Goal: Task Accomplishment & Management: Use online tool/utility

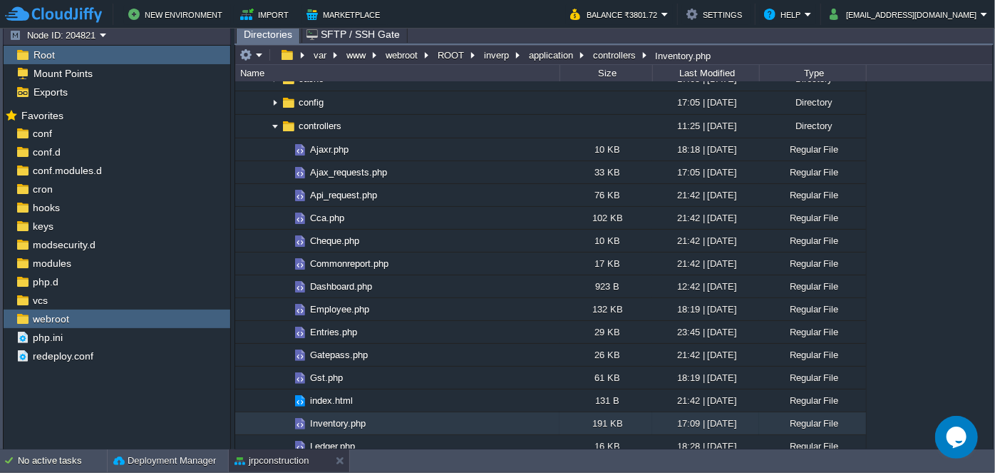
scroll to position [74, 0]
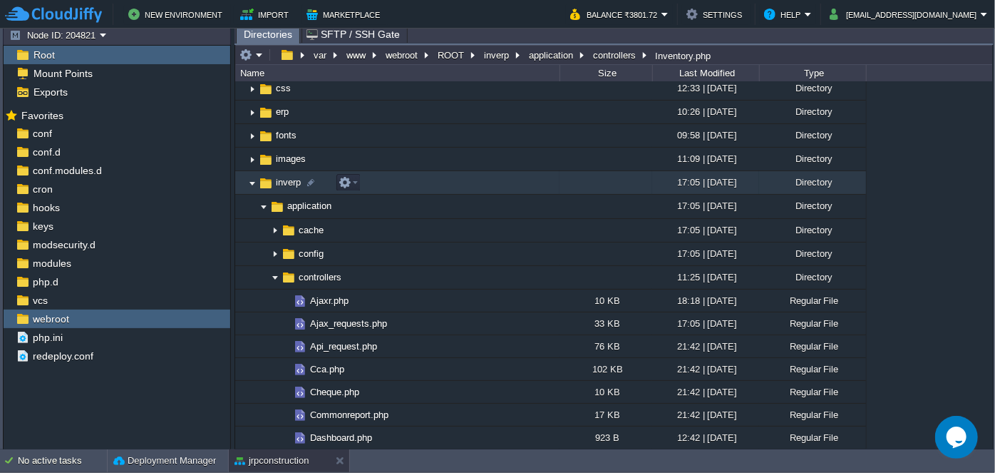
click at [251, 185] on img at bounding box center [252, 183] width 11 height 22
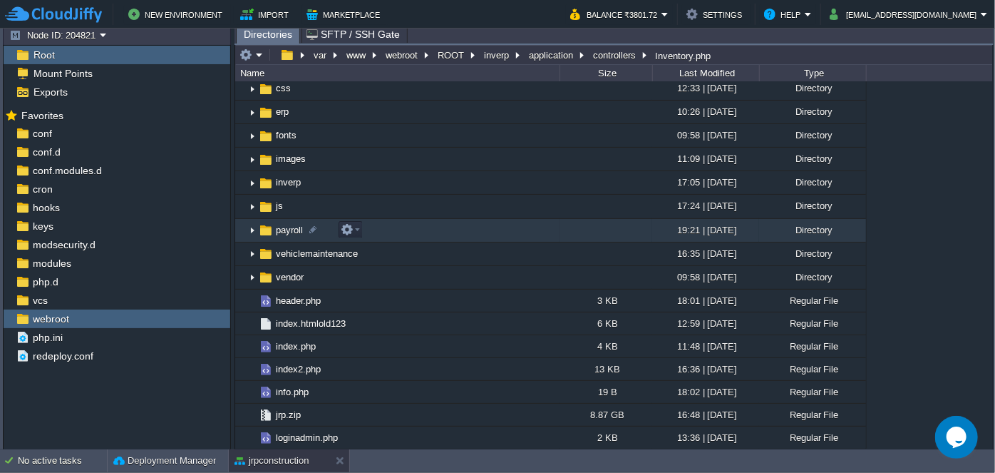
click at [251, 233] on img at bounding box center [252, 231] width 11 height 22
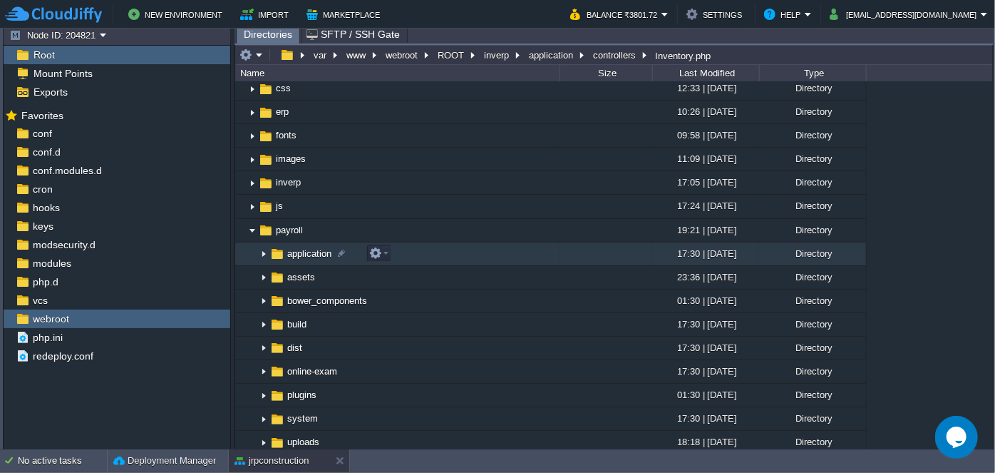
click at [264, 253] on img at bounding box center [263, 254] width 11 height 22
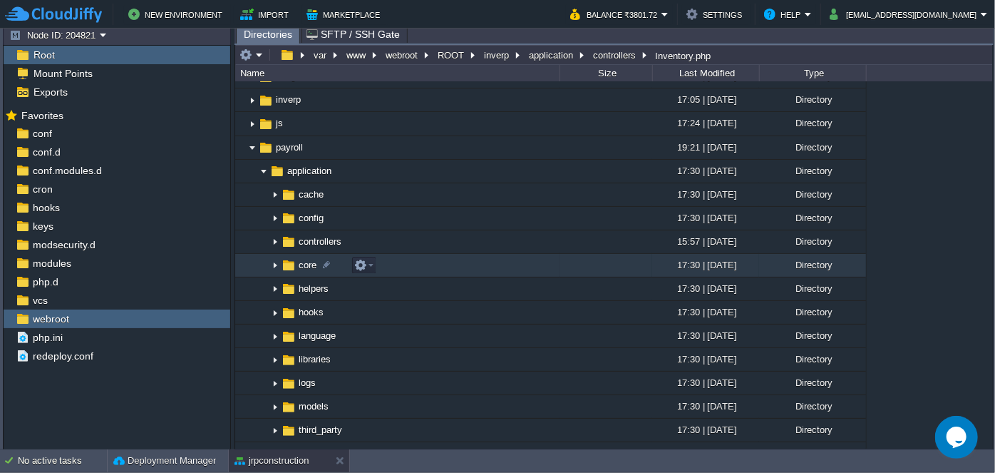
scroll to position [138, 0]
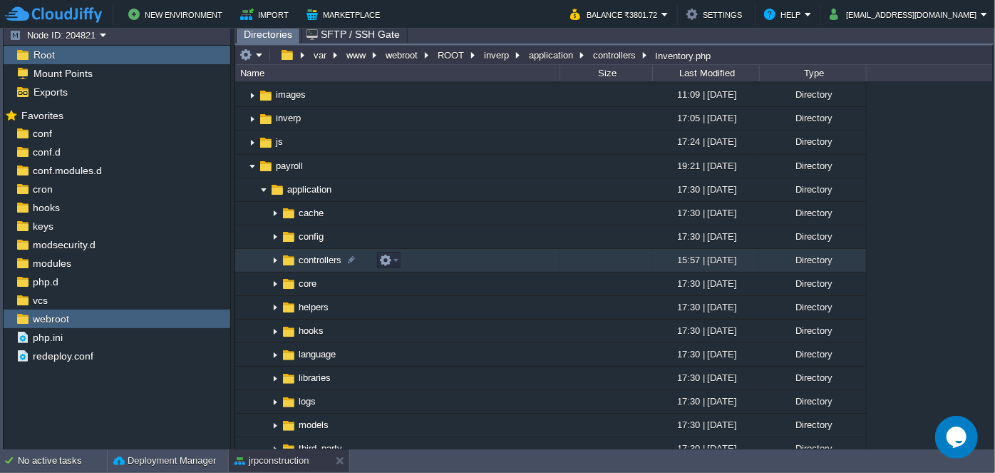
click at [275, 259] on img at bounding box center [274, 260] width 11 height 22
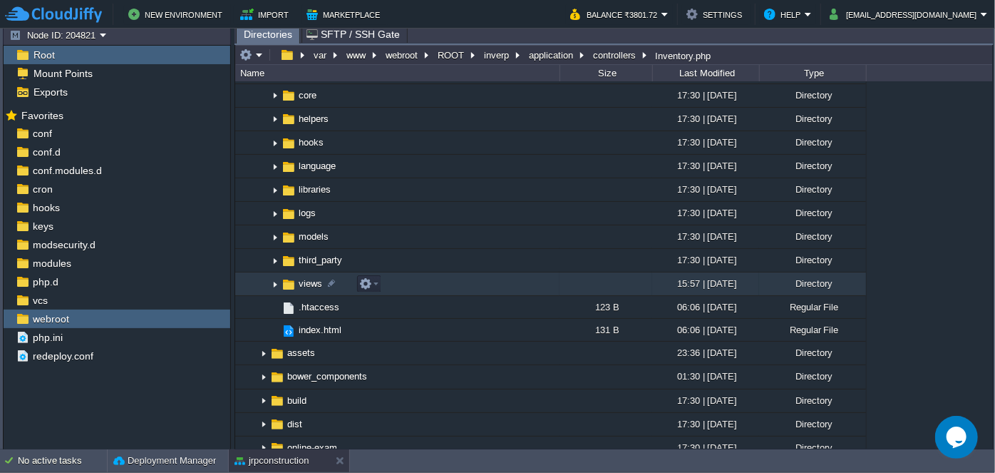
scroll to position [333, 0]
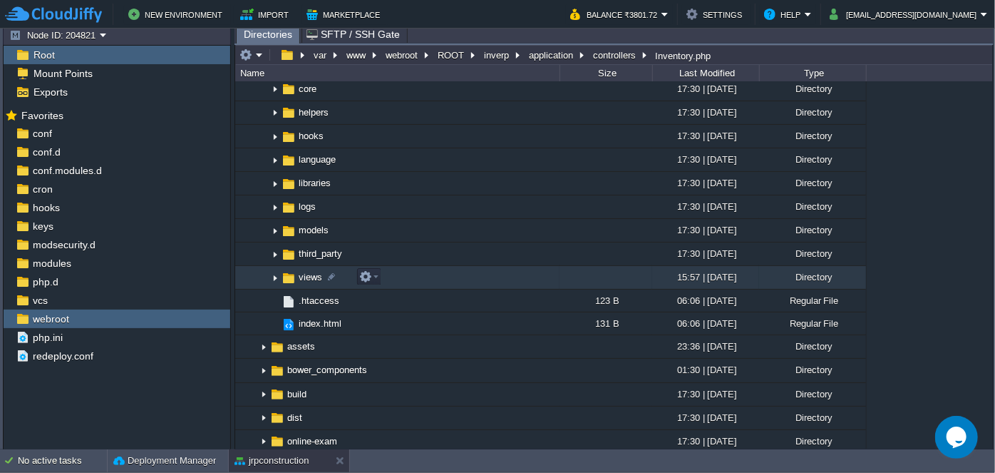
click at [275, 276] on img at bounding box center [274, 278] width 11 height 22
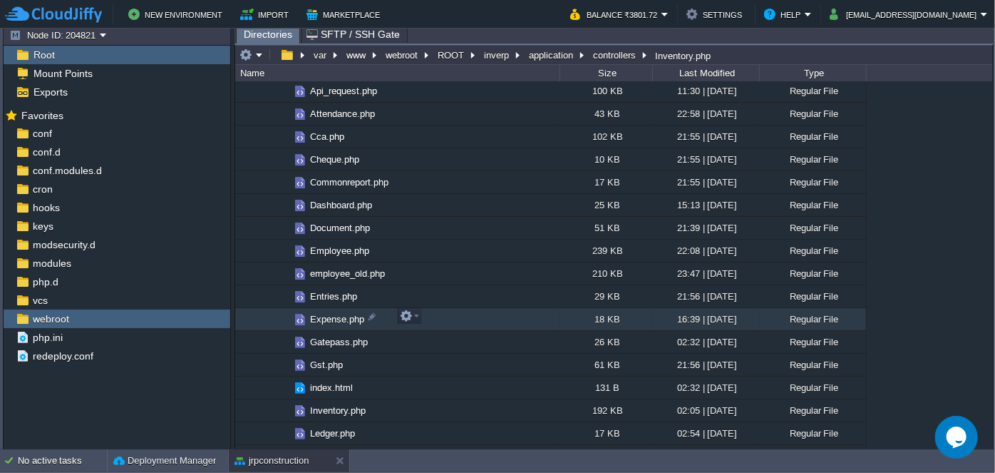
scroll to position [398, 0]
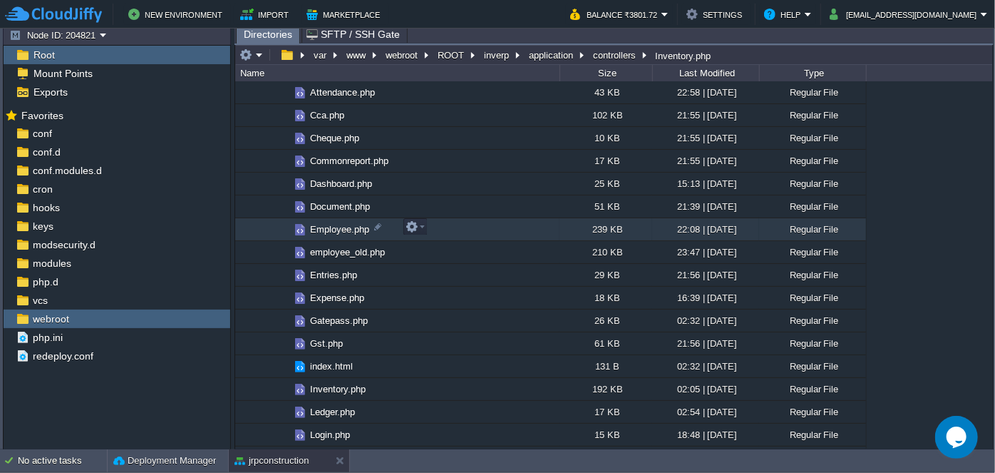
click at [321, 225] on span "Employee.php" at bounding box center [339, 229] width 63 height 12
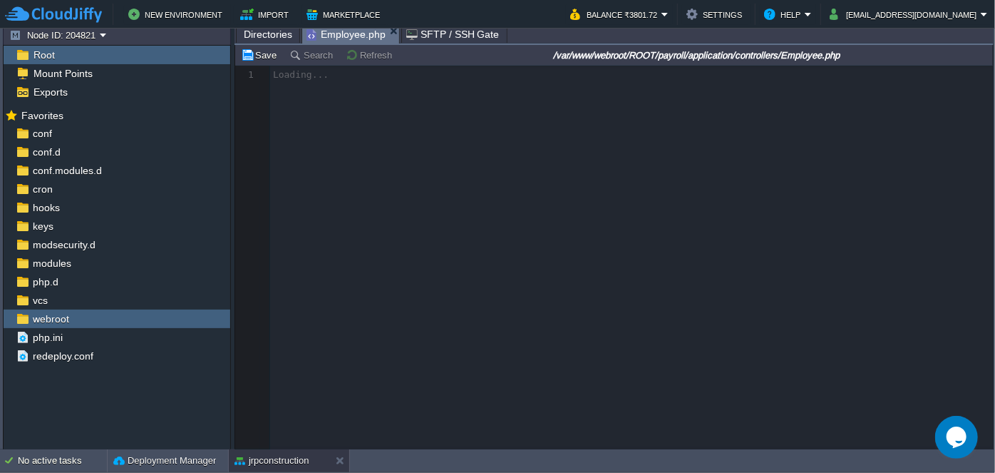
click at [271, 40] on span "Directories" at bounding box center [268, 34] width 48 height 17
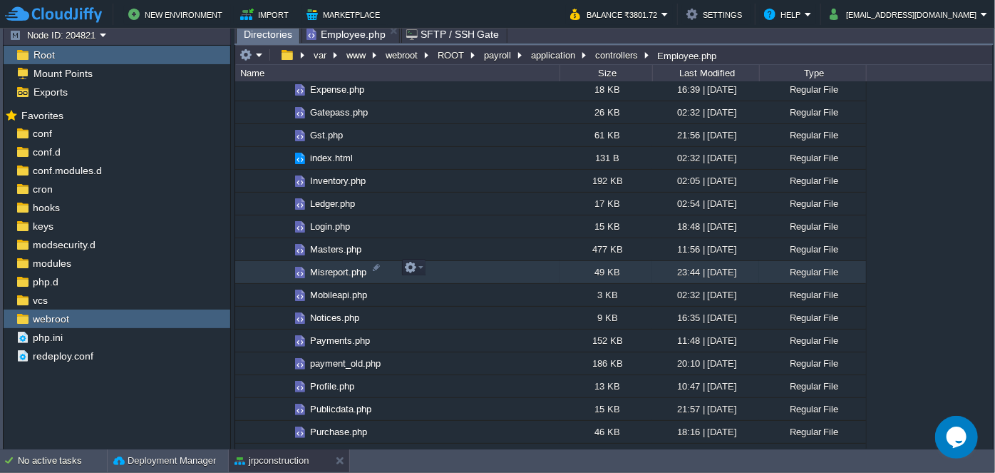
scroll to position [592, 0]
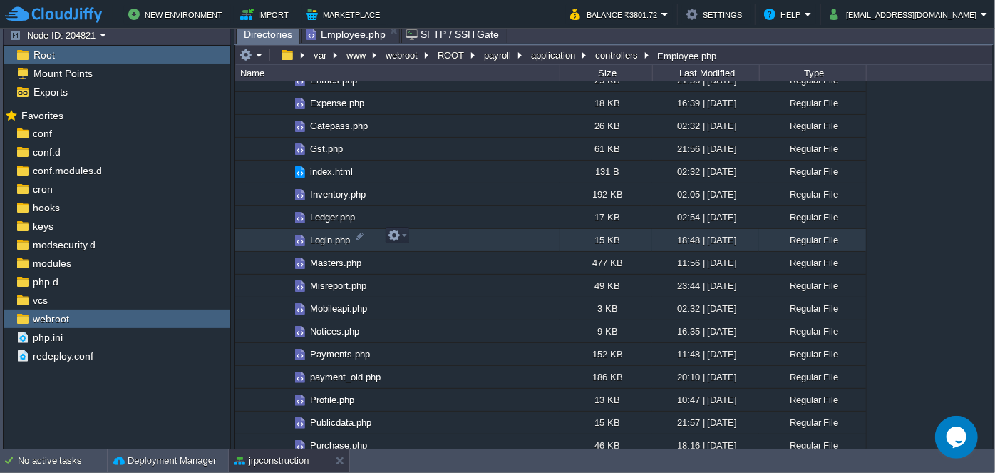
click at [315, 237] on span "Login.php" at bounding box center [330, 240] width 44 height 12
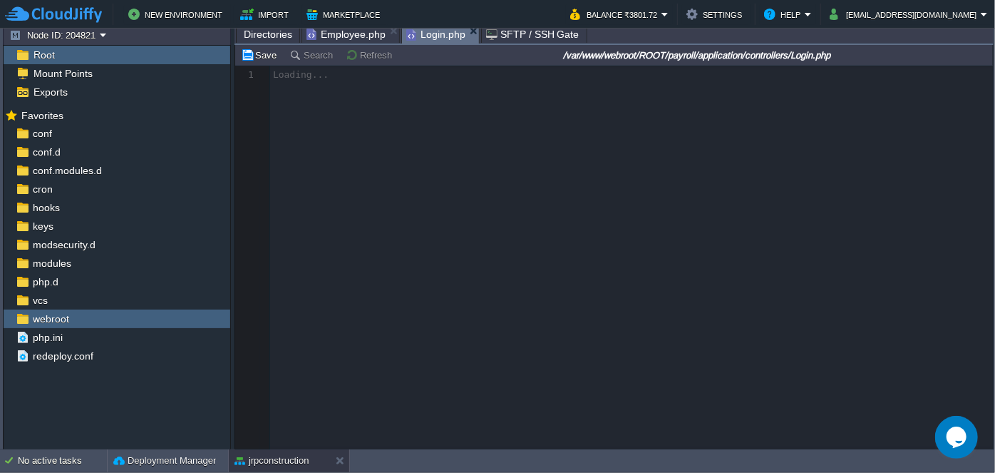
click at [269, 33] on span "Directories" at bounding box center [268, 34] width 48 height 17
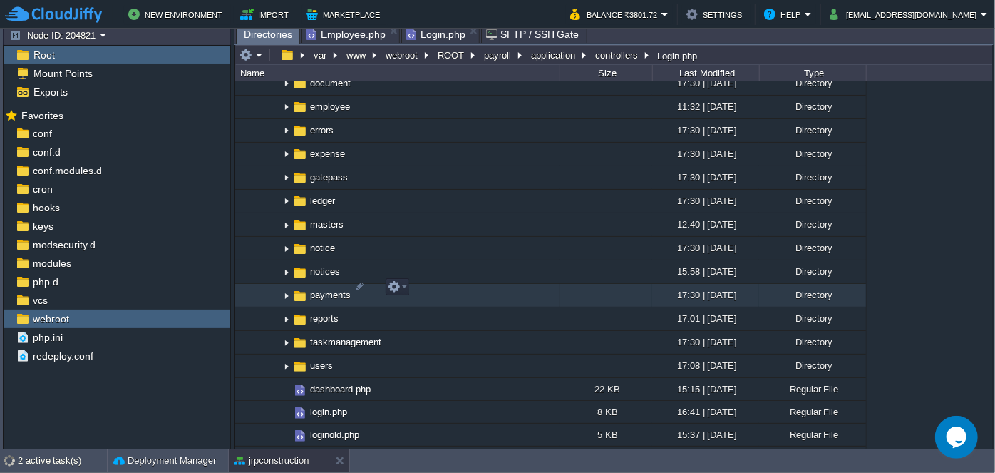
scroll to position [1564, 0]
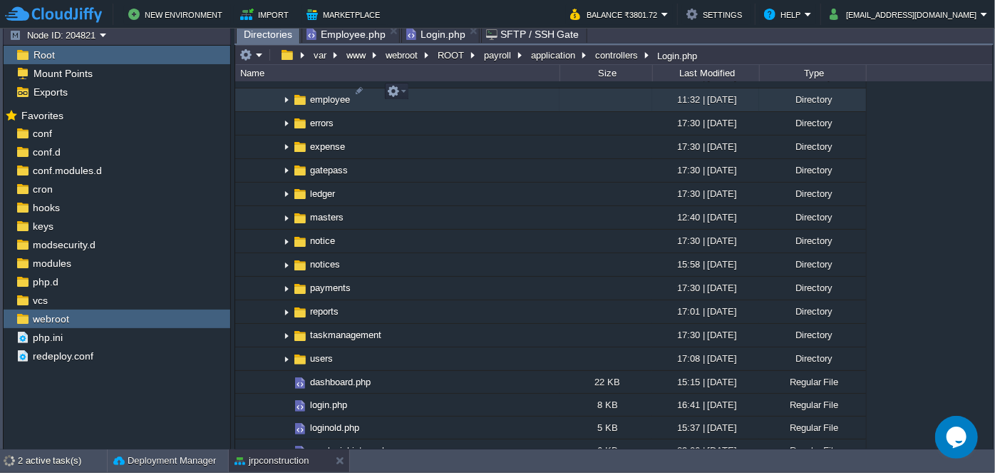
click at [287, 90] on img at bounding box center [286, 100] width 11 height 22
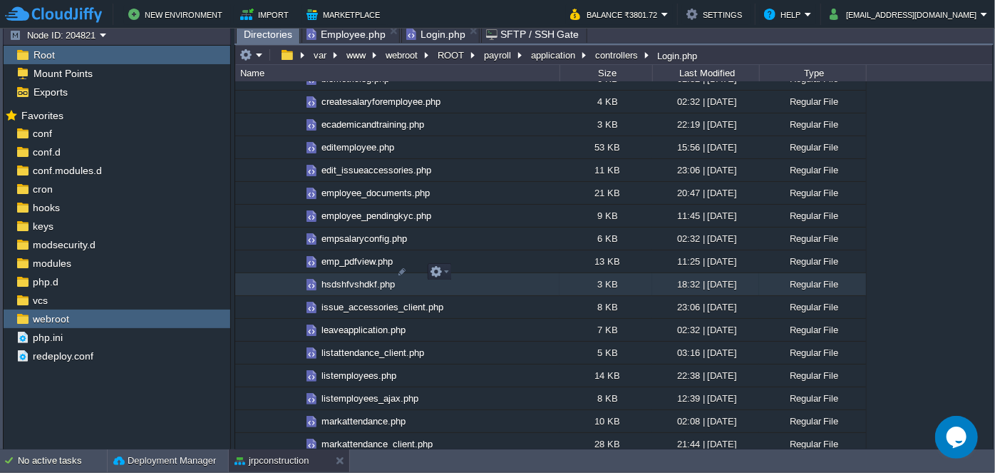
scroll to position [1888, 0]
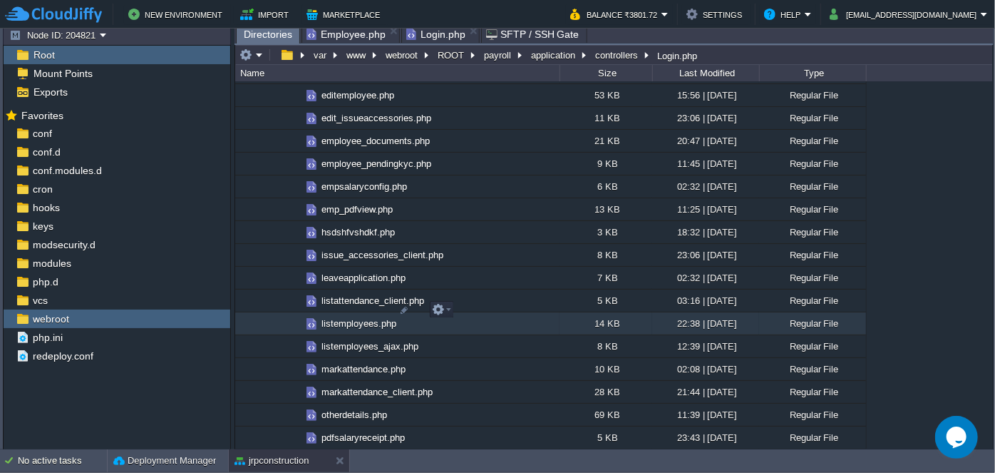
click at [359, 317] on span "listemployees.php" at bounding box center [358, 323] width 79 height 12
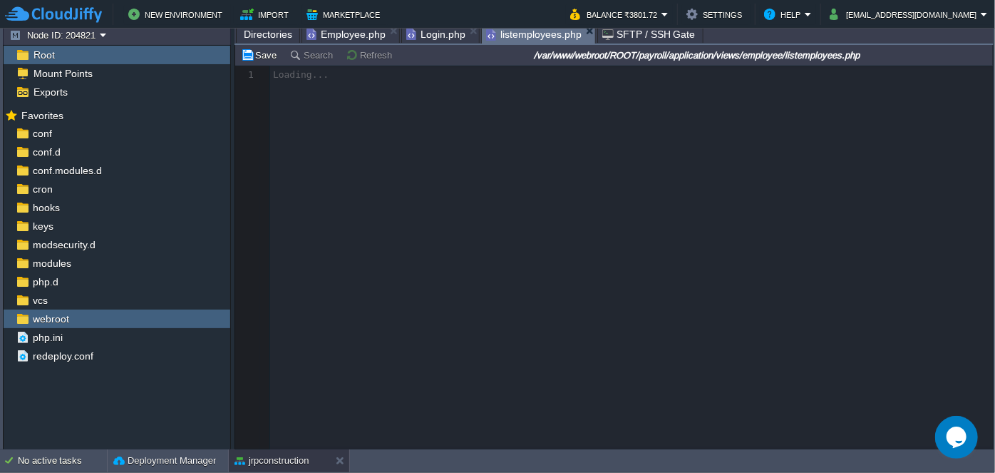
click at [426, 33] on span "Login.php" at bounding box center [435, 34] width 59 height 17
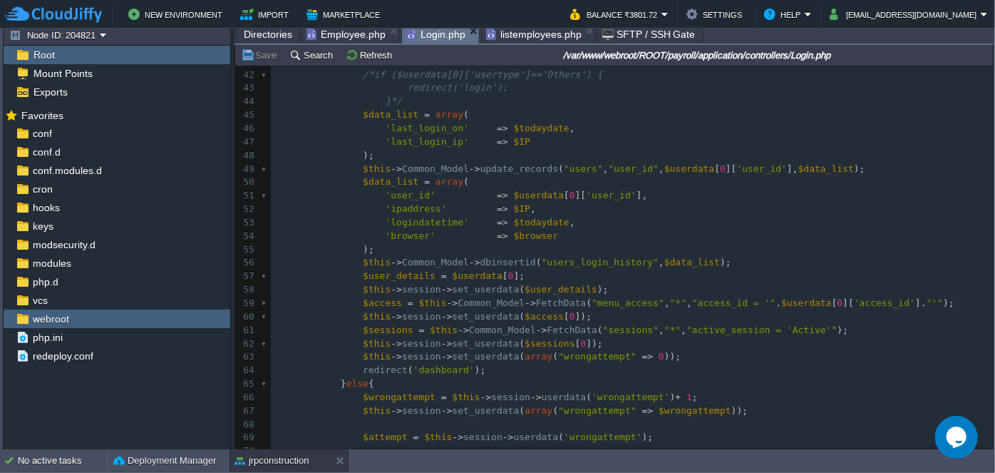
scroll to position [0, 0]
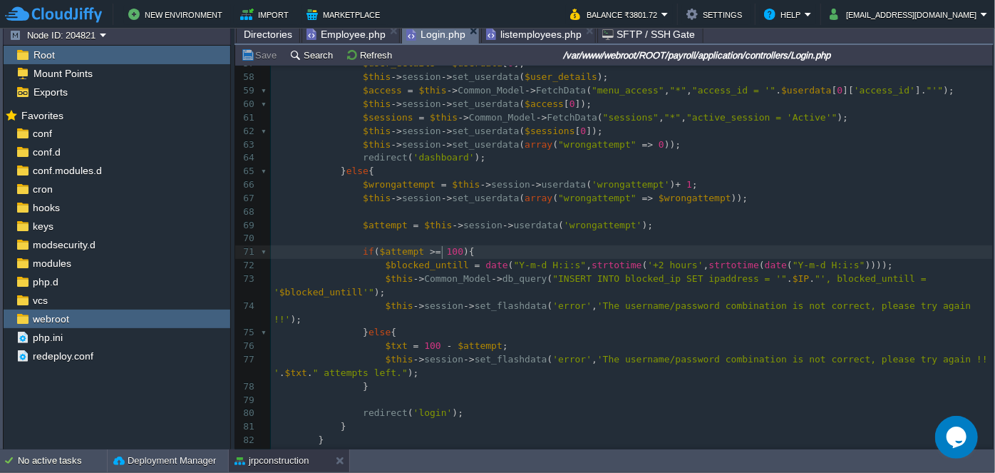
click at [443, 251] on div "365 <?php 47 'last_login_ip' => $IP 48 ); 49 $this -> Common_Model -> update_re…" at bounding box center [632, 272] width 722 height 699
type textarea "5"
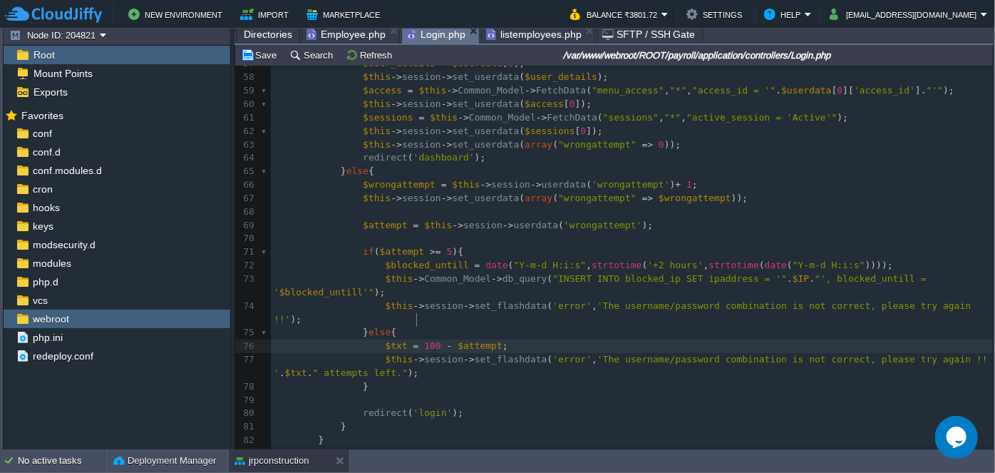
click at [418, 321] on div "xxxxxxxxxx <?php 47 'last_login_ip' => $IP 48 ); 49 $this -> Common_Model -> up…" at bounding box center [632, 272] width 722 height 699
type textarea "5"
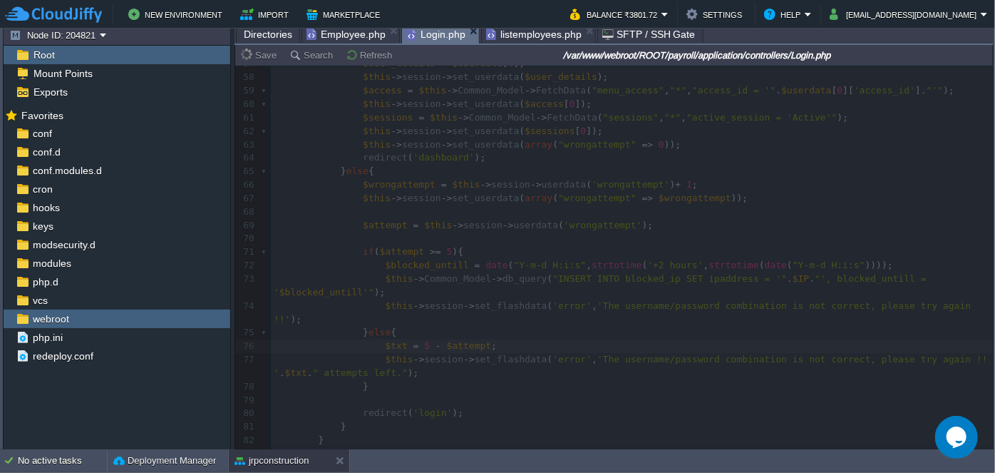
click at [349, 29] on span "Employee.php" at bounding box center [345, 34] width 79 height 17
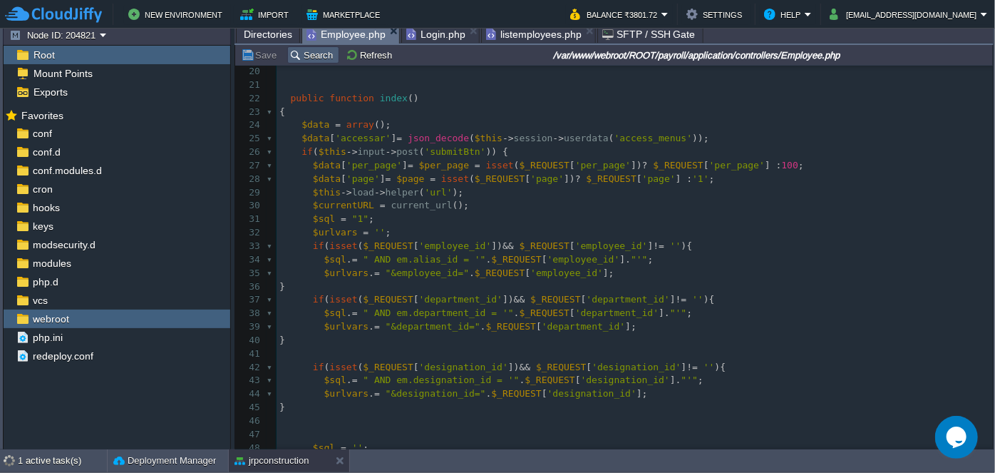
click at [312, 57] on button "Search" at bounding box center [313, 54] width 48 height 13
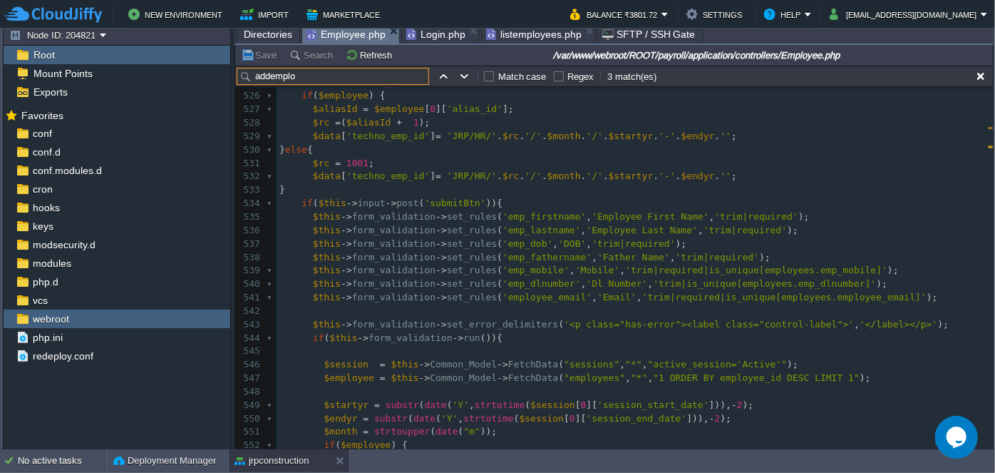
type input "addemplo"
click at [897, 297] on pre "$this -> form_validation -> set_rules ( 'employee_email' , 'Email' , 'trim|requ…" at bounding box center [635, 298] width 716 height 14
type textarea "$this->form_validation->set_rules('employee_email', 'Email', 'trim|required|is_…"
paste textarea
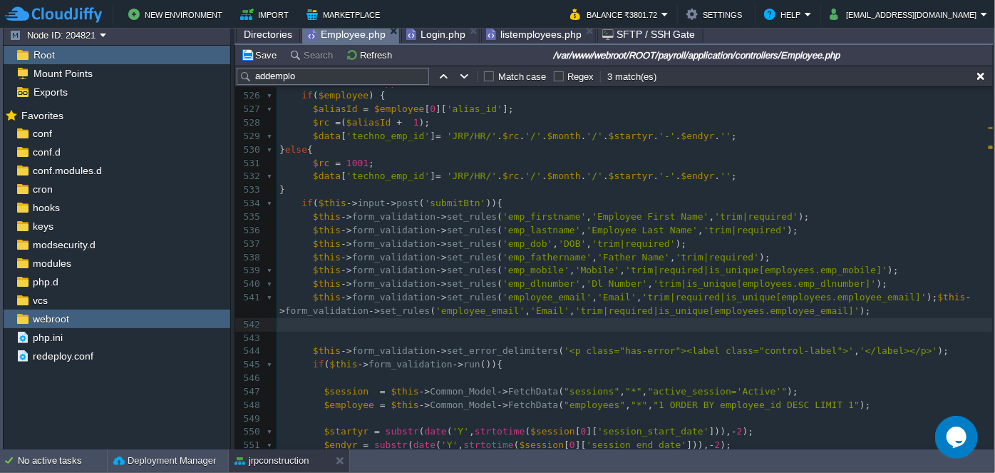
click at [927, 297] on span ");" at bounding box center [932, 297] width 11 height 11
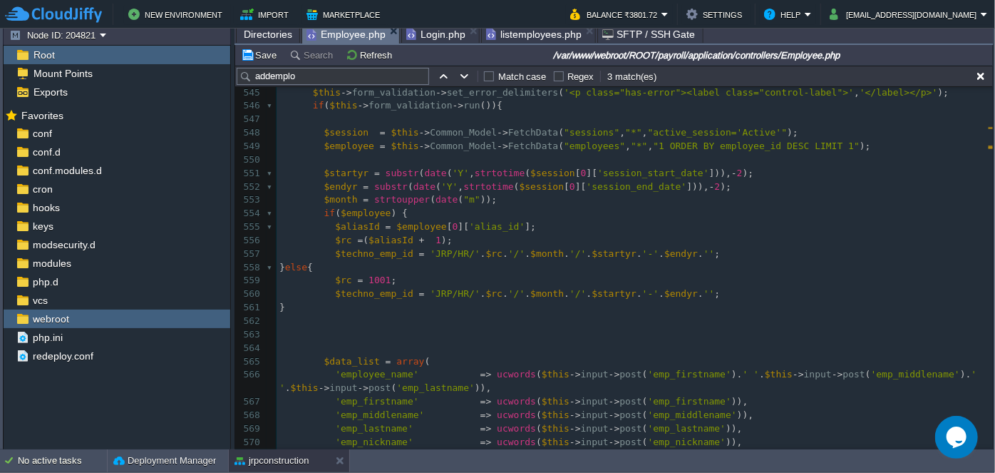
click at [509, 39] on span "listemployees.php" at bounding box center [534, 34] width 96 height 17
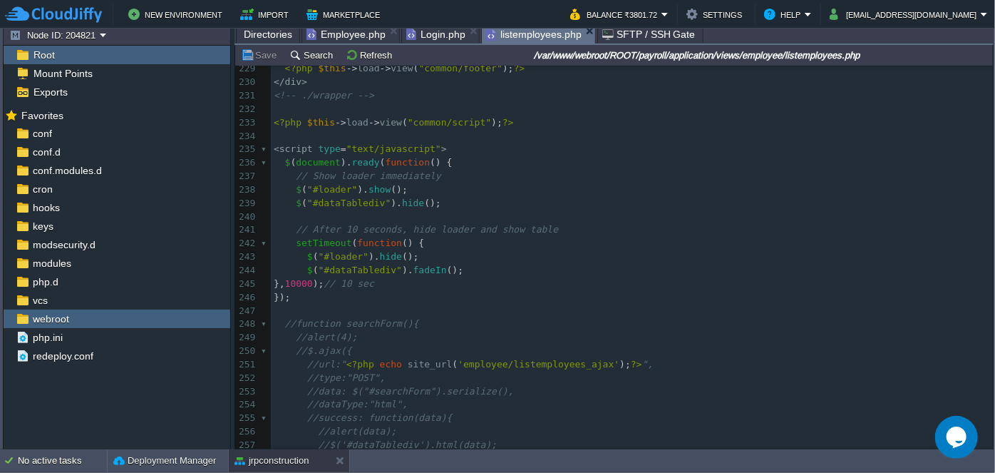
click at [313, 281] on span "10000" at bounding box center [299, 283] width 28 height 11
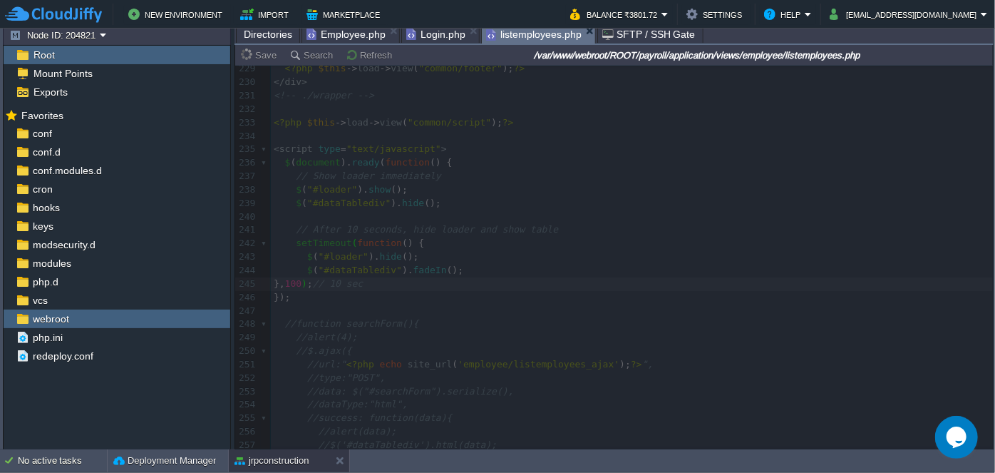
type textarea "100"
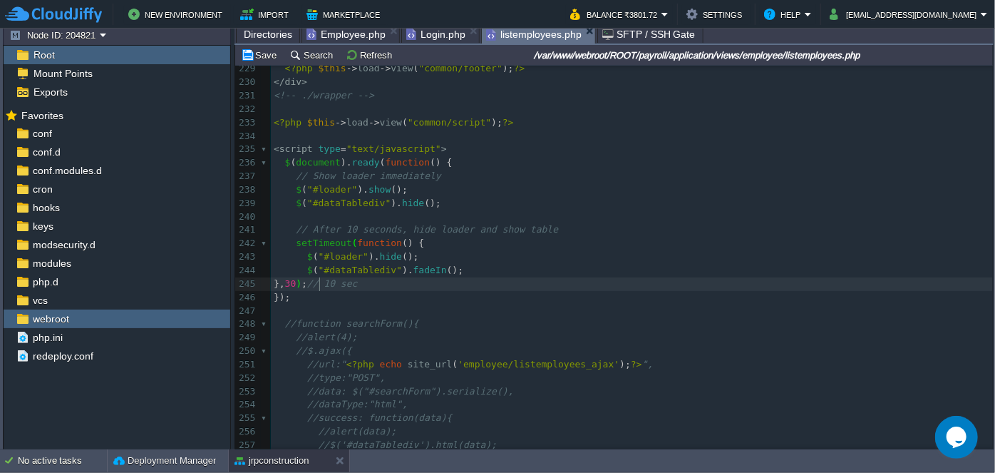
type textarea "300"
type textarea "3"
click at [422, 33] on span "Login.php" at bounding box center [435, 34] width 59 height 17
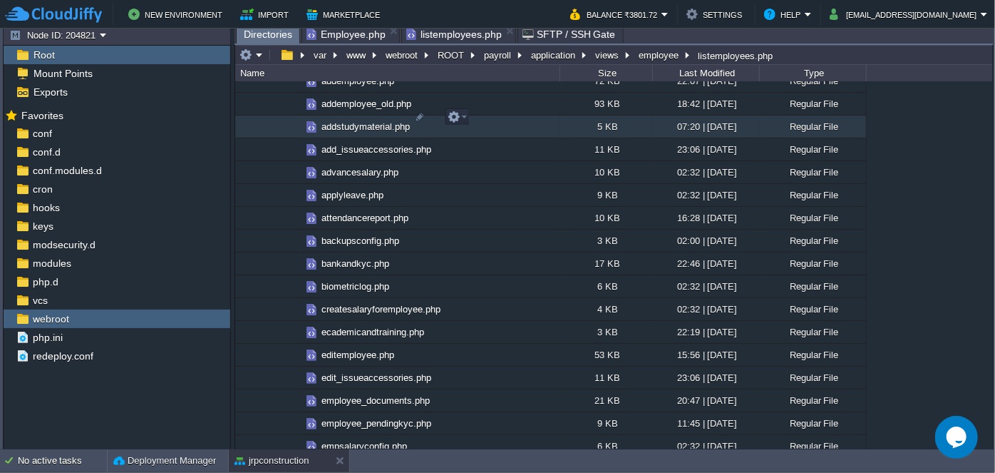
scroll to position [1500, 0]
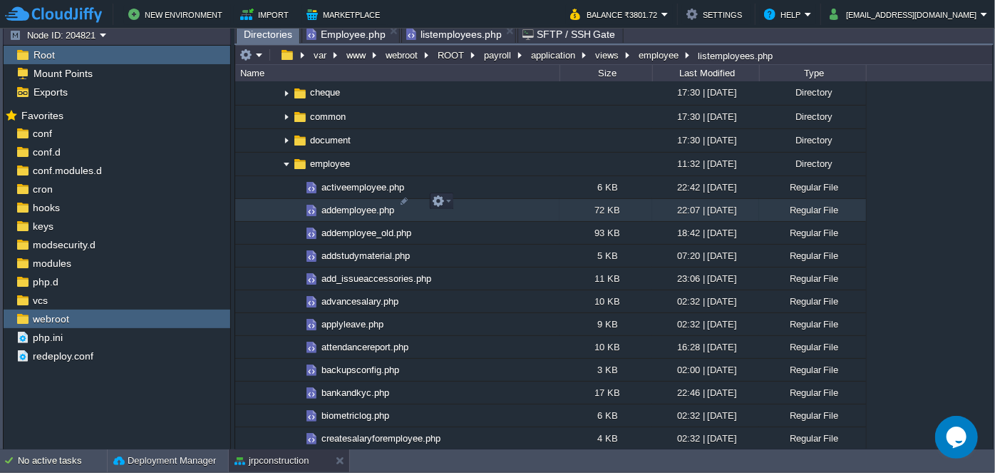
click at [340, 204] on span "addemployee.php" at bounding box center [357, 210] width 77 height 12
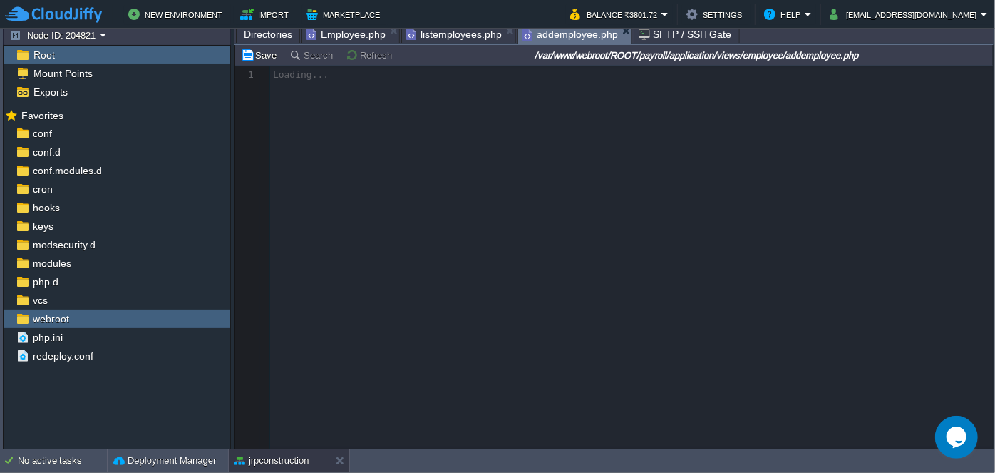
click at [266, 34] on span "Directories" at bounding box center [268, 34] width 48 height 17
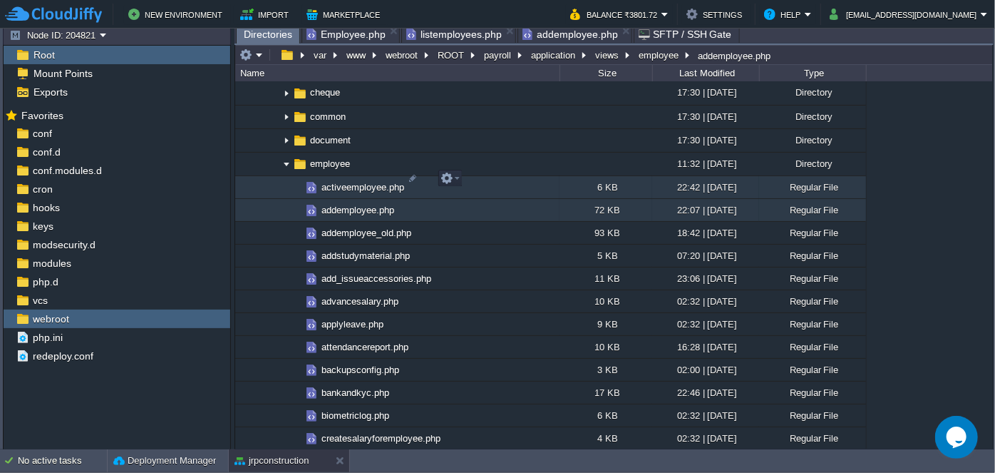
click at [339, 181] on span "activeemployee.php" at bounding box center [362, 187] width 87 height 12
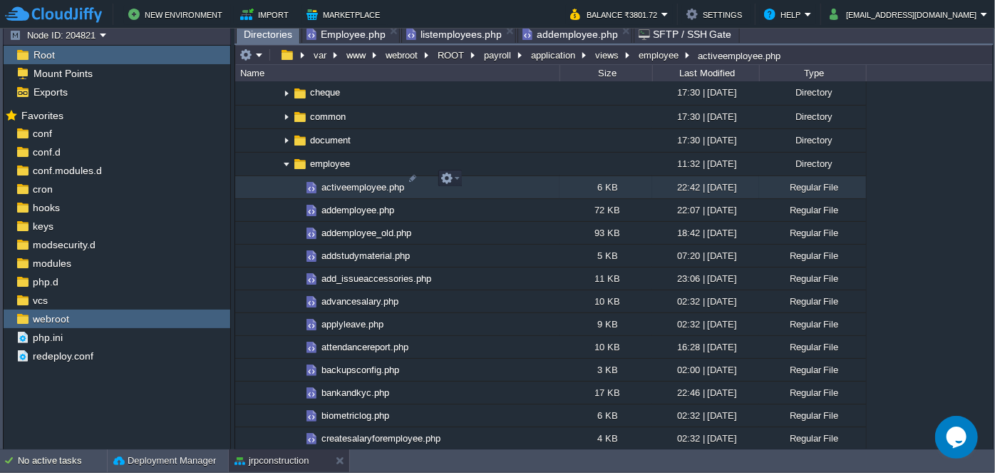
click at [339, 181] on span "activeemployee.php" at bounding box center [362, 187] width 87 height 12
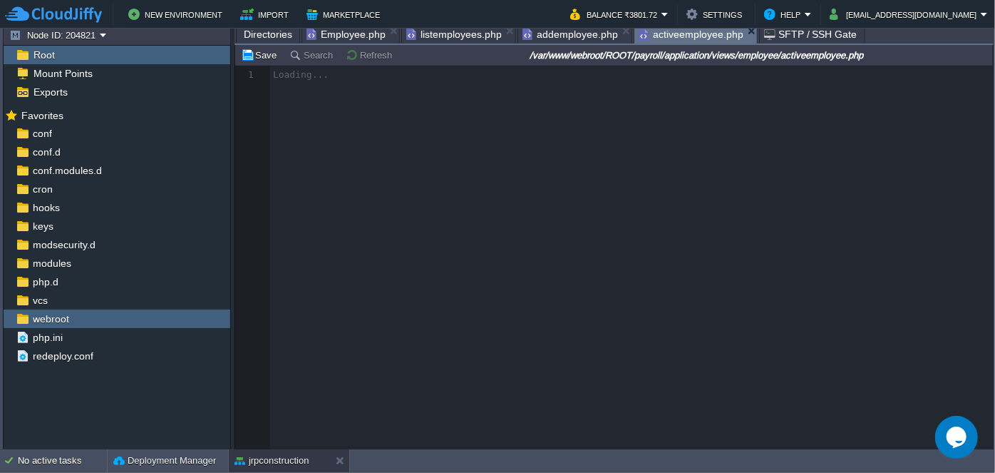
click at [457, 32] on span "listemployees.php" at bounding box center [454, 34] width 96 height 17
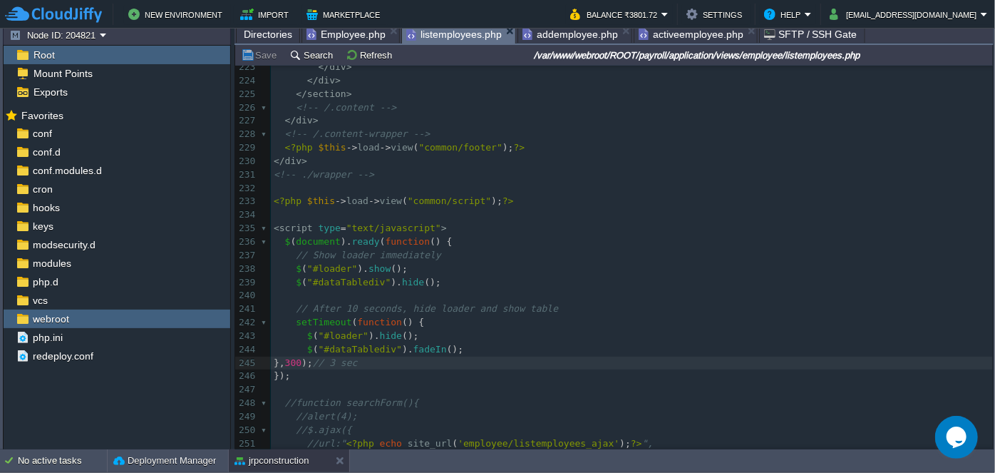
scroll to position [3180, 0]
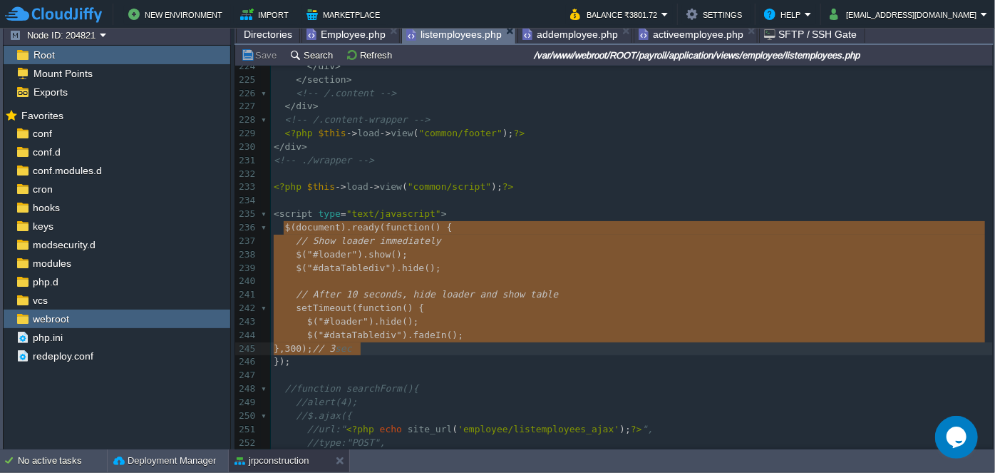
type textarea "$(document).ready(function () { // Show loader immediately $("#loader").show();…"
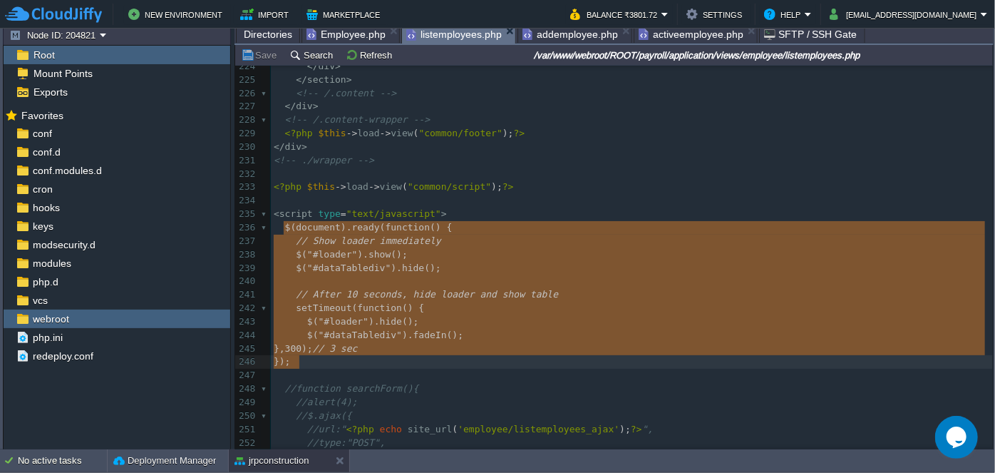
drag, startPoint x: 283, startPoint y: 228, endPoint x: 370, endPoint y: 354, distance: 152.6
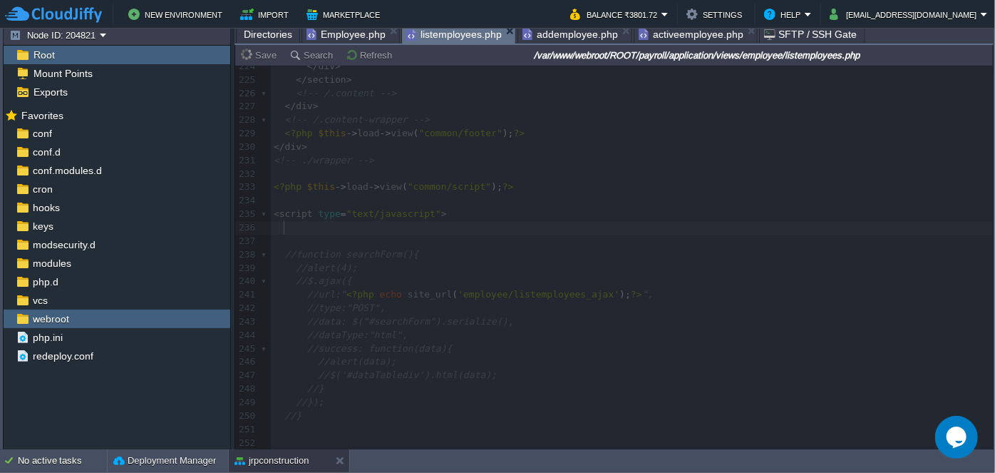
click at [682, 36] on span "activeemployee.php" at bounding box center [691, 34] width 105 height 17
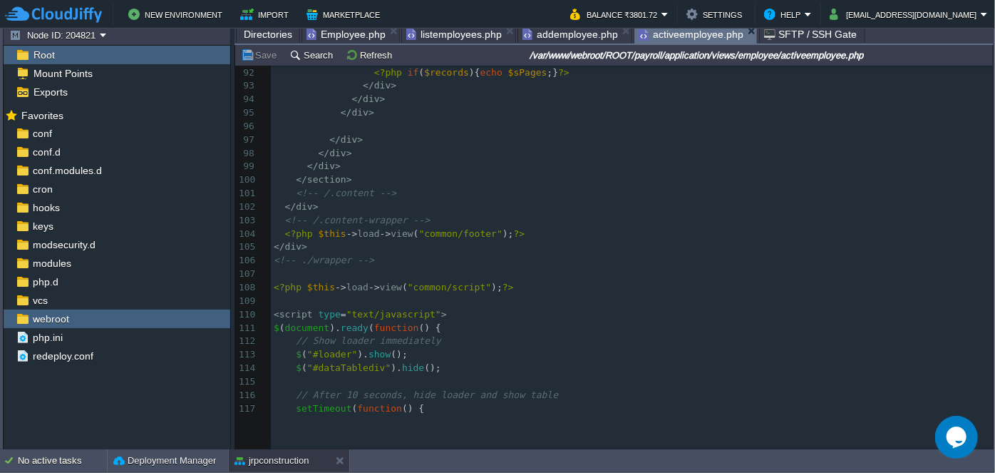
scroll to position [1311, 0]
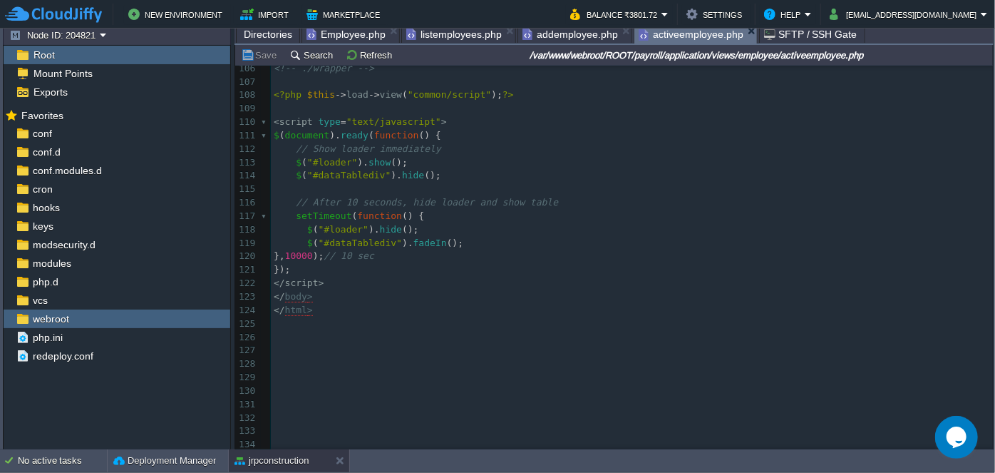
click at [321, 250] on div "134 <?php $this -> load -> view ( "common/meta" ); ?> 96 ​ 97 </ div > 98 </ di…" at bounding box center [632, 189] width 722 height 524
type textarea "300"
type textarea "3"
click at [342, 38] on span "Employee.php" at bounding box center [345, 34] width 79 height 17
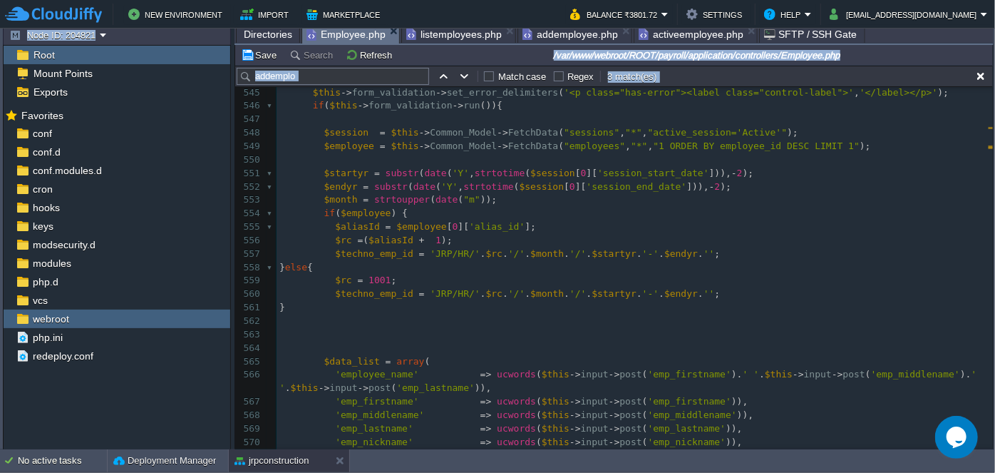
drag, startPoint x: 988, startPoint y: 133, endPoint x: 994, endPoint y: 110, distance: 23.7
click at [994, 110] on div "Tasks Activity Log Archive Git / SVN Application Servers : Configs Upload Delet…" at bounding box center [498, 225] width 996 height 449
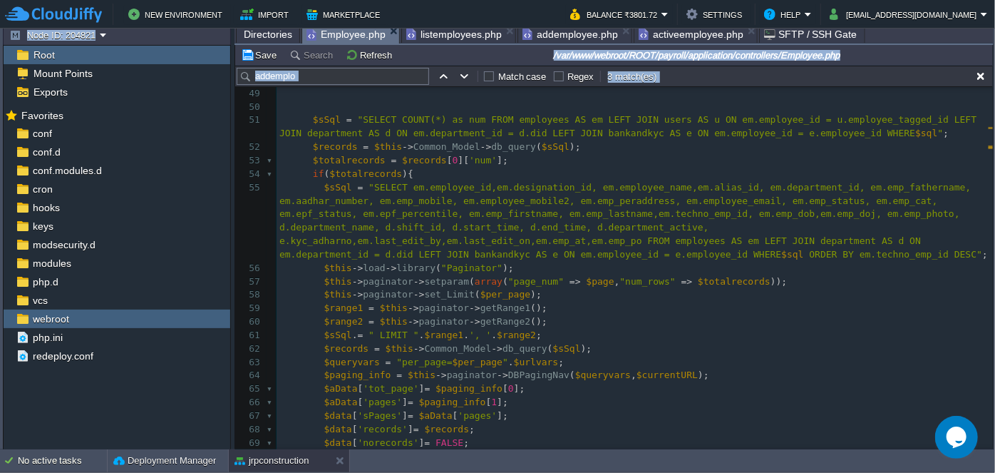
scroll to position [583, 0]
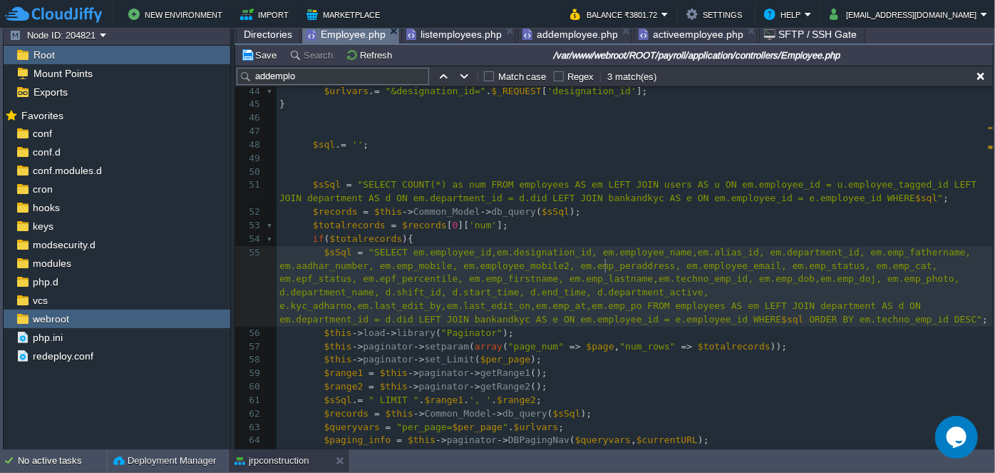
click at [606, 265] on div "xxxxxxxxxx $this -> form_validation -> set_rules ( 'employee_email' , 'Email' ,…" at bounding box center [635, 292] width 716 height 738
type textarea "emp_peraddress"
click at [541, 292] on div "xxxxxxxxxx $this -> form_validation -> set_rules ( 'employee_email' , 'Email' ,…" at bounding box center [635, 292] width 716 height 738
click at [540, 292] on div at bounding box center [539, 293] width 1 height 14
type textarea "kyc_adharno"
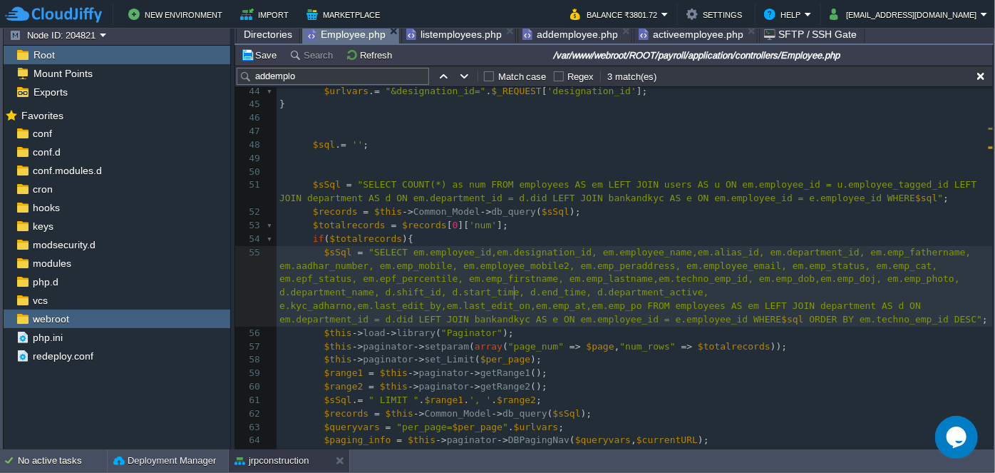
type textarea "e."
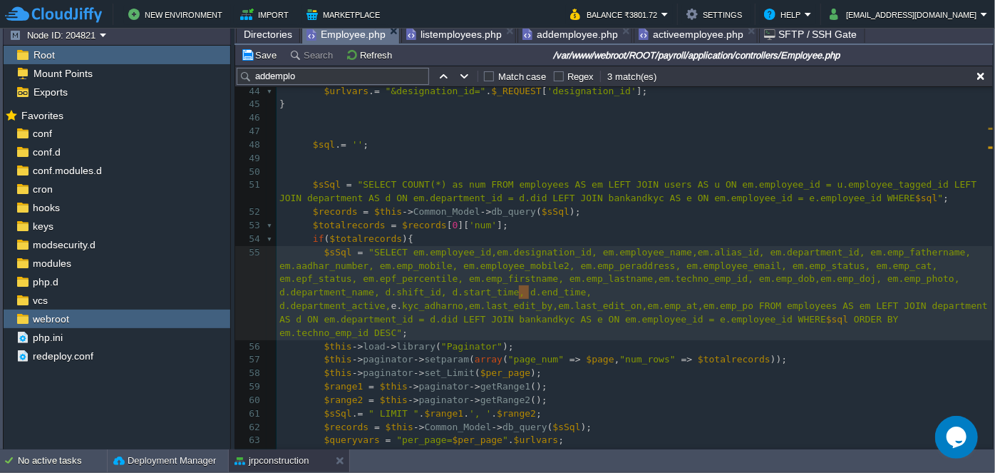
type input "e."
click at [577, 200] on div "xxxxxxxxxx $data [ 'records' ] = $records = $this -> Common_Model -> FetchData …" at bounding box center [635, 272] width 716 height 645
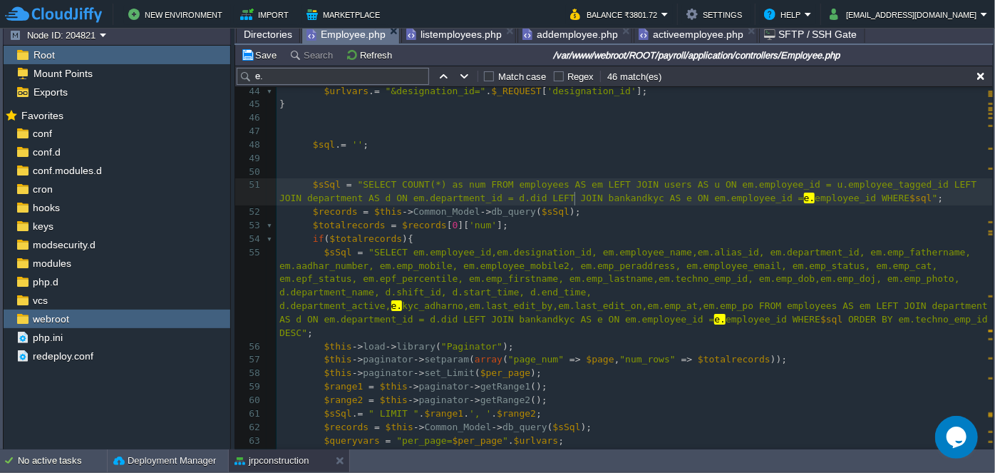
type textarea "bankandkyc"
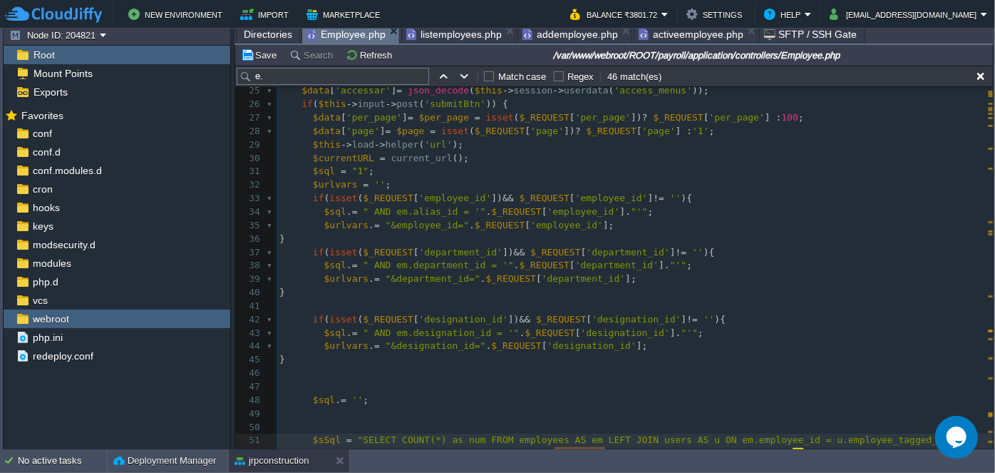
scroll to position [325, 0]
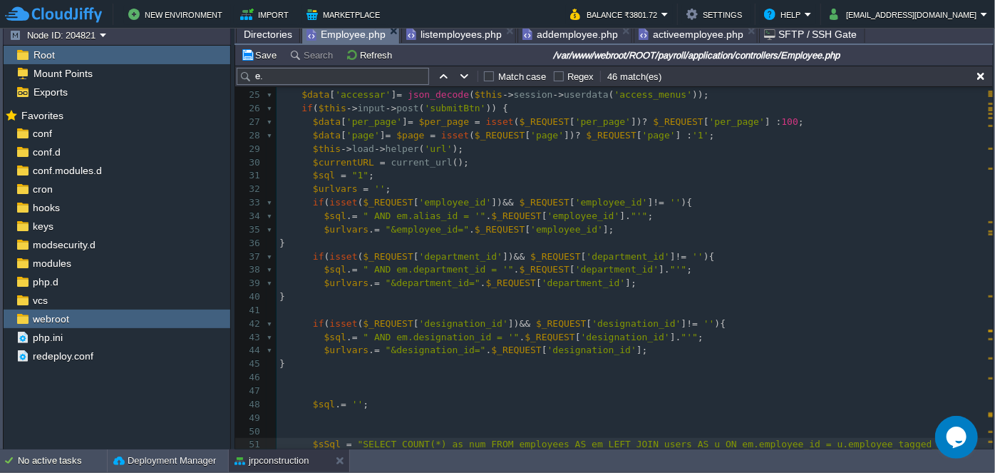
click at [292, 82] on input "e." at bounding box center [333, 76] width 192 height 17
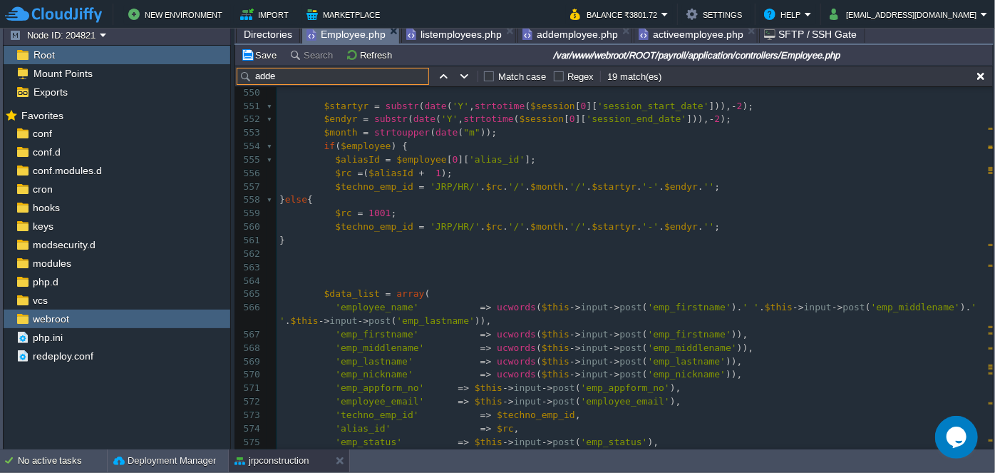
scroll to position [8129, 0]
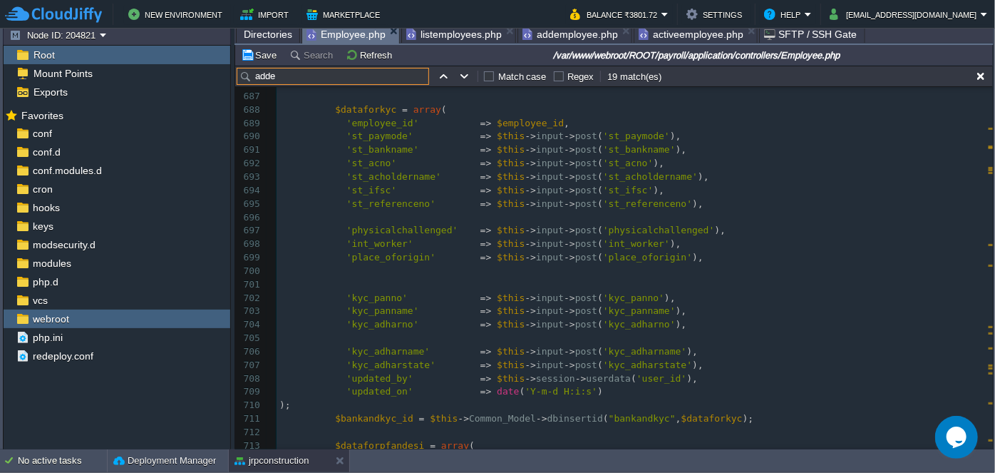
type input "adde"
click at [609, 325] on div "xxxxxxxxxx public function adde mployee (){ 653 } else { 654 $filename = '' ; 6…" at bounding box center [635, 82] width 716 height 927
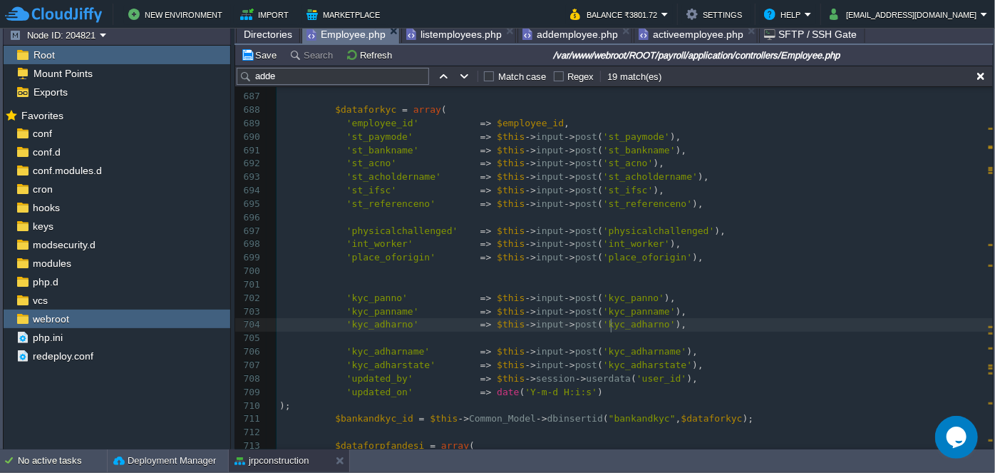
type textarea "kyc_adharno"
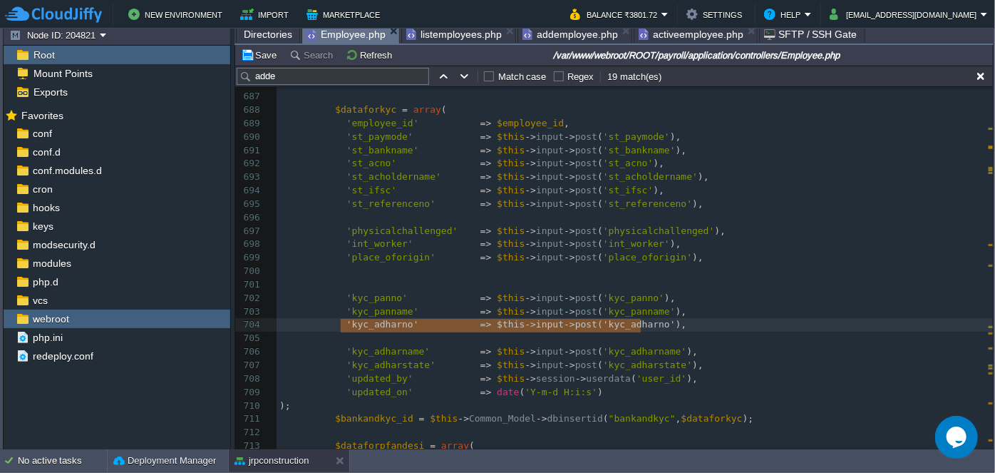
type textarea "'kyc_adharno' => $this->input->post('kyc_adharno'),"
drag, startPoint x: 341, startPoint y: 323, endPoint x: 650, endPoint y: 324, distance: 308.6
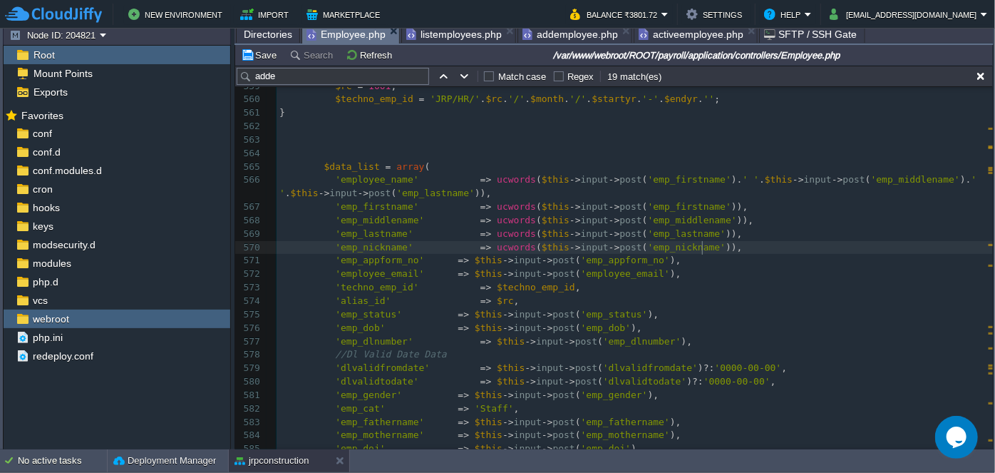
click at [761, 247] on pre "'emp_nickname' => ucwords ( $this -> input -> post ( 'emp_nickname' ))," at bounding box center [635, 248] width 716 height 14
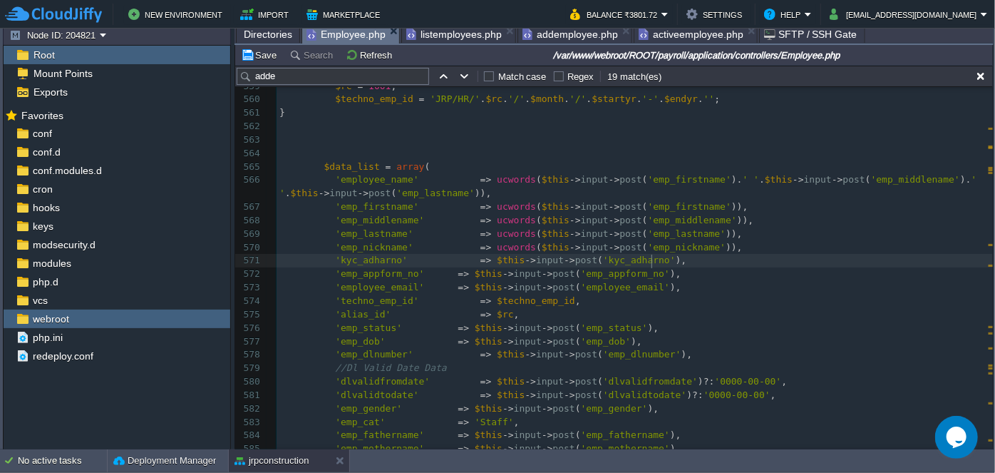
click at [358, 259] on div "xxxxxxxxxx $sSql = "SELECT * FROM issue_accessories_client as a LEFT JOIN users…" at bounding box center [635, 327] width 716 height 819
type textarea "aadhar_number"
click at [373, 257] on div "xxxxxxxxxx $sSql = "SELECT * FROM issue_accessories_client as a LEFT JOIN users…" at bounding box center [635, 327] width 716 height 819
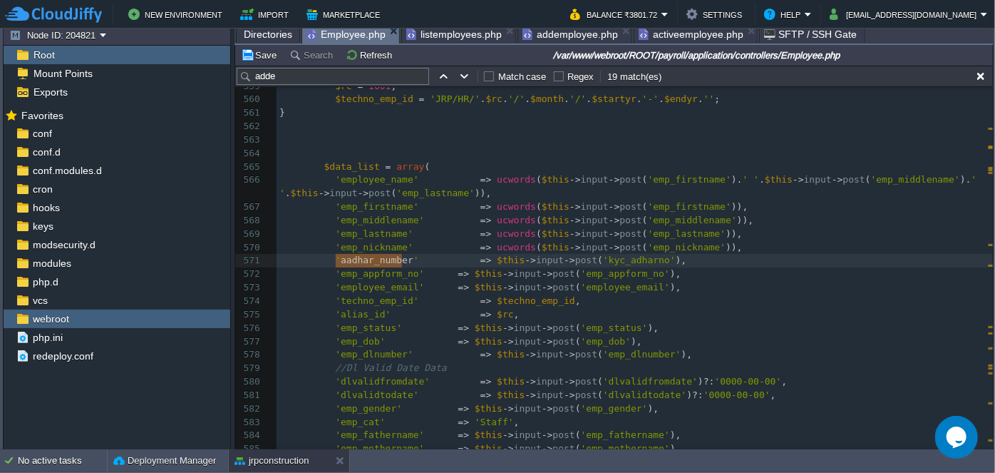
type textarea "aadhar_number"
click at [442, 273] on div "xxxxxxxxxx $sSql = "SELECT * FROM issue_accessories_client as a LEFT JOIN users…" at bounding box center [635, 327] width 716 height 819
click at [443, 286] on div "xxxxxxxxxx $sSql = "SELECT * FROM issue_accessories_client as a LEFT JOIN users…" at bounding box center [635, 327] width 716 height 819
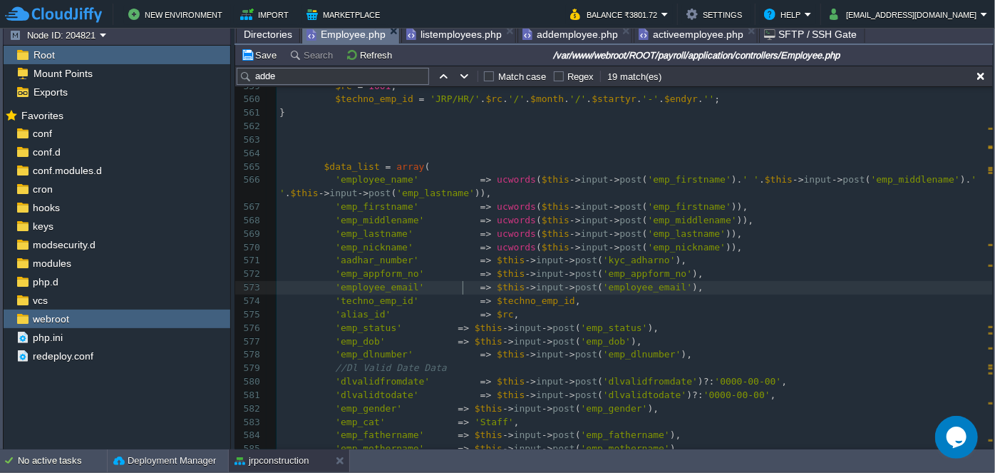
click at [443, 326] on div "xxxxxxxxxx $sSql = "SELECT * FROM issue_accessories_client as a LEFT JOIN users…" at bounding box center [635, 327] width 716 height 819
click at [440, 339] on span at bounding box center [447, 342] width 22 height 14
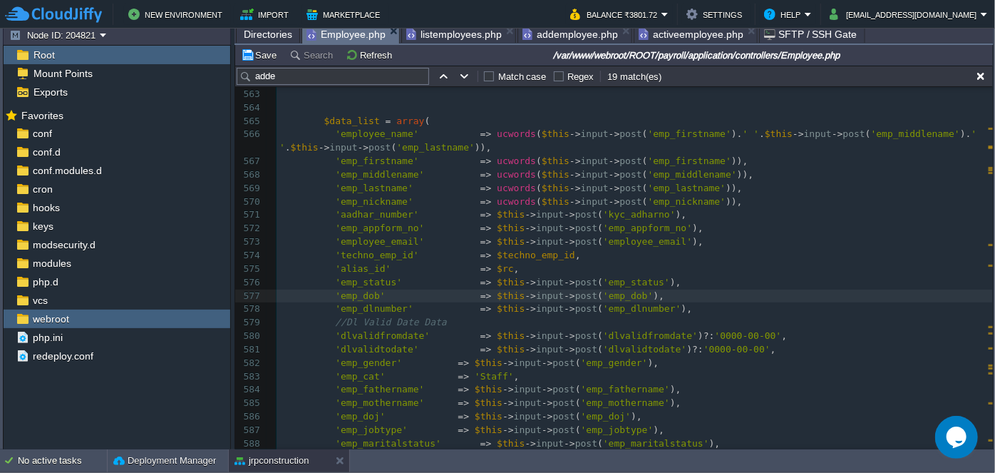
scroll to position [8259, 0]
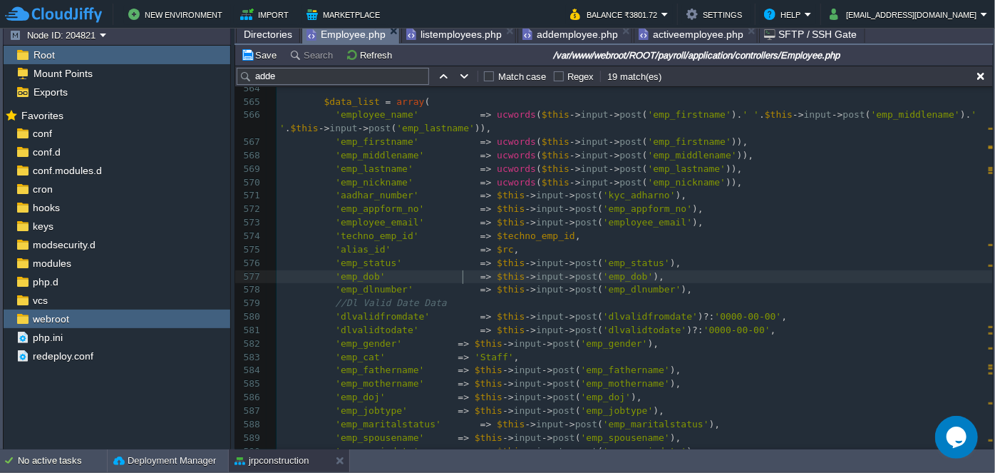
click at [439, 346] on span at bounding box center [447, 344] width 22 height 14
click at [440, 354] on span at bounding box center [447, 358] width 22 height 14
click at [440, 364] on span at bounding box center [447, 371] width 22 height 14
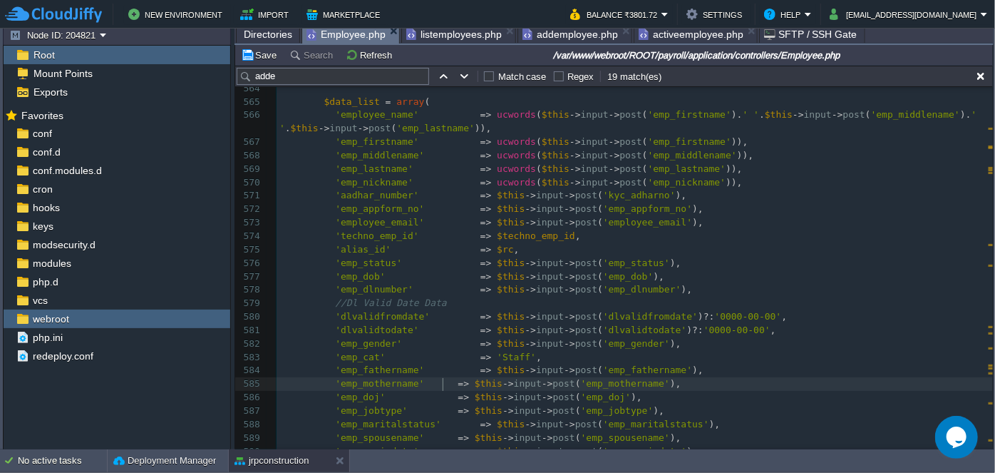
click at [440, 378] on span at bounding box center [447, 384] width 22 height 14
click at [440, 393] on span at bounding box center [447, 398] width 22 height 14
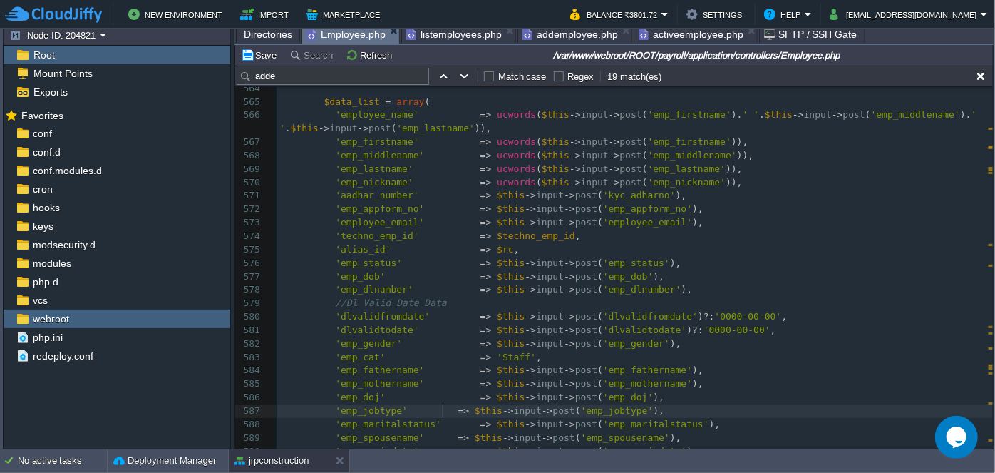
click at [440, 406] on span at bounding box center [447, 411] width 22 height 14
click at [439, 438] on span at bounding box center [447, 438] width 22 height 14
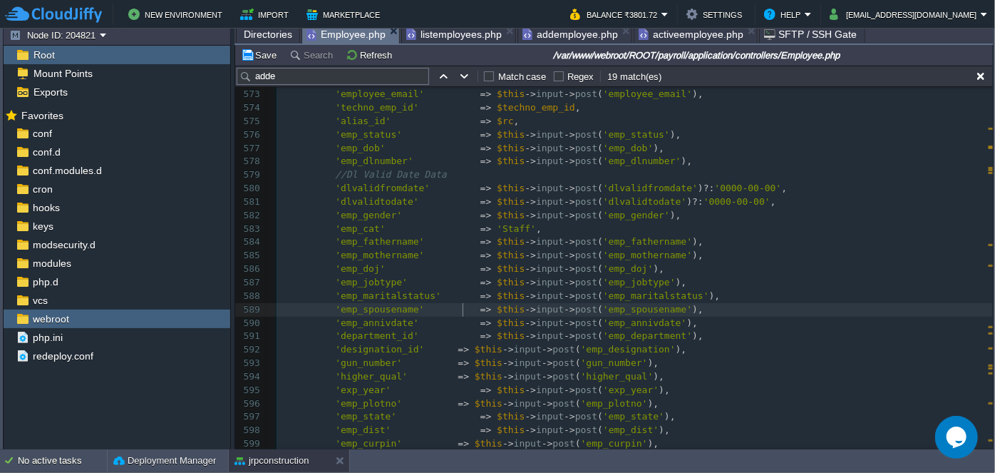
scroll to position [8389, 0]
click at [439, 347] on span at bounding box center [447, 348] width 22 height 14
click at [439, 358] on span at bounding box center [447, 362] width 22 height 14
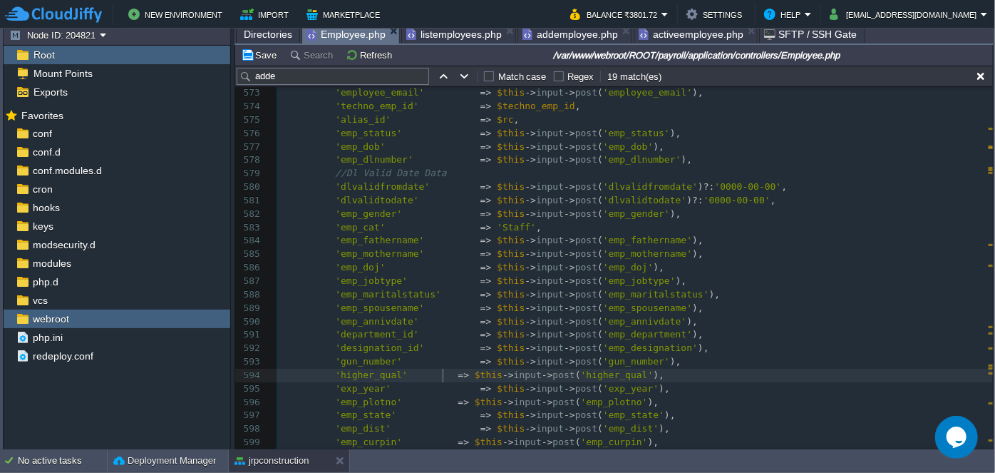
click at [440, 371] on span at bounding box center [447, 376] width 22 height 14
click at [440, 399] on span at bounding box center [447, 403] width 22 height 14
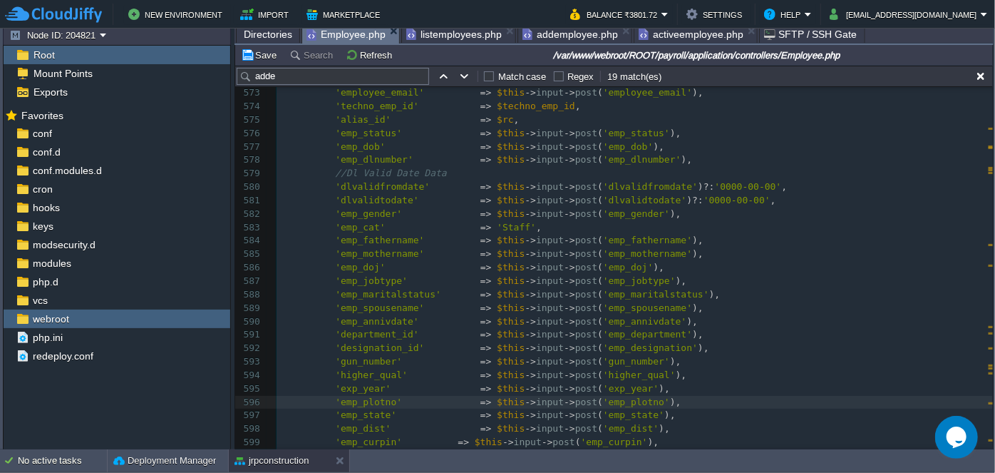
click at [440, 441] on span at bounding box center [447, 443] width 22 height 14
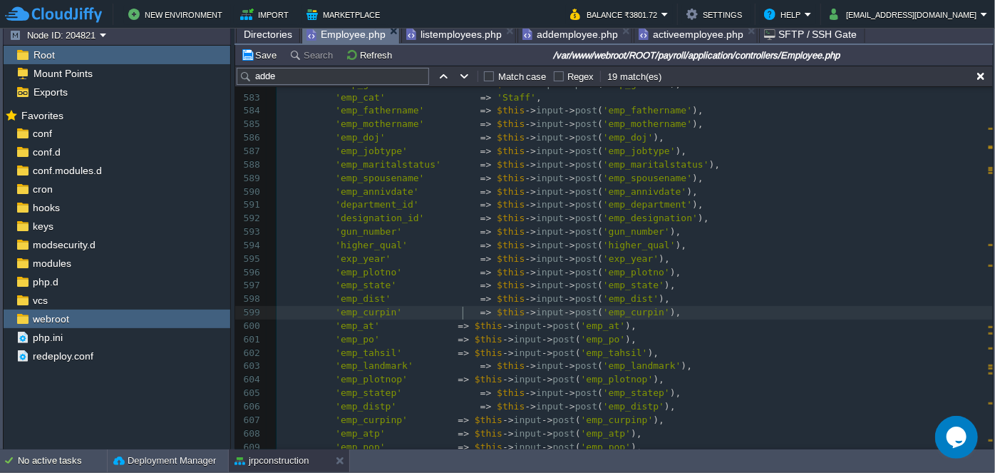
scroll to position [8518, 0]
click at [443, 326] on div "xxxxxxxxxx $sSql = "SELECT * FROM issue_accessories_client as a LEFT JOIN users…" at bounding box center [635, 260] width 716 height 632
click at [441, 341] on div "xxxxxxxxxx $sSql = "SELECT * FROM issue_accessories_client as a LEFT JOIN users…" at bounding box center [635, 260] width 716 height 632
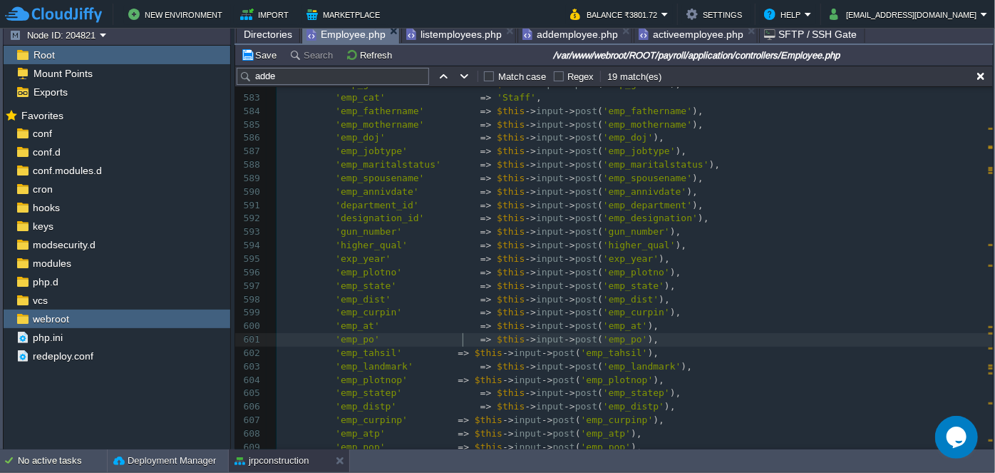
click at [441, 349] on div "xxxxxxxxxx $sSql = "SELECT * FROM issue_accessories_client as a LEFT JOIN users…" at bounding box center [635, 260] width 716 height 632
click at [442, 377] on div "xxxxxxxxxx $sSql = "SELECT * FROM issue_accessories_client as a LEFT JOIN users…" at bounding box center [635, 260] width 716 height 632
click at [440, 423] on span at bounding box center [447, 420] width 22 height 14
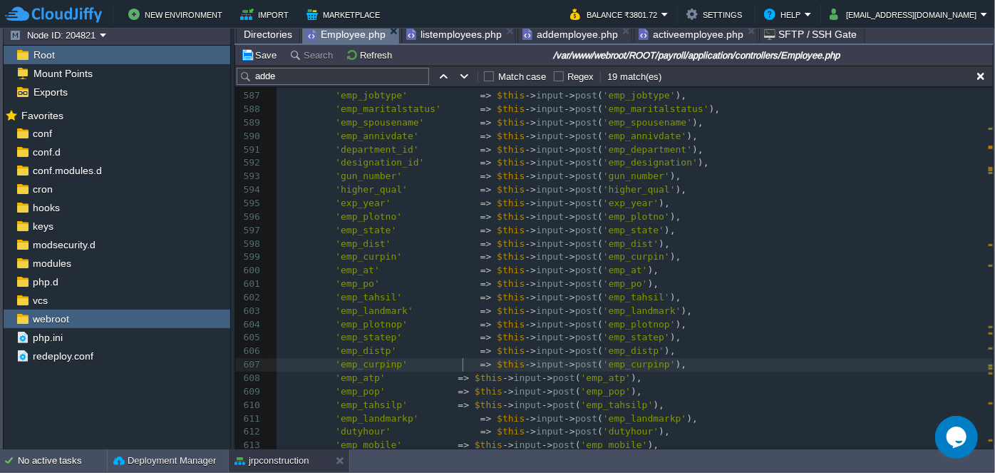
scroll to position [8647, 0]
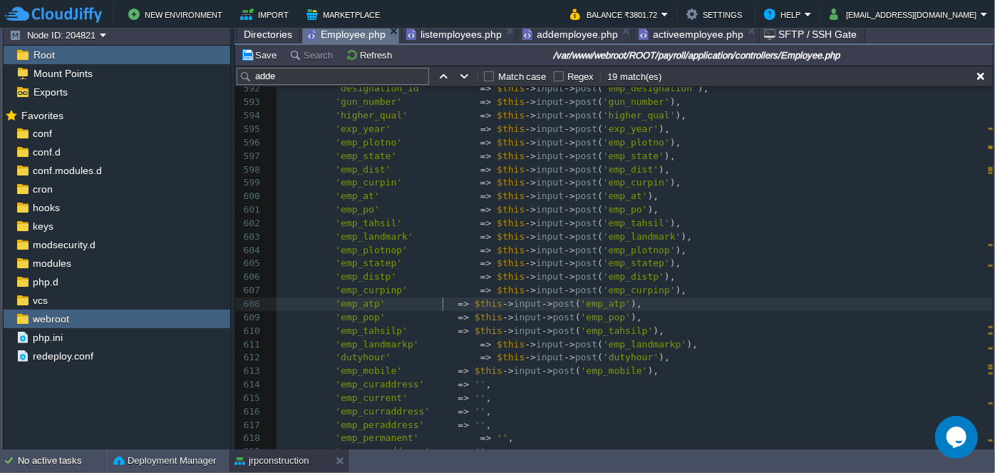
click at [440, 304] on span at bounding box center [447, 304] width 22 height 14
click at [443, 314] on div "xxxxxxxxxx $sSql = "SELECT * FROM issue_accessories_client as a LEFT JOIN users…" at bounding box center [635, 203] width 716 height 779
click at [444, 327] on div "xxxxxxxxxx $sSql = "SELECT * FROM issue_accessories_client as a LEFT JOIN users…" at bounding box center [635, 203] width 716 height 779
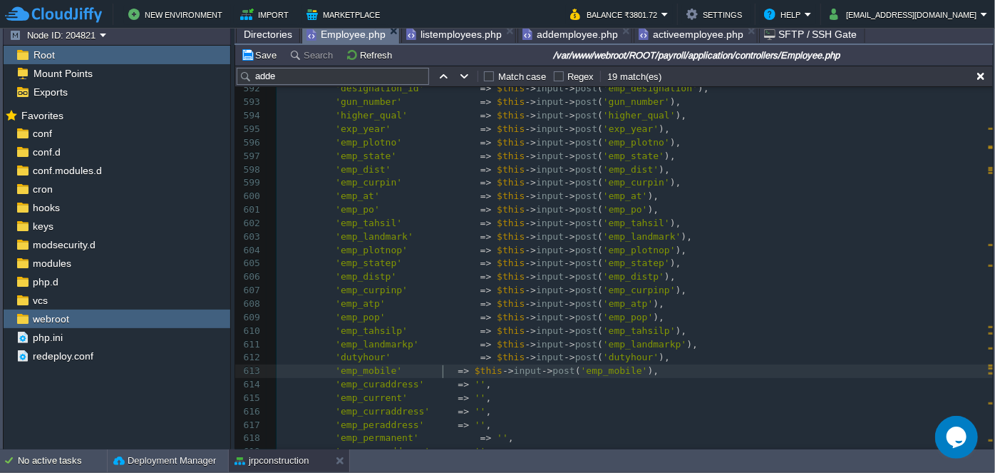
click at [443, 373] on div "xxxxxxxxxx $sSql = "SELECT * FROM issue_accessories_client as a LEFT JOIN users…" at bounding box center [635, 203] width 716 height 779
click at [440, 386] on span at bounding box center [447, 385] width 22 height 14
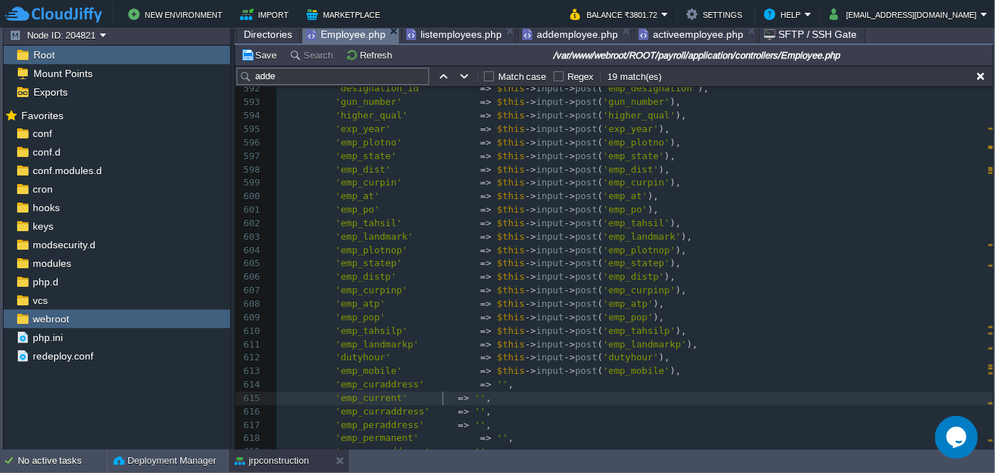
click at [440, 399] on span at bounding box center [447, 398] width 22 height 14
click at [440, 413] on span at bounding box center [447, 412] width 22 height 14
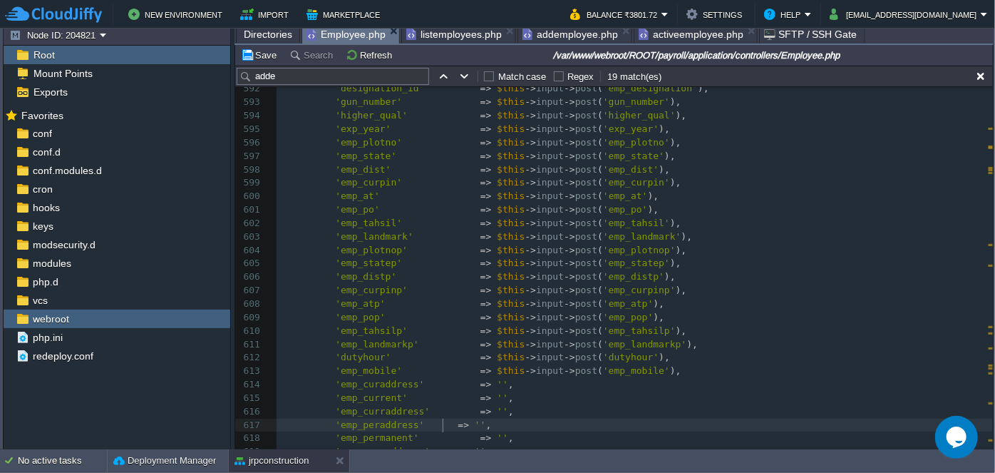
click at [441, 423] on div "xxxxxxxxxx $sSql = "SELECT * FROM issue_accessories_client as a LEFT JOIN users…" at bounding box center [635, 203] width 716 height 779
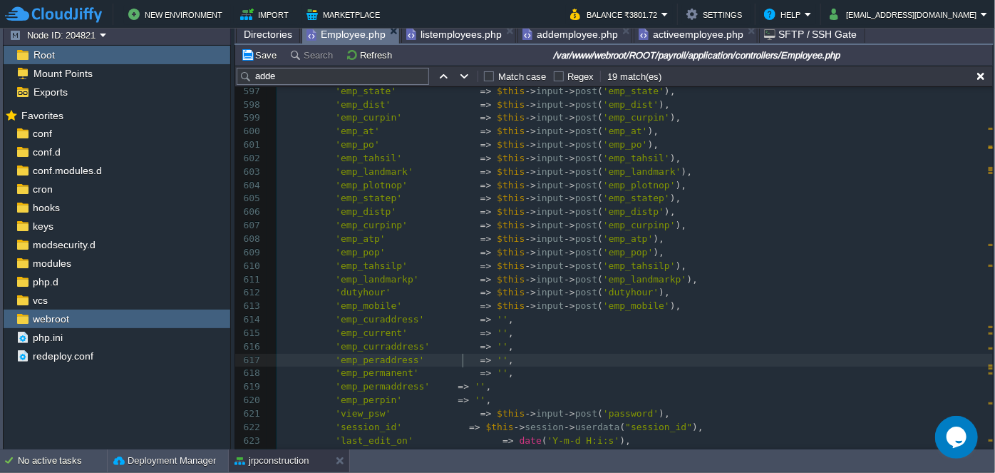
click at [444, 386] on div "xxxxxxxxxx $sSql = "SELECT * FROM issue_accessories_client as a LEFT JOIN users…" at bounding box center [635, 172] width 716 height 846
click at [440, 398] on span at bounding box center [447, 400] width 22 height 14
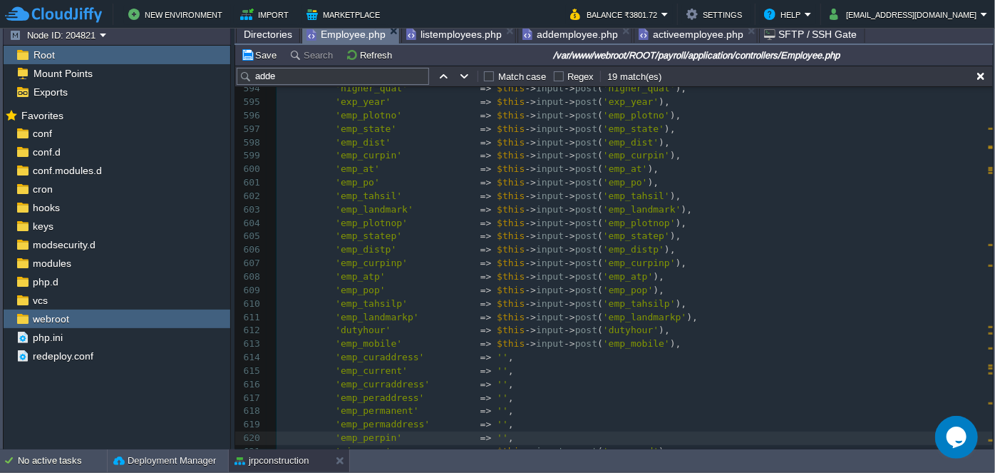
scroll to position [8649, 0]
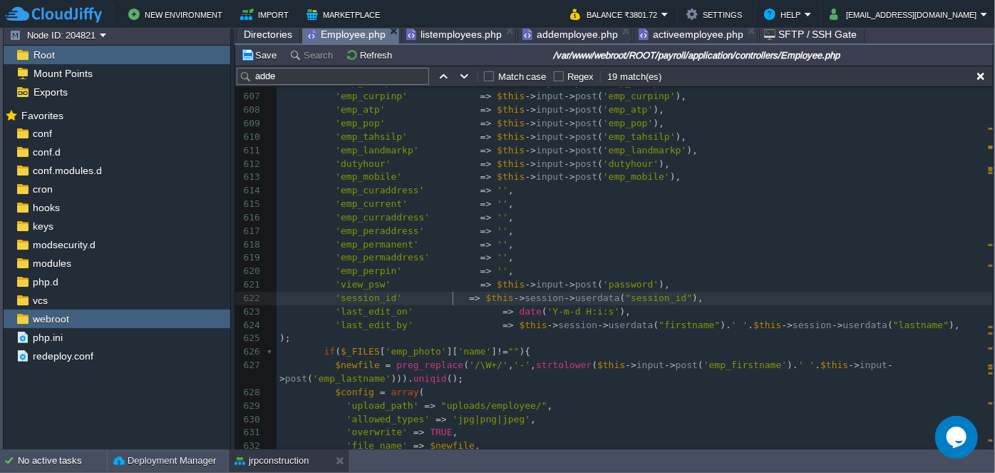
click at [451, 295] on span at bounding box center [435, 297] width 67 height 11
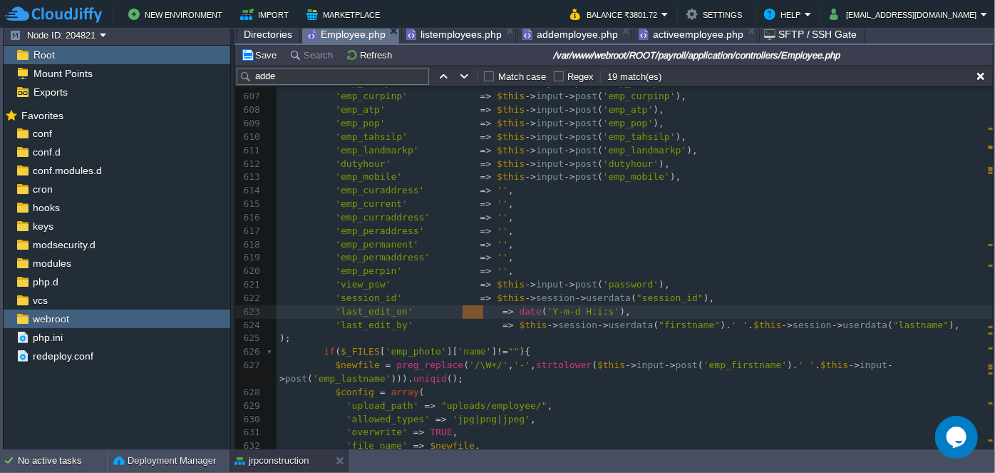
drag, startPoint x: 482, startPoint y: 311, endPoint x: 465, endPoint y: 309, distance: 17.2
drag, startPoint x: 480, startPoint y: 325, endPoint x: 465, endPoint y: 323, distance: 15.8
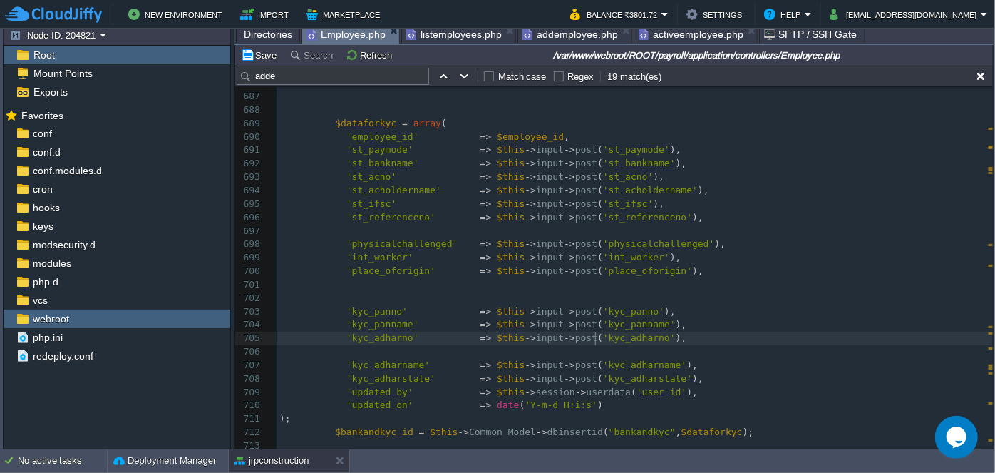
click at [595, 340] on div "xxxxxxxxxx 'last_edit_by' => $this -> session -> userdata ( "firstname" ). ' ' …" at bounding box center [635, 211] width 716 height 726
type textarea "kyc_adharno"
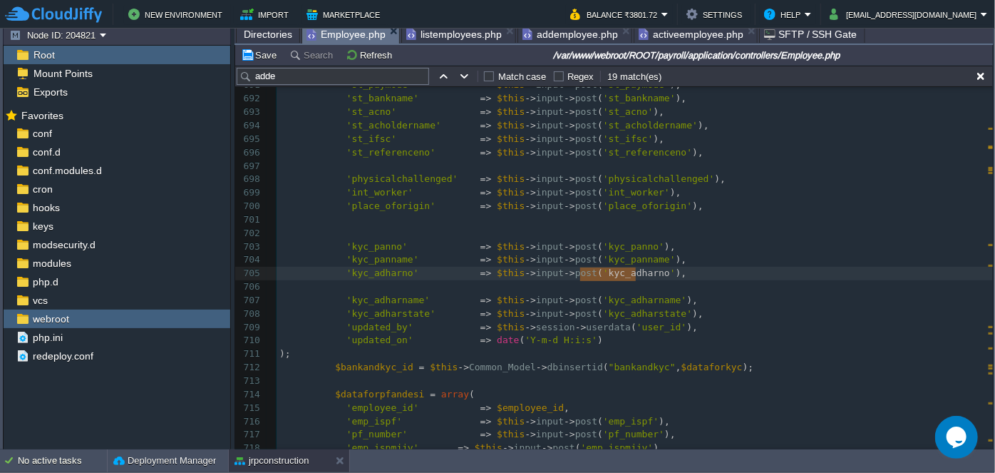
click at [595, 358] on pre ");" at bounding box center [635, 354] width 716 height 14
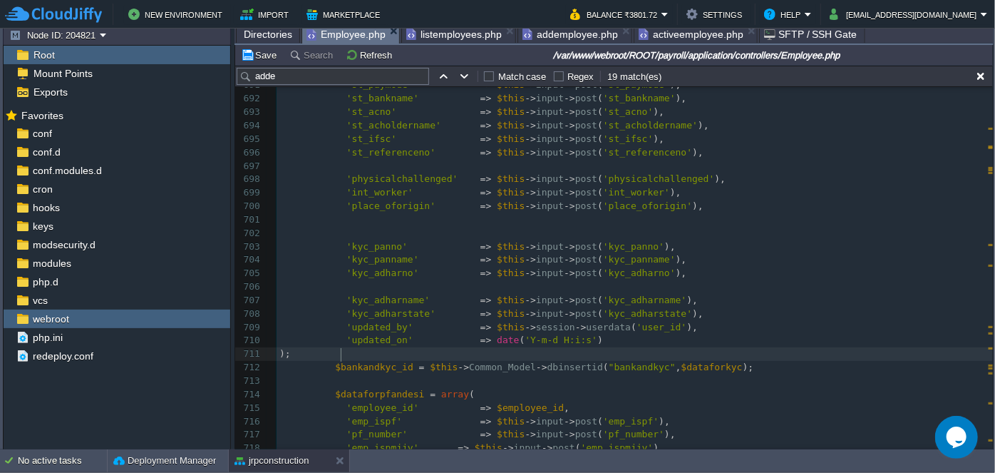
click at [601, 367] on div "xxxxxxxxxx 'last_edit_by' => $this -> session -> userdata ( "firstname" ). ' ' …" at bounding box center [635, 179] width 716 height 793
type textarea "bankandkyc"
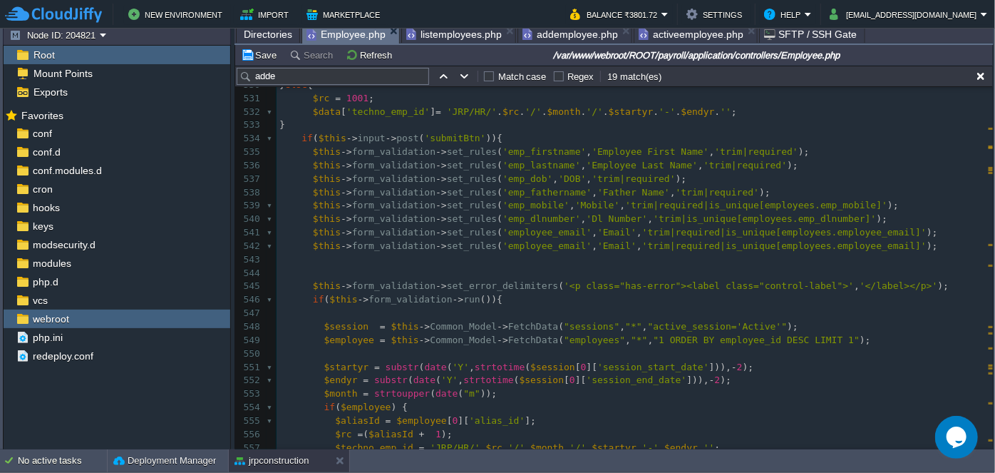
click at [520, 247] on div "xxxxxxxxxx $bankandkyc_id = $this -> Common_Model -> dbinsertid ( " bankandkyc …" at bounding box center [635, 313] width 716 height 793
type textarea "employee_email"
type textarea "employees"
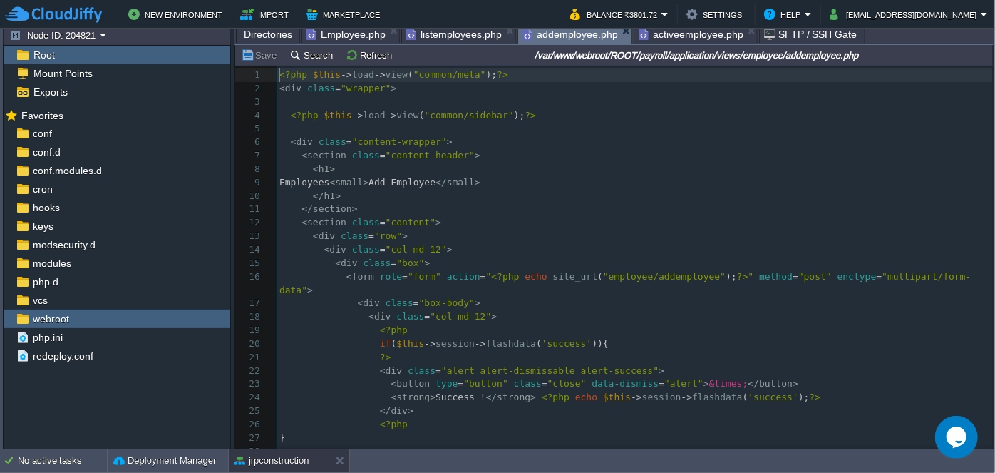
click at [565, 36] on span "addemployee.php" at bounding box center [570, 35] width 96 height 18
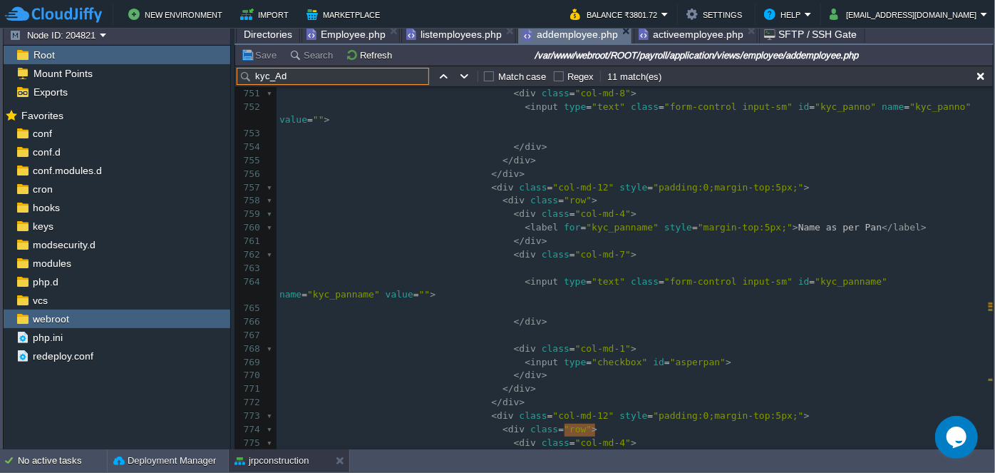
type input "kyc_Ad"
type textarea "kyc_adharno"
click at [434, 29] on span "listemployees.php" at bounding box center [454, 34] width 96 height 17
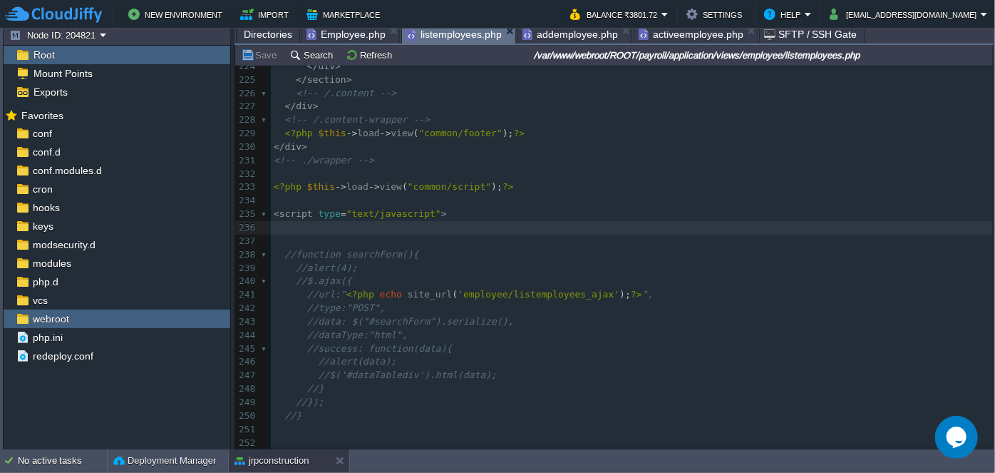
click at [349, 36] on span "Employee.php" at bounding box center [345, 34] width 79 height 17
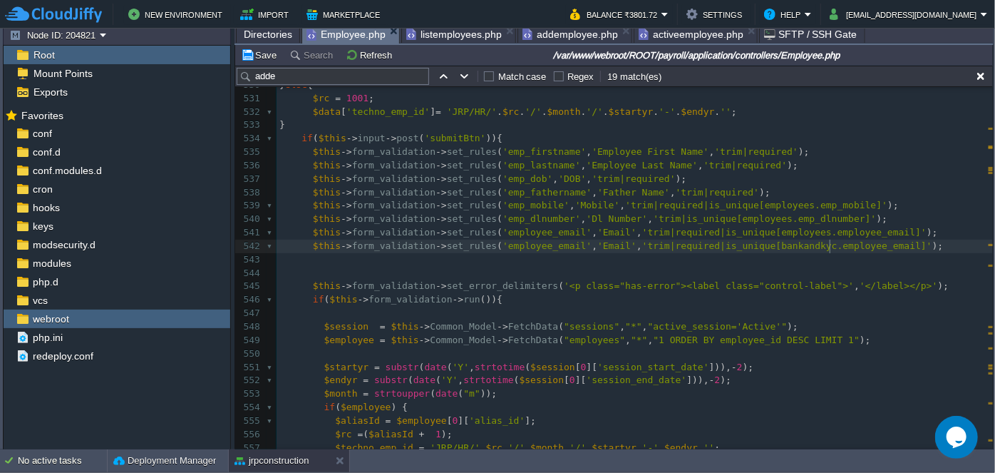
click at [828, 246] on div "xxxxxxxxxx $sSql = "SELECT * FROM issue_accessories_client as a LEFT JOIN users…" at bounding box center [635, 313] width 716 height 793
type textarea "employee_email"
paste textarea
type textarea "employee_email"
paste textarea
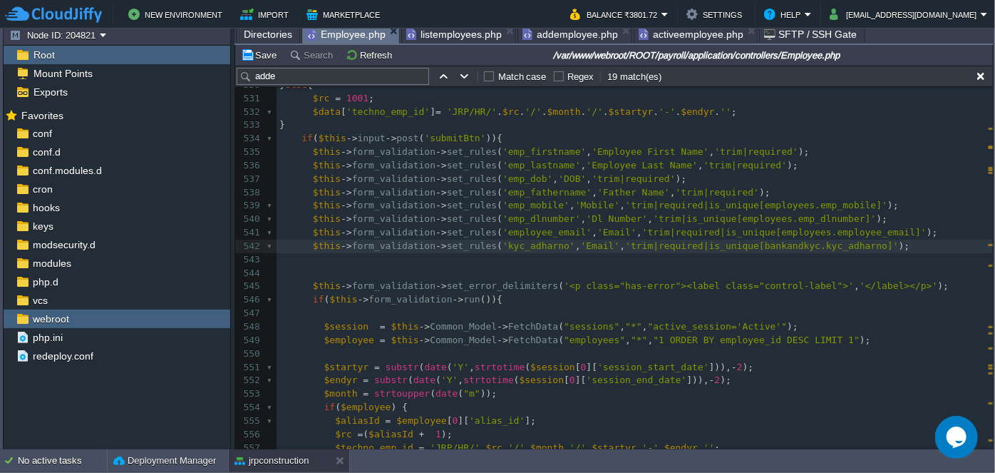
click at [581, 245] on span "'Email'" at bounding box center [600, 245] width 39 height 11
type textarea "Add"
type textarea "adha"
type textarea "r Number"
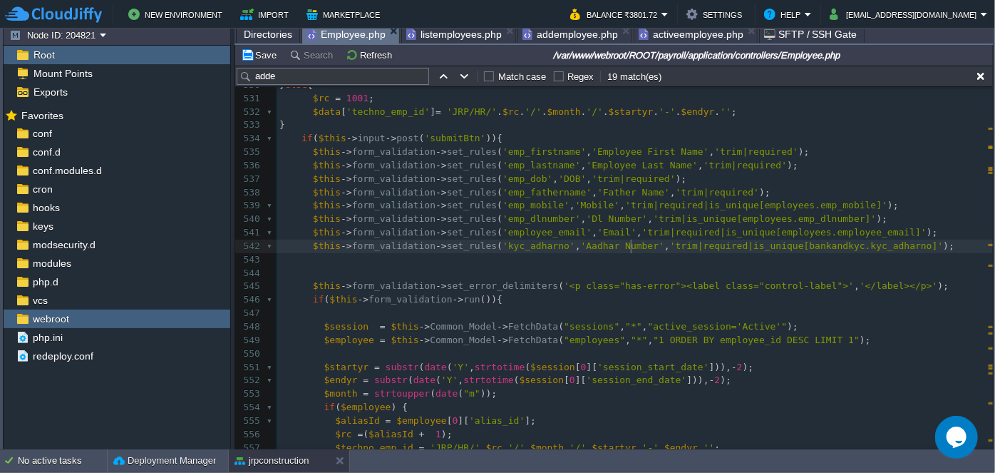
scroll to position [4, 41]
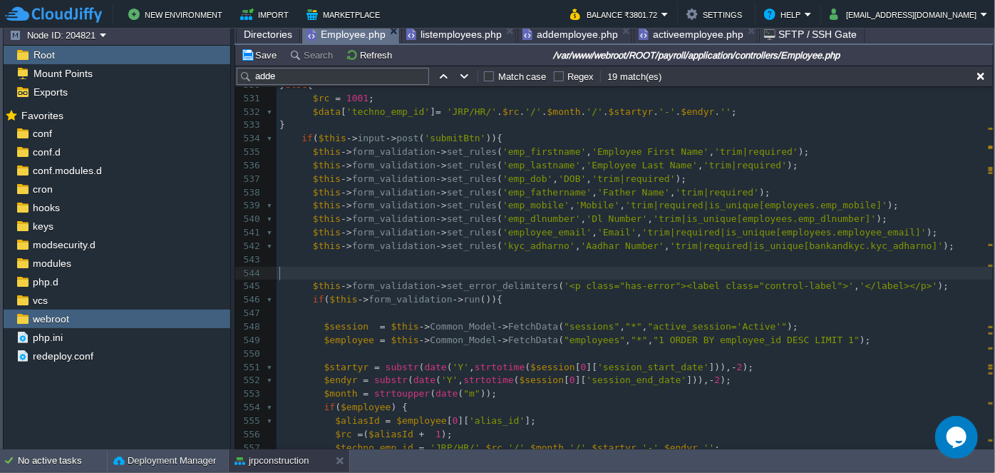
click at [517, 269] on pre "​" at bounding box center [635, 274] width 716 height 14
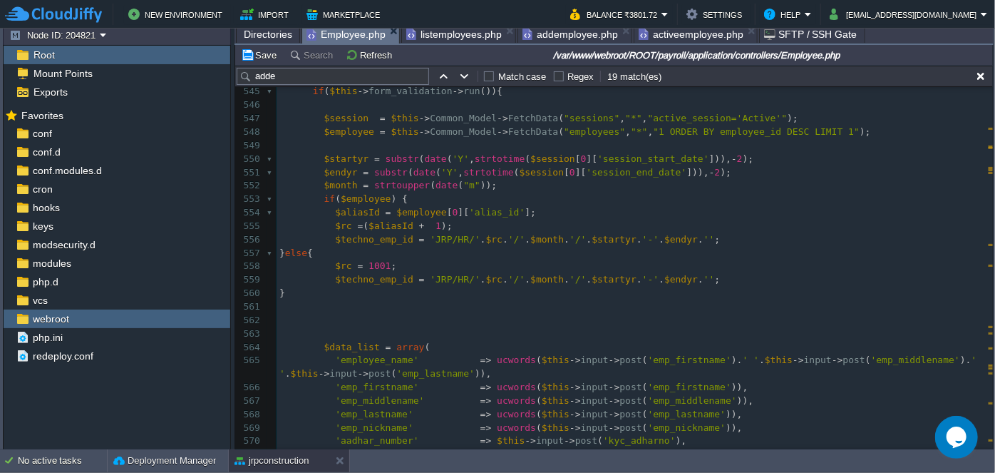
scroll to position [8042, 0]
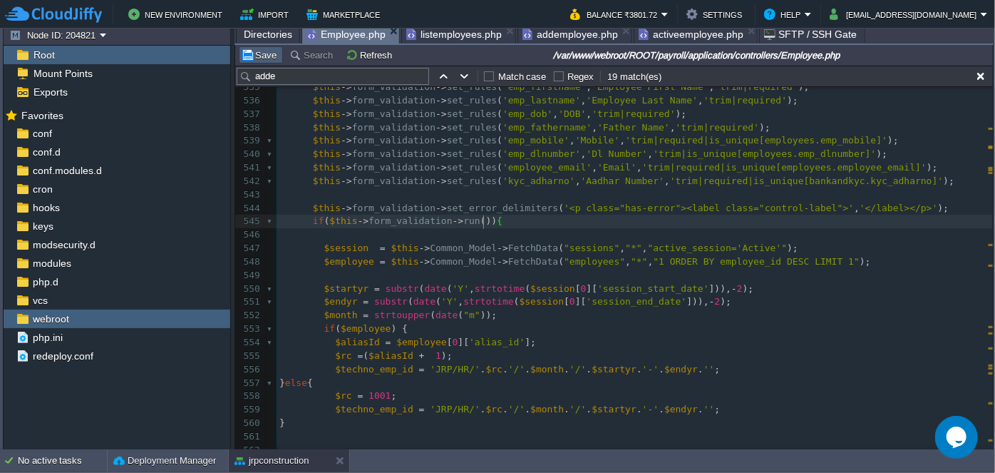
drag, startPoint x: 264, startPoint y: 53, endPoint x: 273, endPoint y: 51, distance: 8.7
click at [264, 52] on button "Save" at bounding box center [261, 54] width 40 height 13
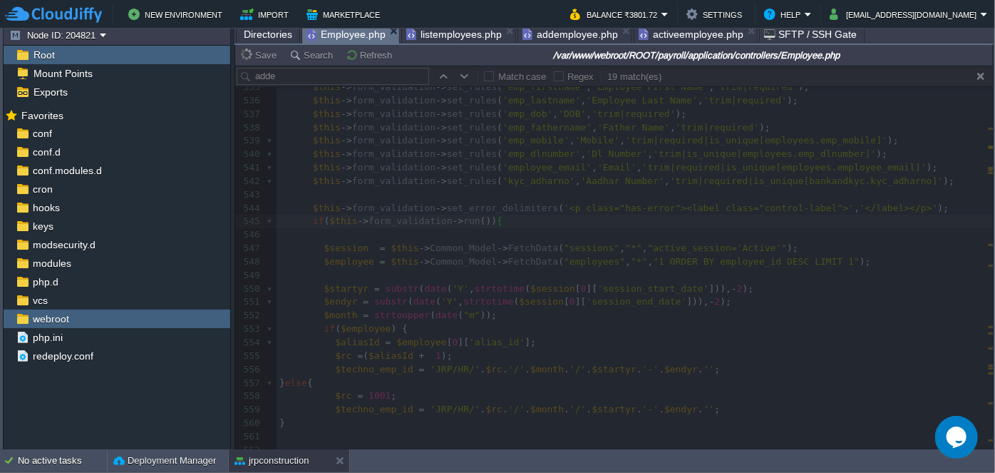
click at [540, 35] on span "addemployee.php" at bounding box center [570, 34] width 96 height 17
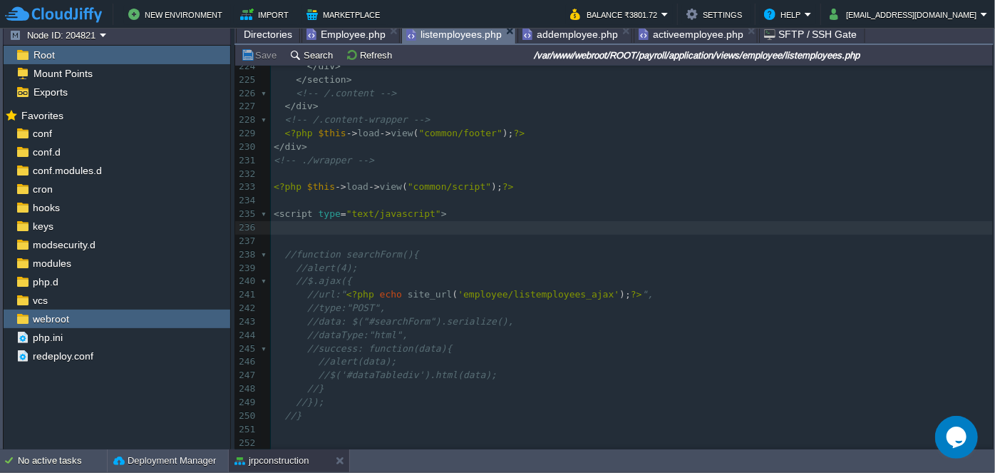
click at [443, 34] on span "listemployees.php" at bounding box center [454, 35] width 96 height 18
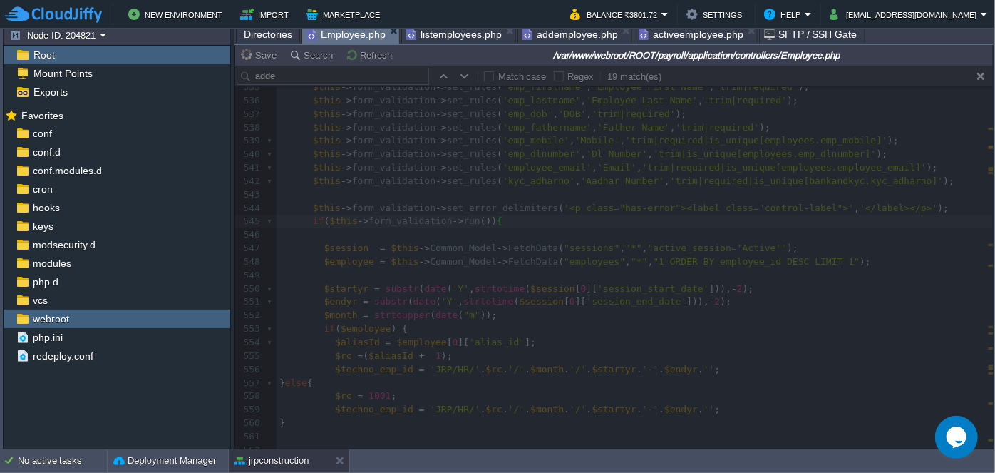
click at [351, 42] on span "Employee.php" at bounding box center [345, 35] width 79 height 18
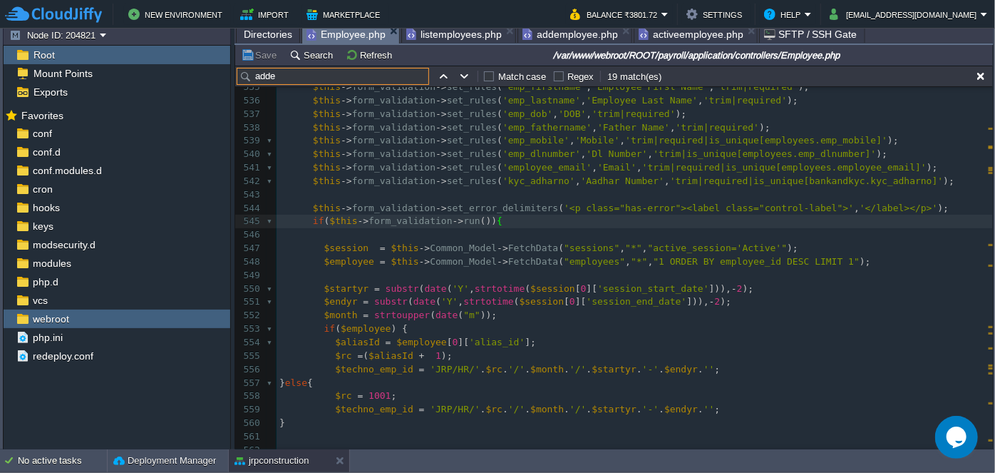
click at [283, 73] on input "adde" at bounding box center [333, 76] width 192 height 17
paste input "viewemploye"
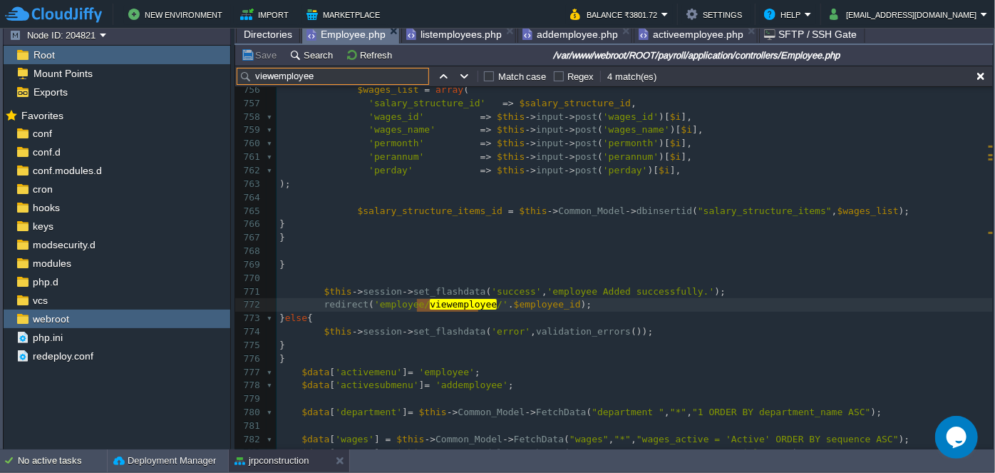
scroll to position [10883, 0]
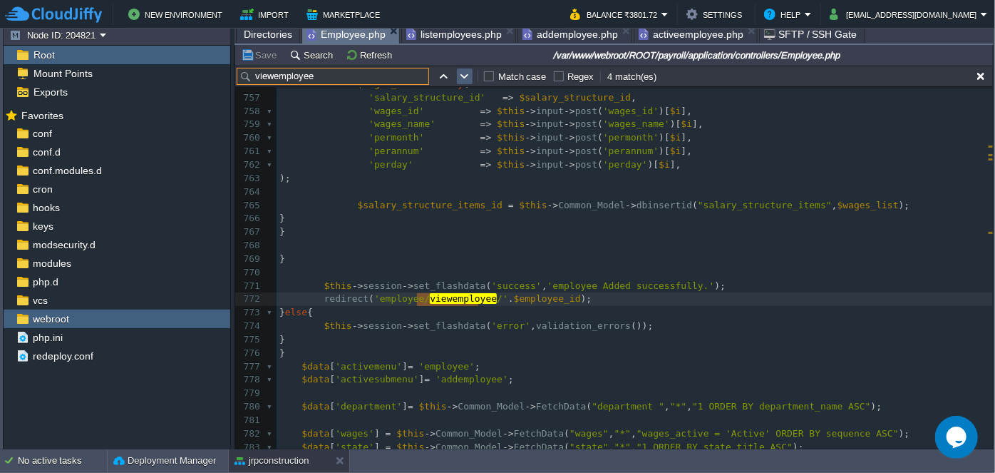
type input "viewemployee"
click at [464, 81] on button "button" at bounding box center [464, 76] width 13 height 13
type textarea "viewemployee"
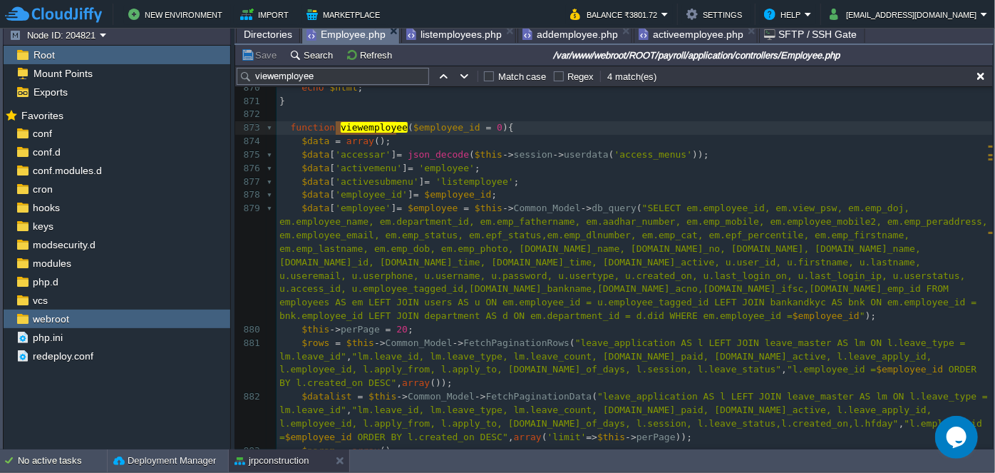
scroll to position [12583, 0]
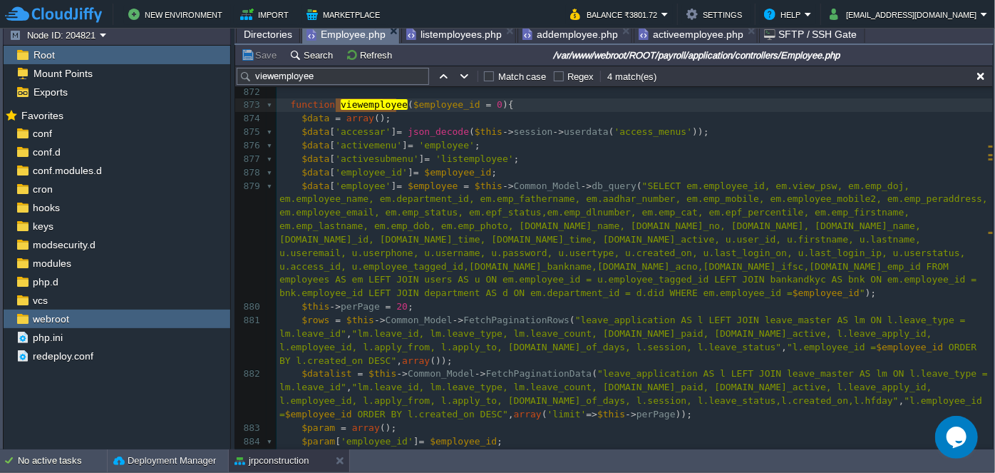
click at [549, 267] on div "xxxxxxxxxx 862 ​ 863 function get_UnitByHeadofc (){ 864 $ledger_id = $this -> i…" at bounding box center [635, 286] width 716 height 671
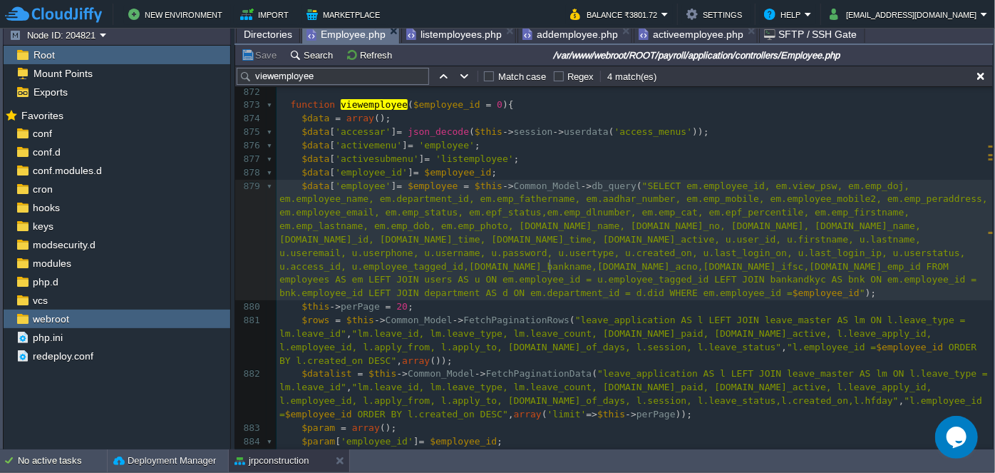
type textarea "bankandkyc"
type textarea "bnk"
type input "bnk"
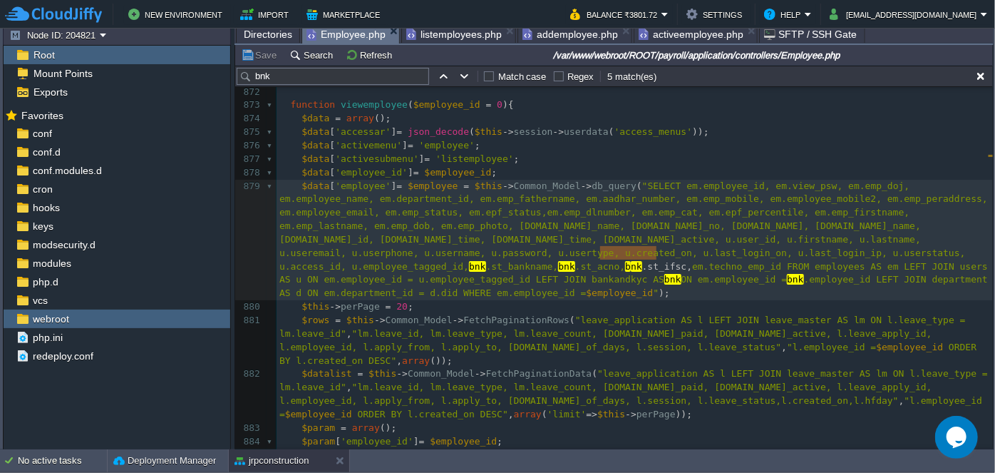
type textarea "[DOMAIN_NAME]_ifsc,"
drag, startPoint x: 654, startPoint y: 253, endPoint x: 594, endPoint y: 253, distance: 59.2
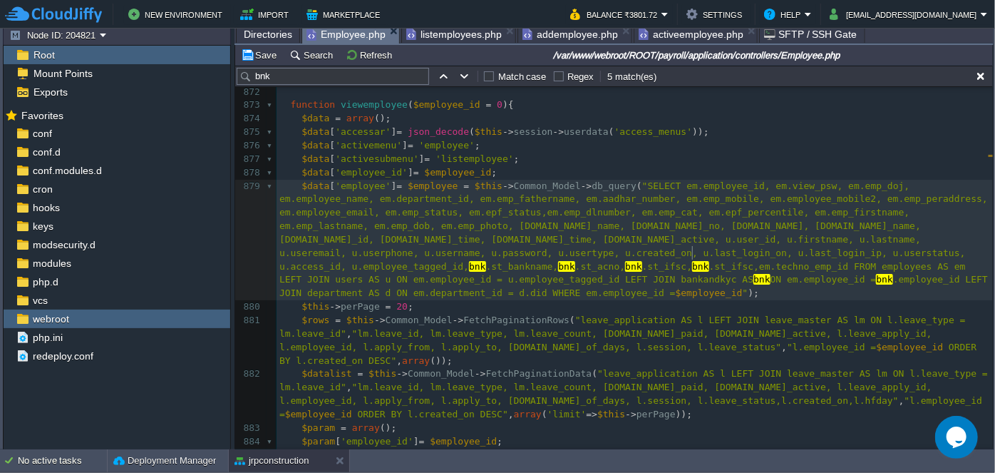
click at [690, 261] on span ".st_ifsc,em.techno_emp_id FROM employees AS em LEFT JOIN users AS u ON em.emplo…" at bounding box center [625, 273] width 692 height 24
type textarea "st_ifsc"
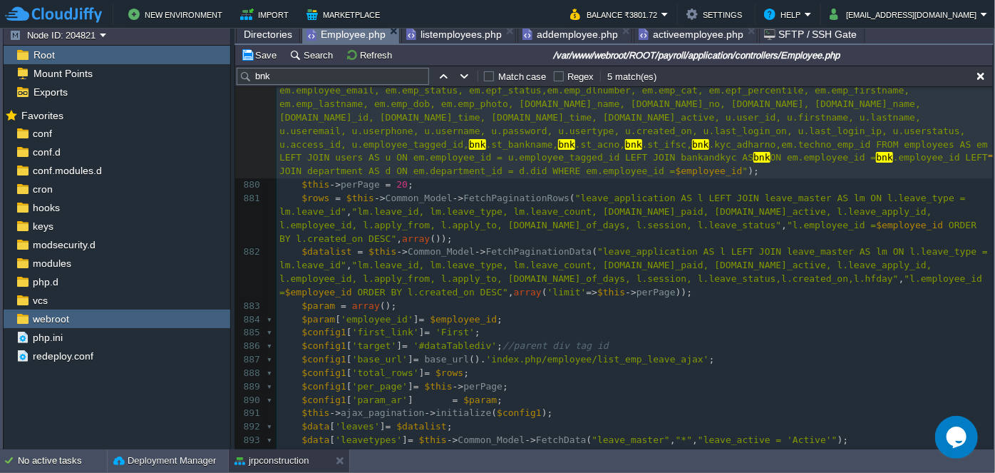
scroll to position [12712, 0]
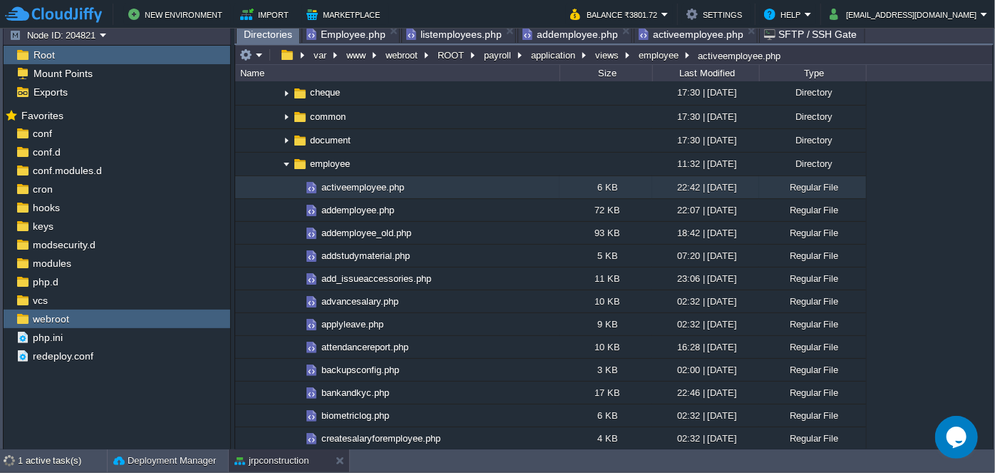
click at [257, 31] on span "Directories" at bounding box center [268, 35] width 48 height 18
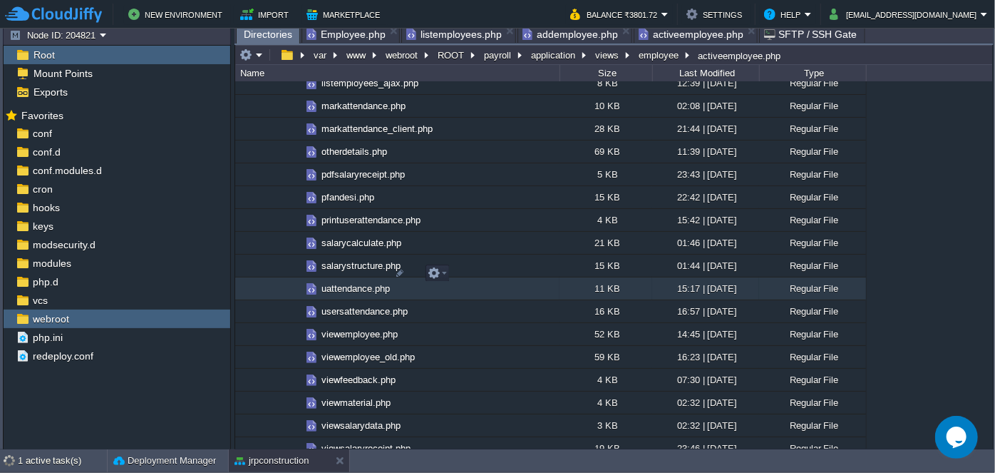
scroll to position [2212, 0]
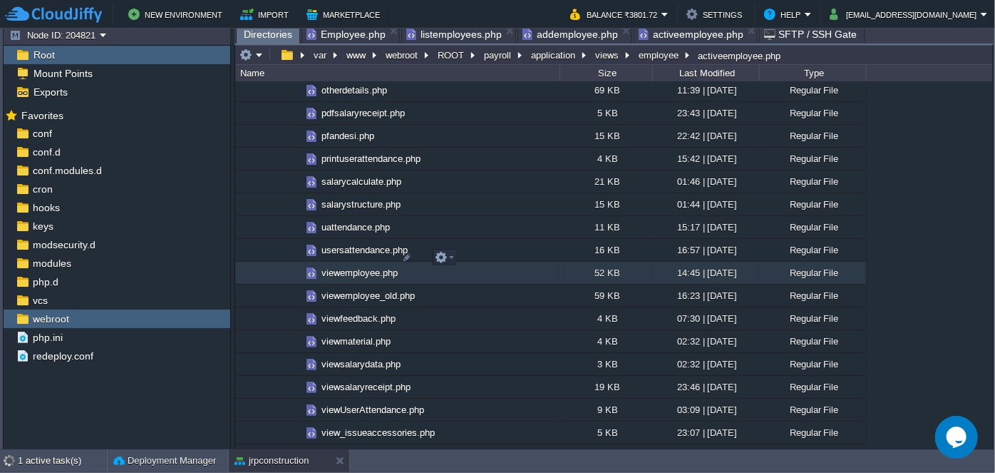
click at [350, 267] on span "viewemployee.php" at bounding box center [359, 273] width 81 height 12
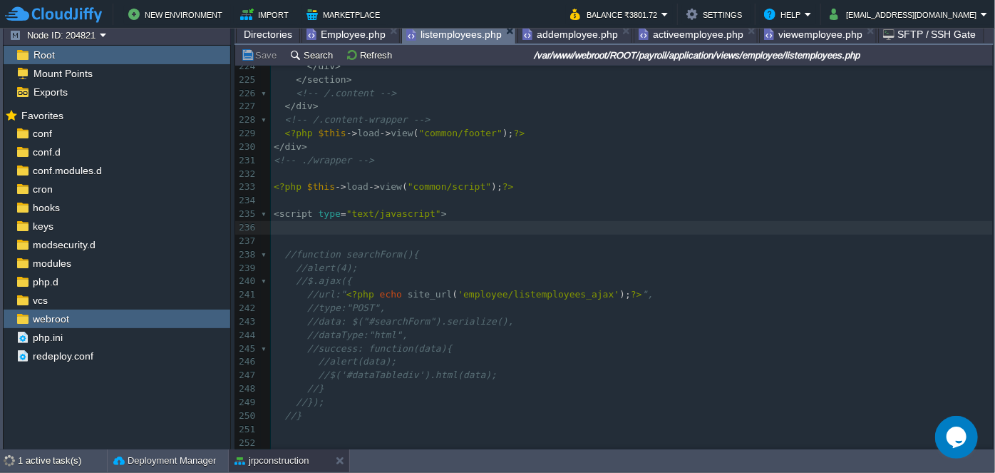
click at [456, 36] on span "listemployees.php" at bounding box center [454, 35] width 96 height 18
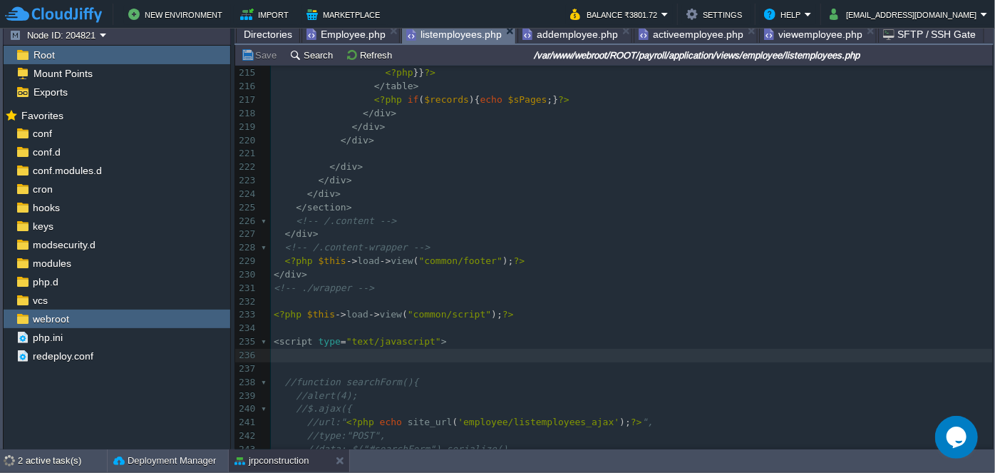
scroll to position [3051, 0]
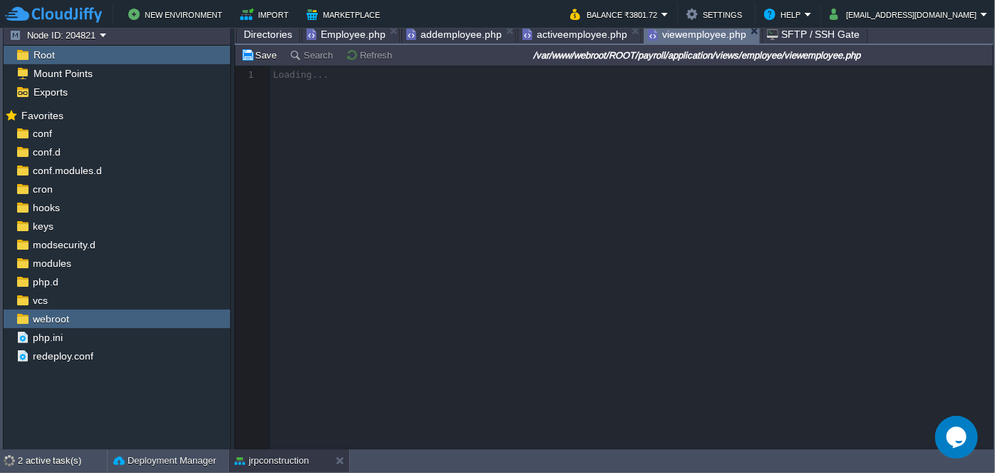
click at [660, 33] on span "viewemployee.php" at bounding box center [697, 35] width 98 height 18
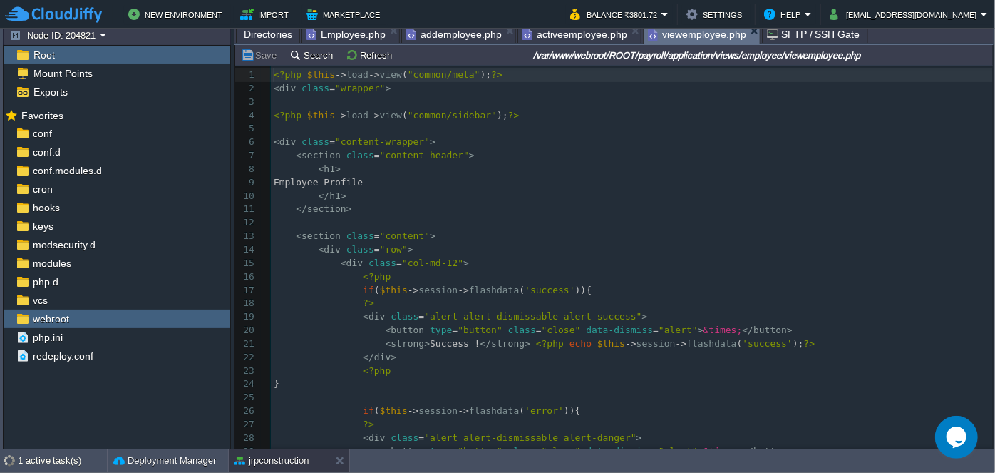
scroll to position [4, 0]
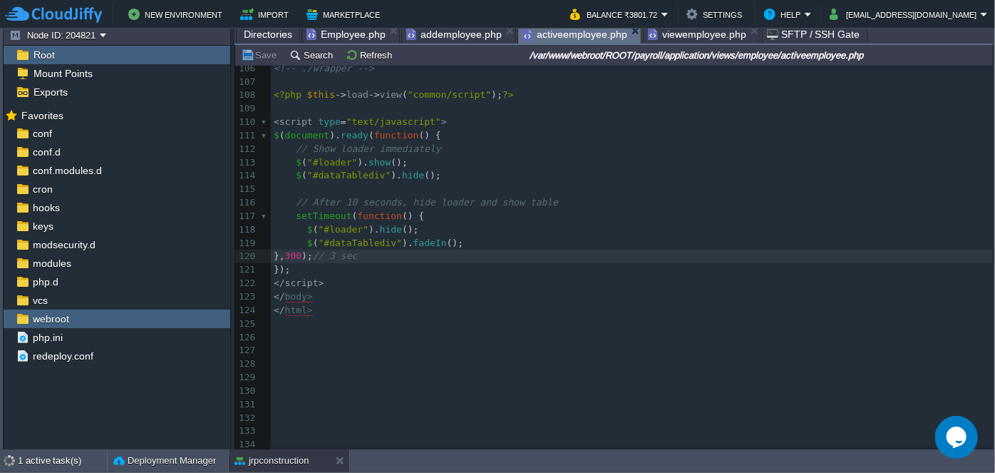
click at [567, 39] on span "activeemployee.php" at bounding box center [574, 35] width 105 height 18
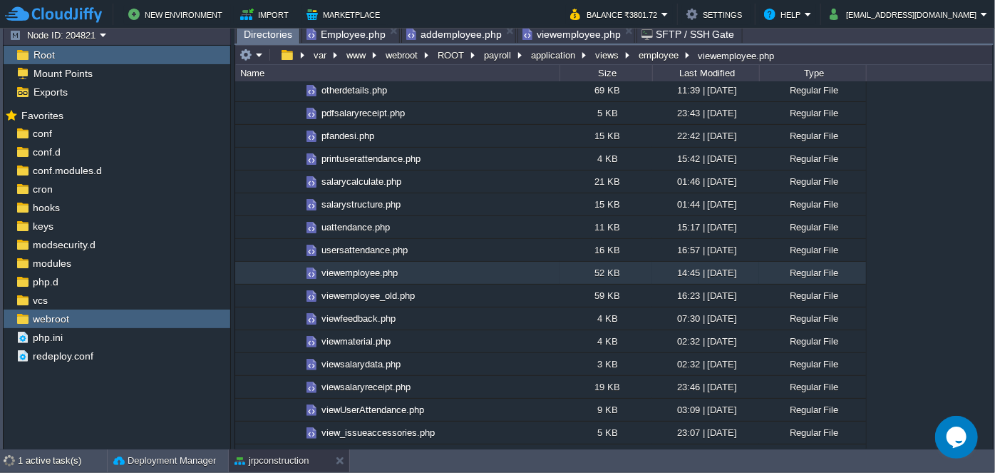
click at [564, 34] on span "viewemployee.php" at bounding box center [571, 34] width 98 height 17
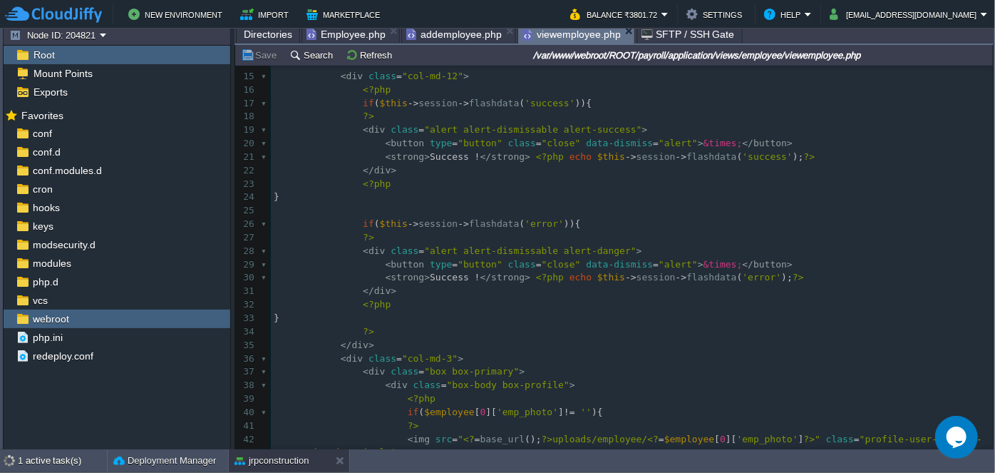
scroll to position [324, 0]
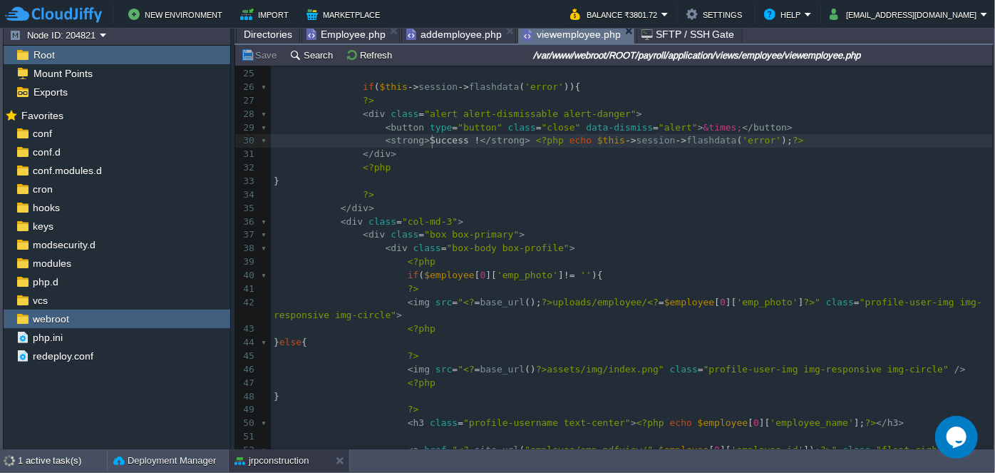
click at [433, 143] on div "847 1 <?php $this -> load -> view ( "common/meta" ); ?> 2 < div class = "wrappe…" at bounding box center [632, 175] width 722 height 860
type textarea "Error"
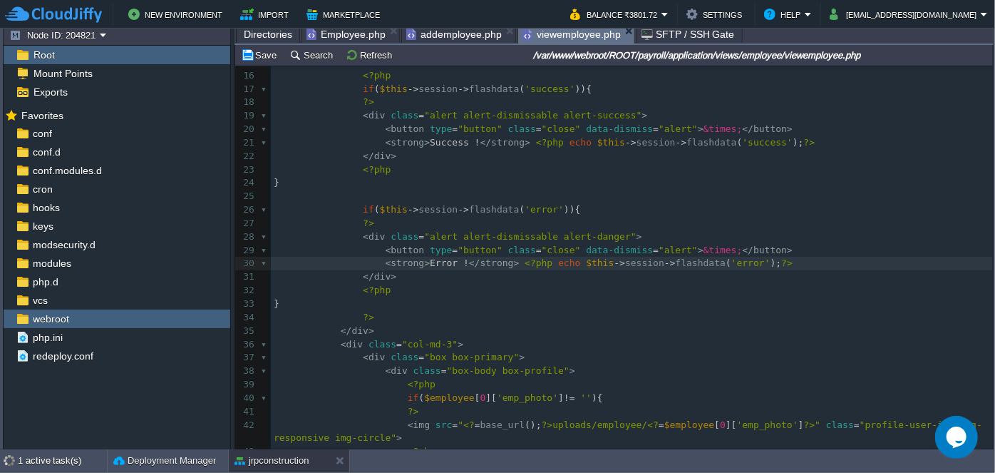
scroll to position [129, 0]
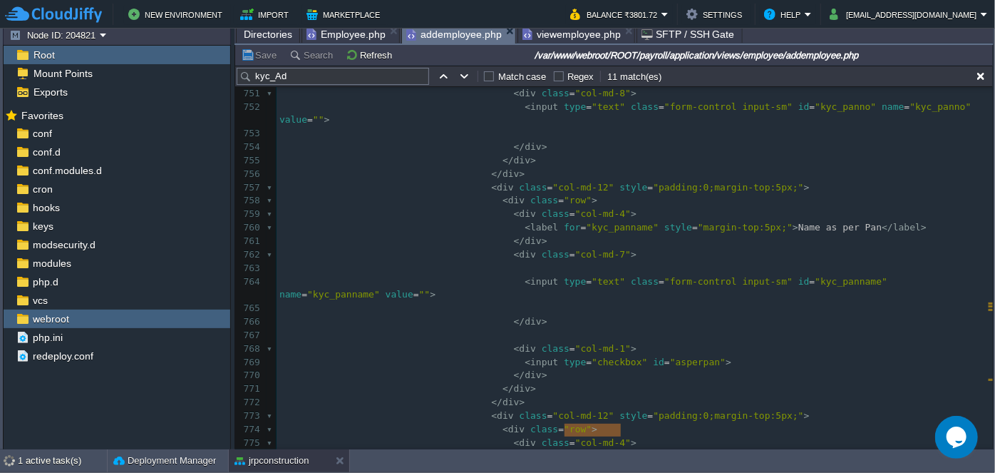
click at [447, 35] on span "addemployee.php" at bounding box center [454, 35] width 96 height 18
drag, startPoint x: 987, startPoint y: 294, endPoint x: 992, endPoint y: 260, distance: 34.6
click at [992, 104] on div at bounding box center [992, 268] width 1 height 363
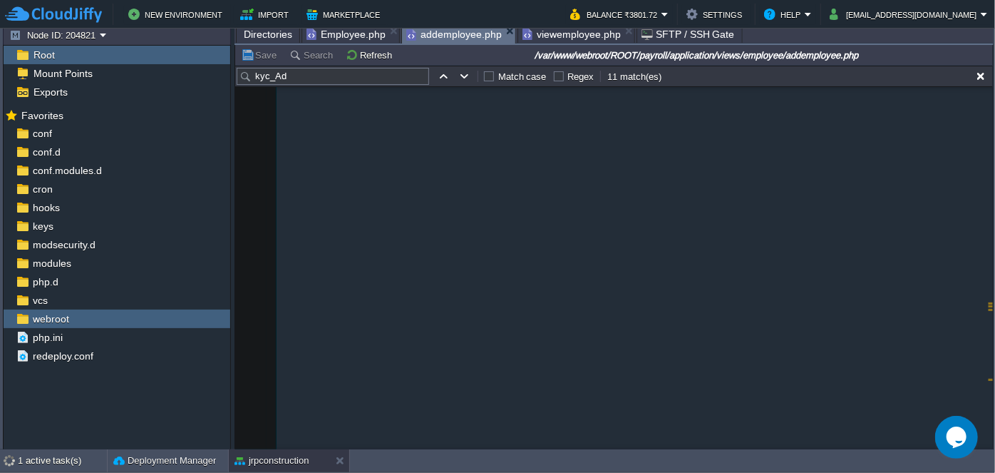
scroll to position [6923, 0]
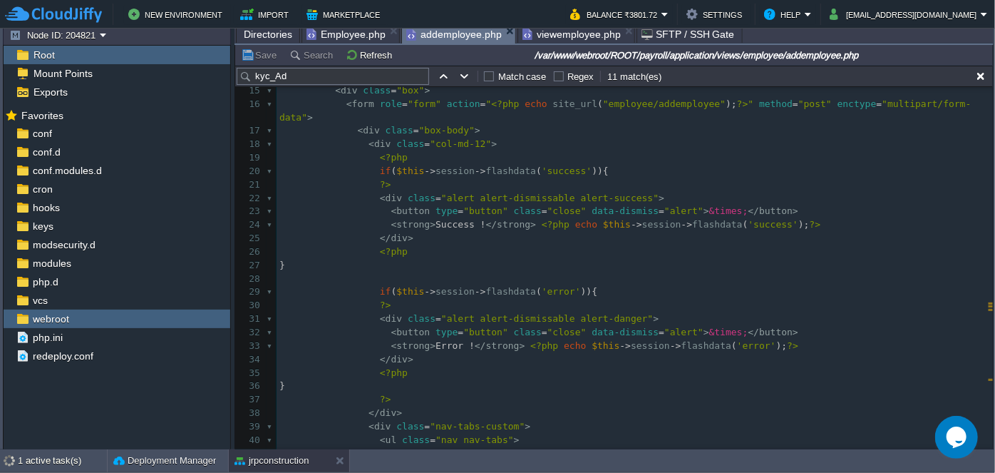
click at [551, 31] on span "viewemployee.php" at bounding box center [571, 34] width 98 height 17
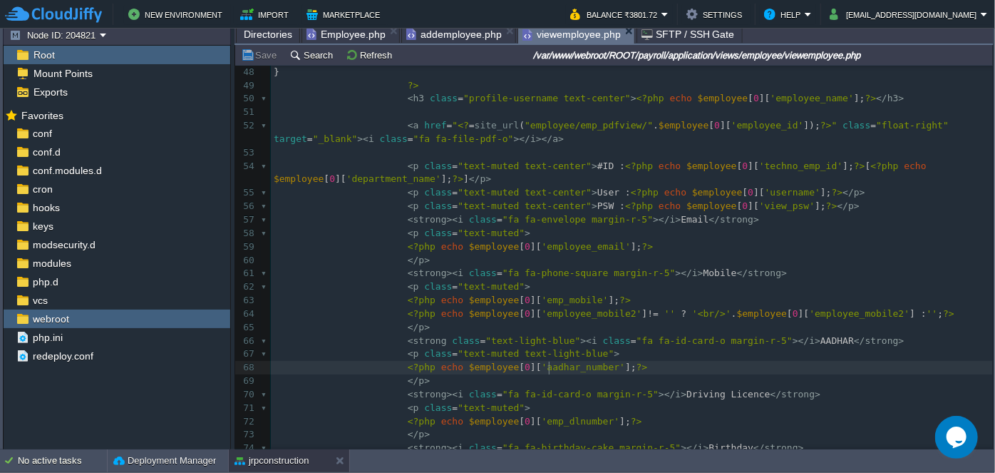
click at [550, 369] on div "xxxxxxxxxx 24 } 25 ​ 26 if ( $this -> session -> flashdata ( 'error' )){ 27 ?> …" at bounding box center [632, 160] width 722 height 860
type textarea "aadhar_number"
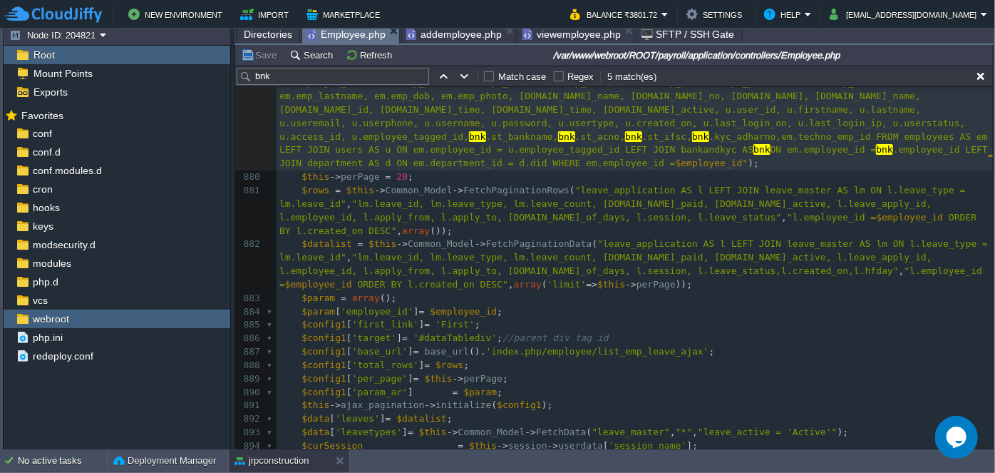
click at [340, 36] on span "Employee.php" at bounding box center [345, 35] width 79 height 18
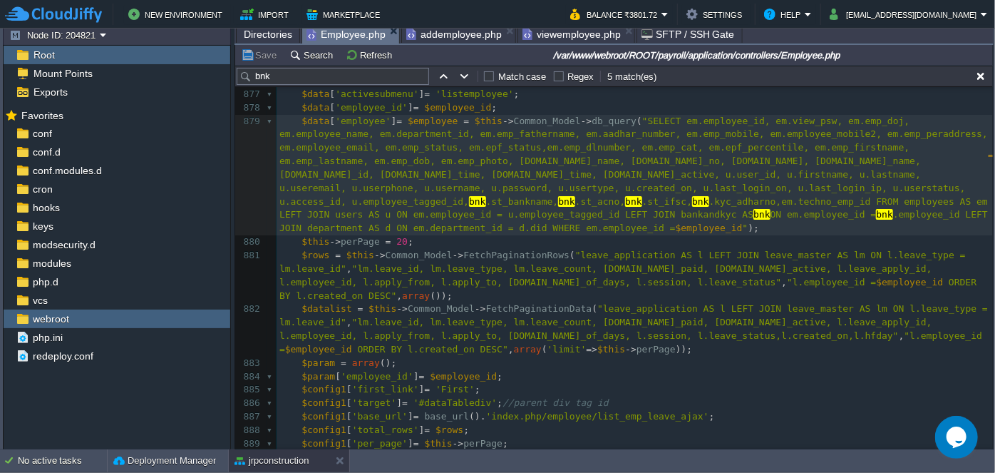
click at [514, 133] on div "xxxxxxxxxx $data [ 'employee' ] = $employee = $this -> Common_Model -> db_query…" at bounding box center [635, 228] width 716 height 685
type textarea "aadhar_number"
type textarea "st_bankname"
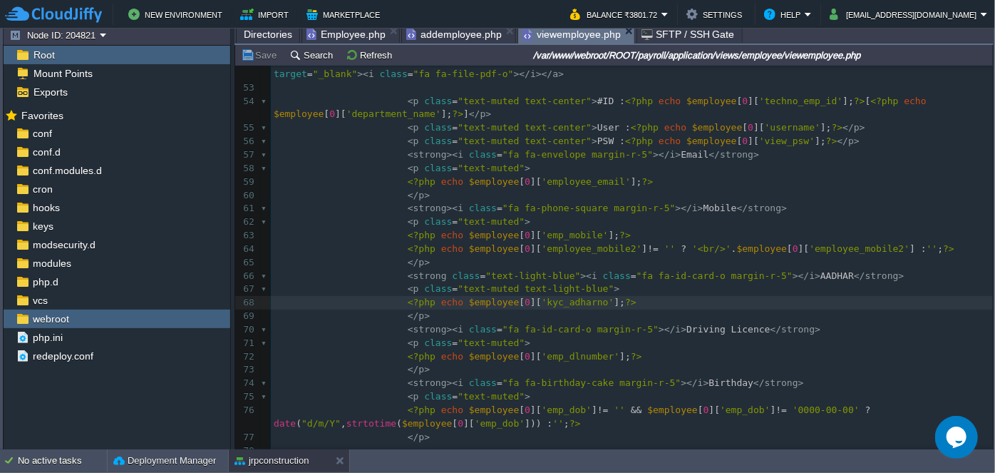
click at [567, 30] on span "viewemployee.php" at bounding box center [571, 35] width 98 height 18
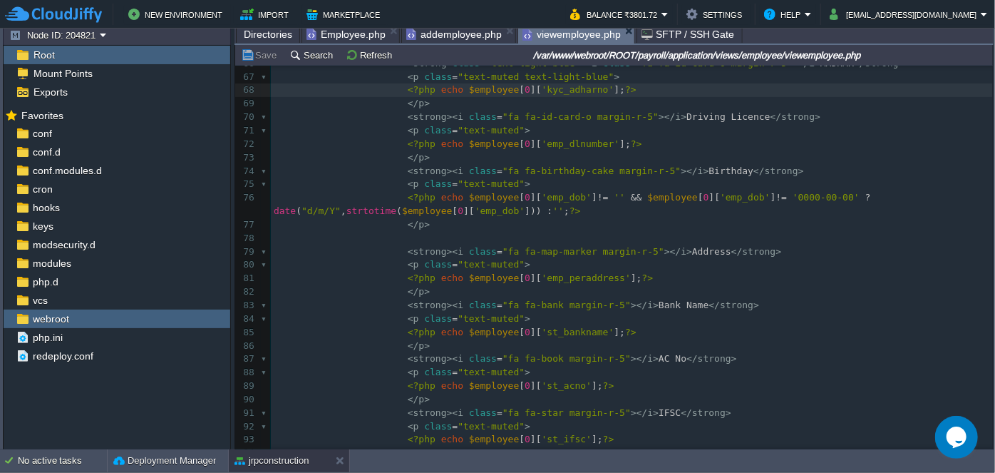
scroll to position [907, 0]
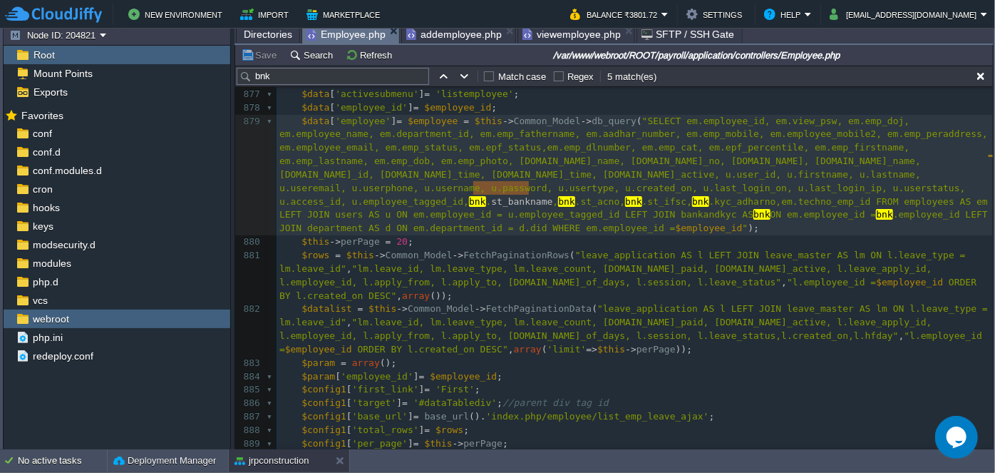
click at [319, 31] on span "Employee.php" at bounding box center [345, 35] width 79 height 18
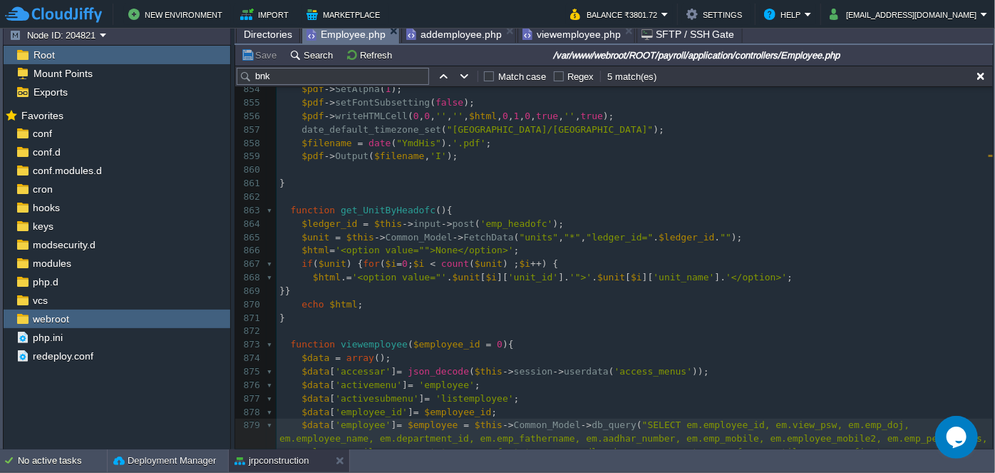
scroll to position [12324, 0]
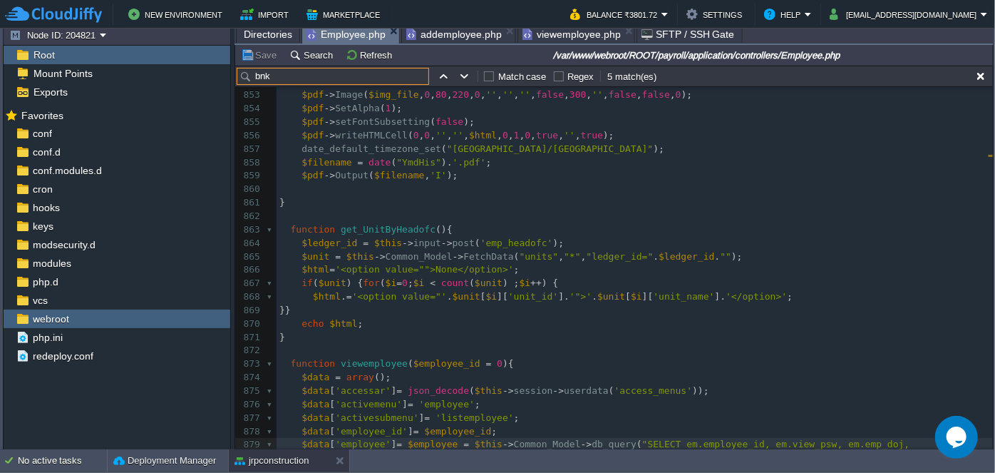
click at [313, 79] on input "bnk" at bounding box center [333, 76] width 192 height 17
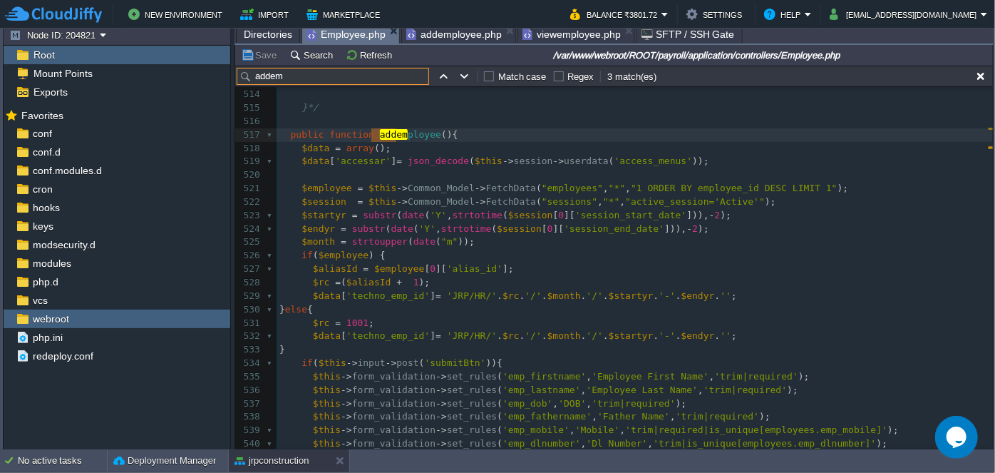
scroll to position [7717, 0]
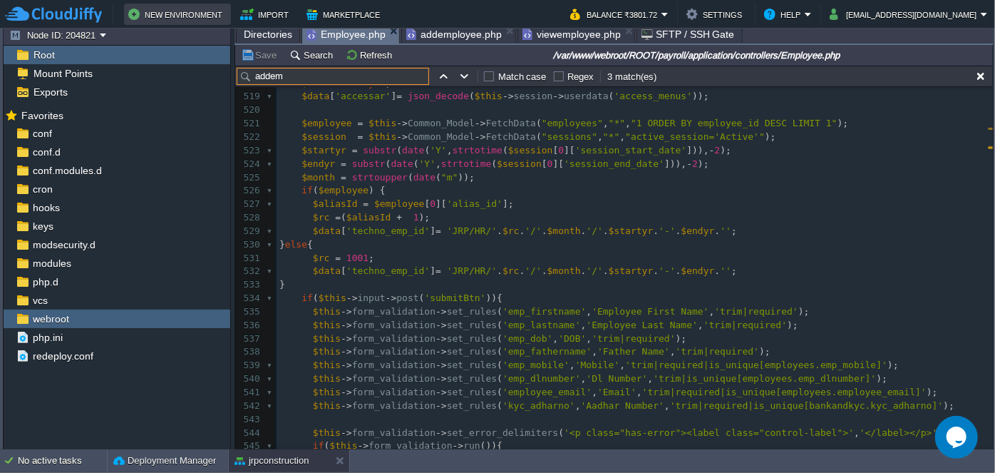
type input "addem"
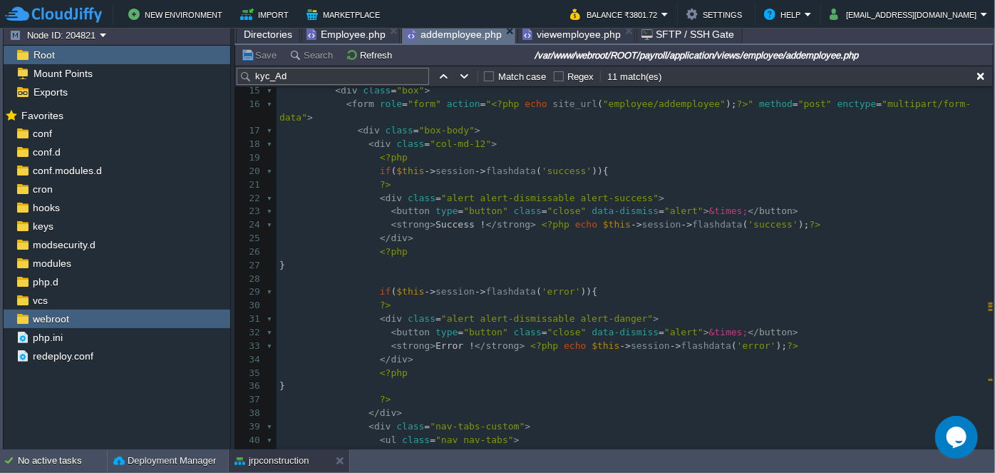
click at [451, 35] on span "addemployee.php" at bounding box center [454, 35] width 96 height 18
click at [510, 272] on pre "​" at bounding box center [635, 279] width 716 height 14
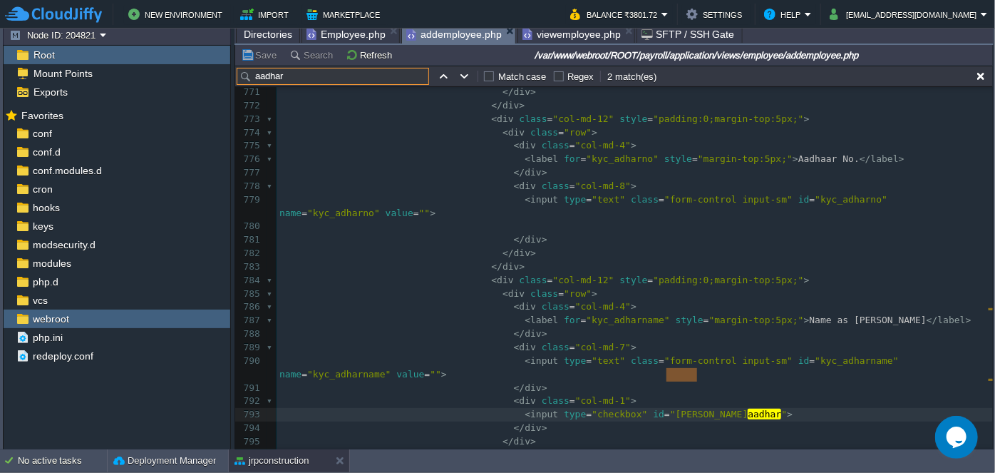
scroll to position [11191, 0]
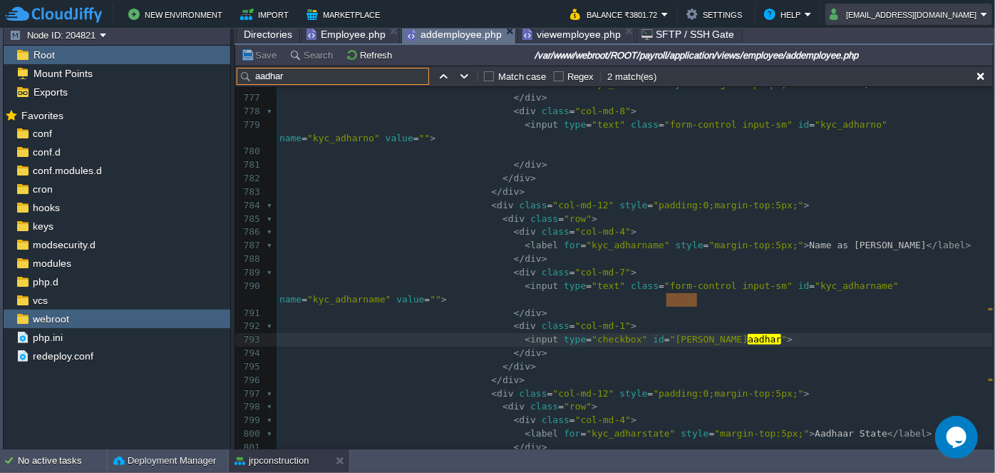
type input "aadhar"
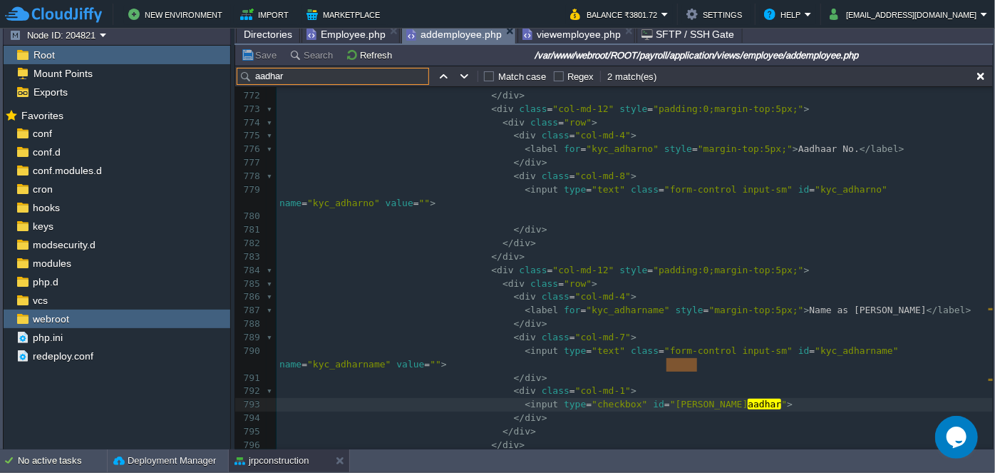
scroll to position [11063, 0]
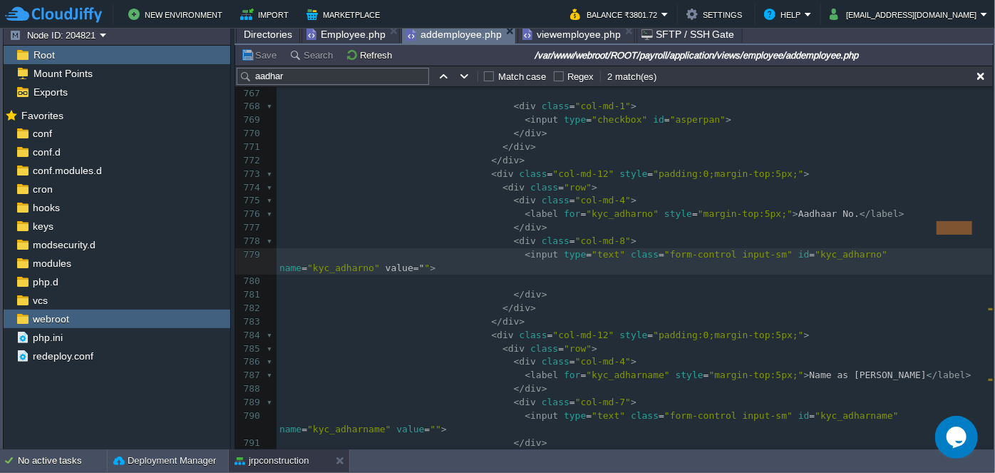
type textarea "value="""
drag, startPoint x: 935, startPoint y: 227, endPoint x: 975, endPoint y: 224, distance: 40.0
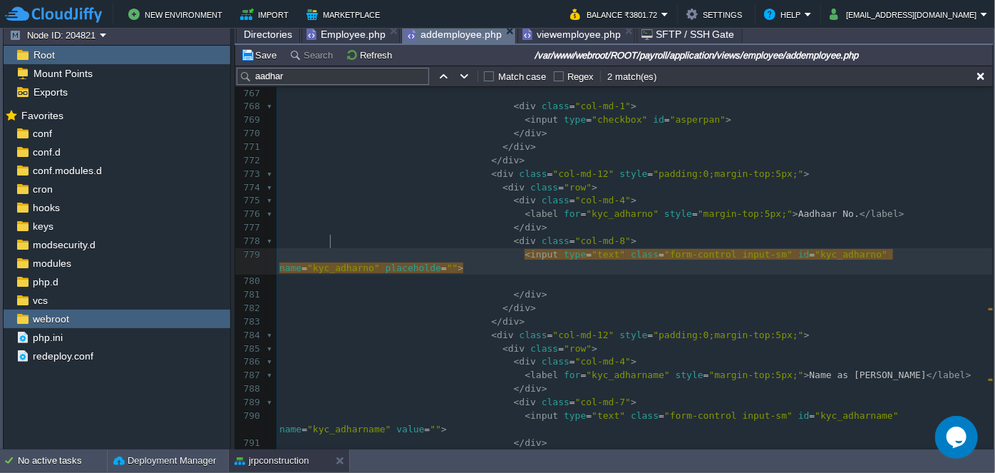
type textarea "placeholder"
type textarea "Enter 12 Digit A"
type textarea "Number"
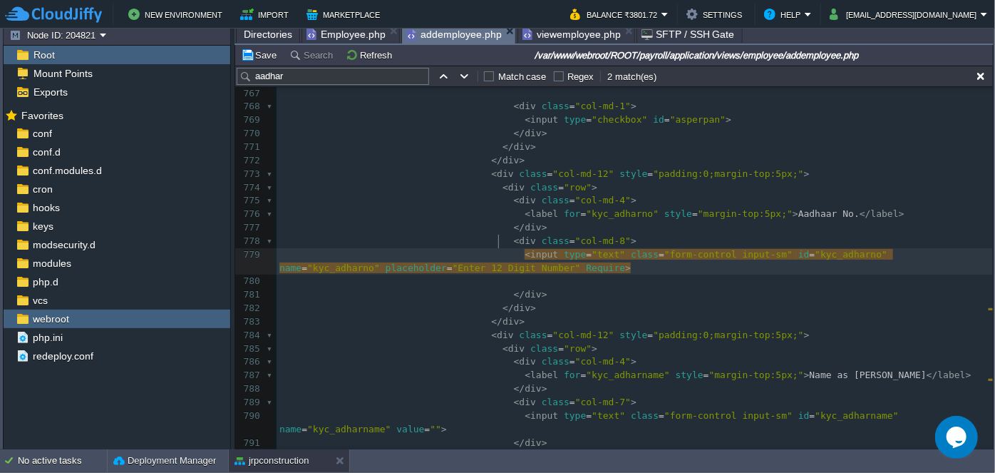
scroll to position [4, 46]
type textarea "Required"
click at [349, 72] on input "aadhar" at bounding box center [333, 76] width 192 height 17
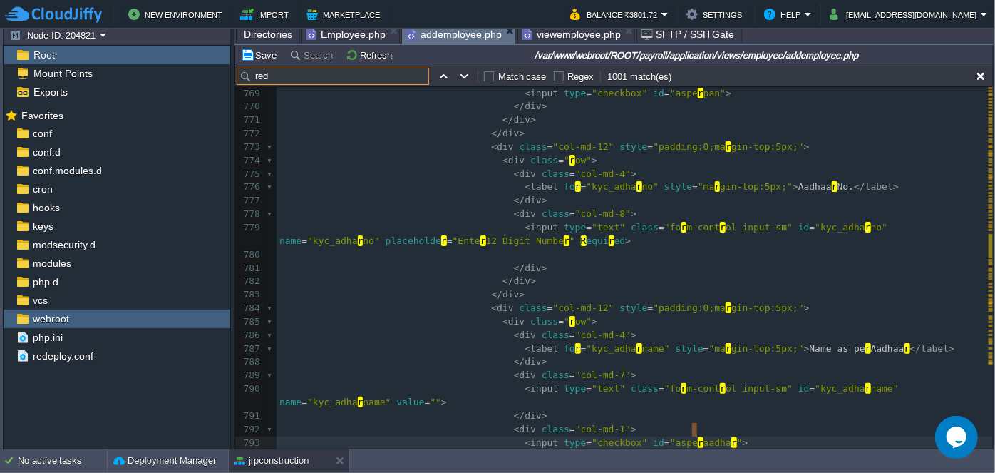
scroll to position [11466, 0]
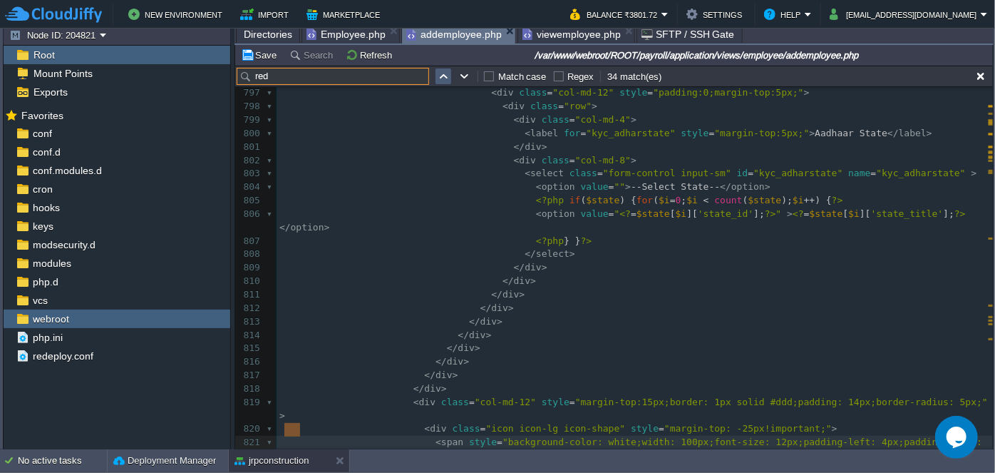
type input "red"
click at [440, 80] on button "button" at bounding box center [443, 76] width 13 height 13
type textarea "red"
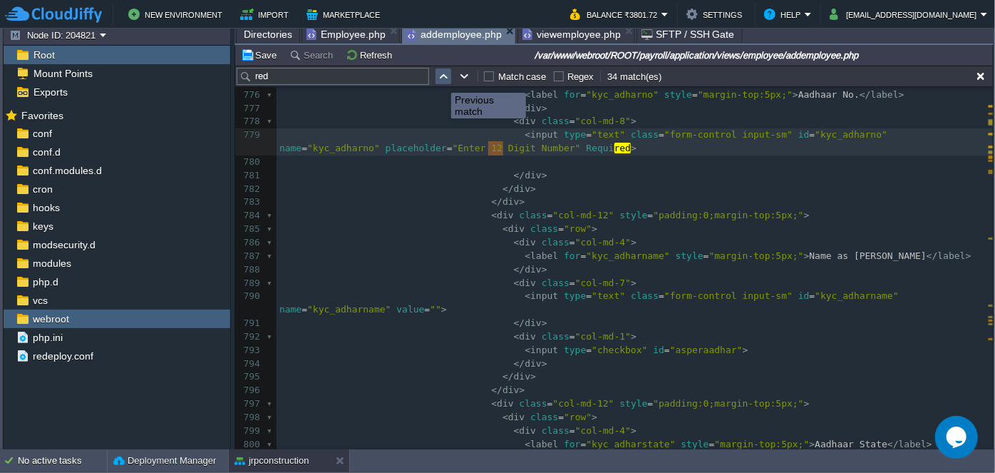
click at [440, 80] on button "button" at bounding box center [443, 76] width 13 height 13
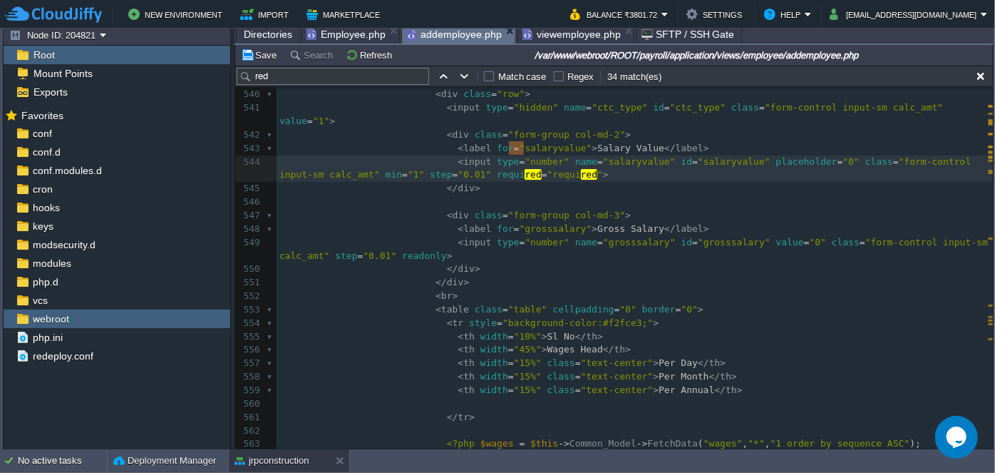
click at [362, 74] on input "red" at bounding box center [333, 76] width 192 height 17
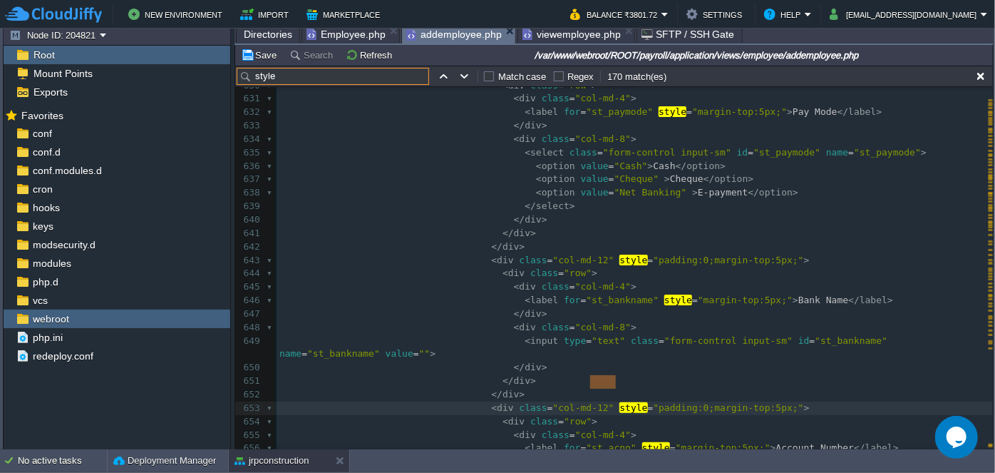
scroll to position [9165, 0]
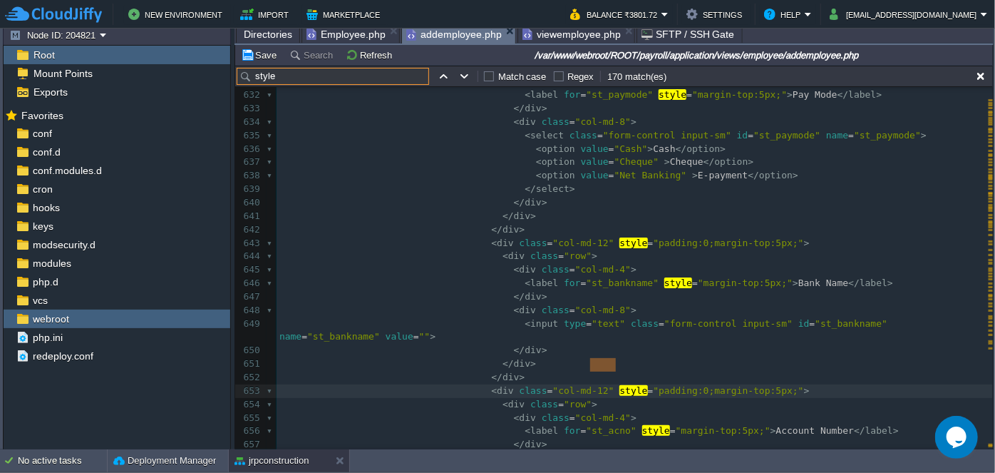
click at [307, 81] on input "style" at bounding box center [333, 76] width 192 height 17
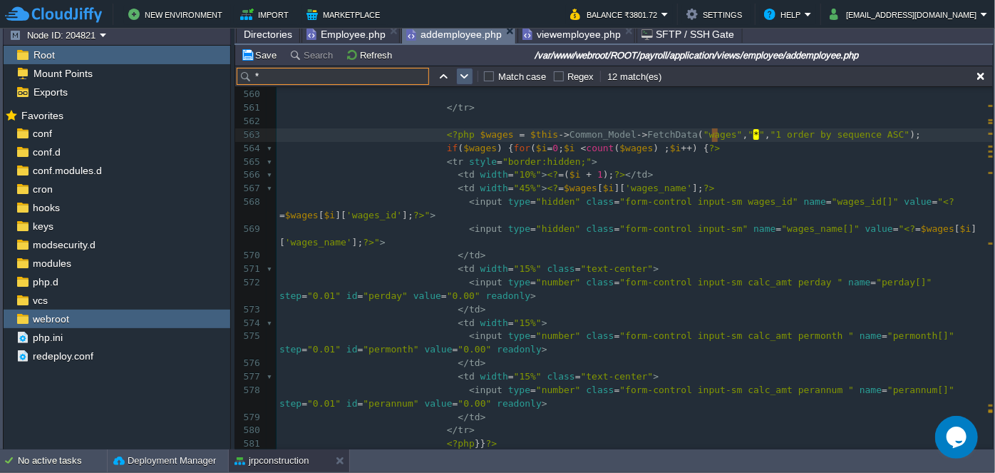
type input "*"
click at [463, 73] on button "button" at bounding box center [464, 76] width 13 height 13
type textarea "*"
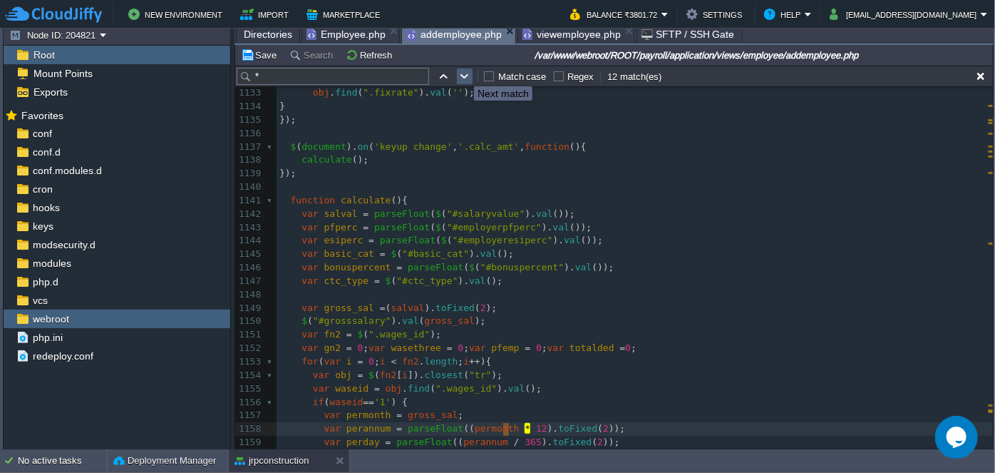
click at [463, 73] on button "button" at bounding box center [464, 76] width 13 height 13
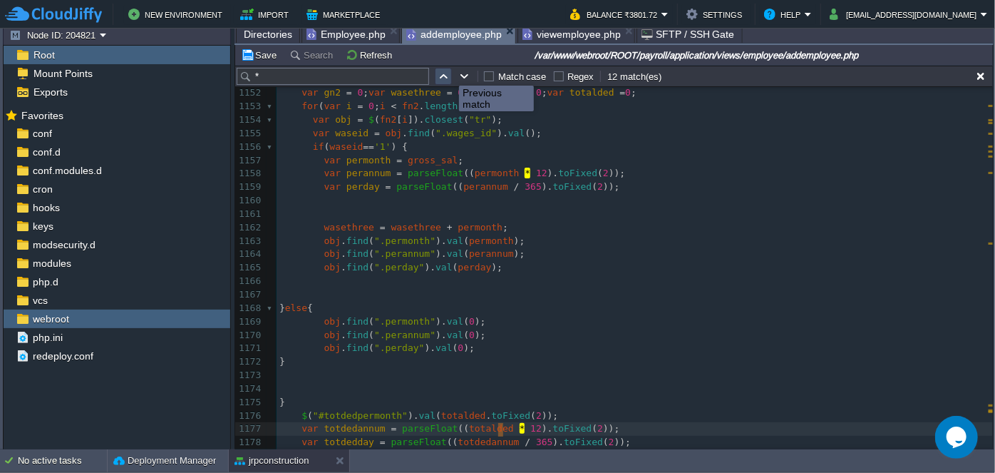
click at [446, 73] on button "button" at bounding box center [443, 76] width 13 height 13
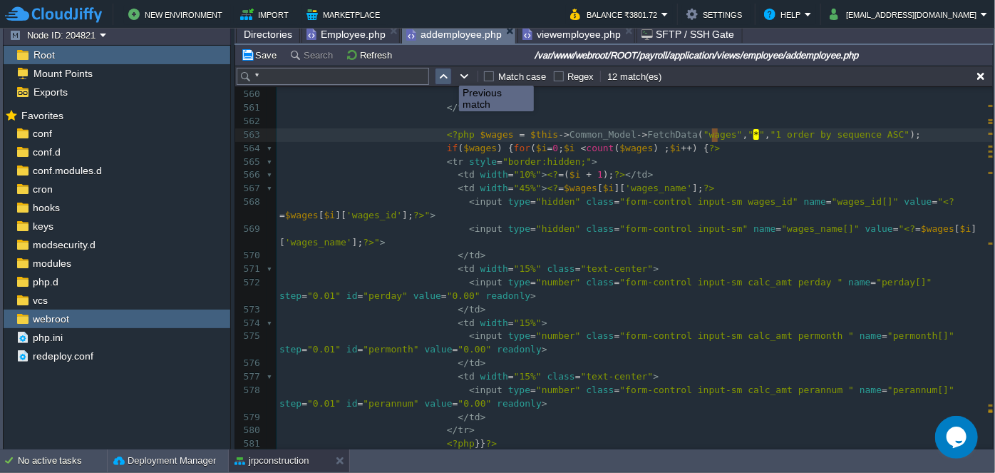
click at [446, 73] on button "button" at bounding box center [443, 76] width 13 height 13
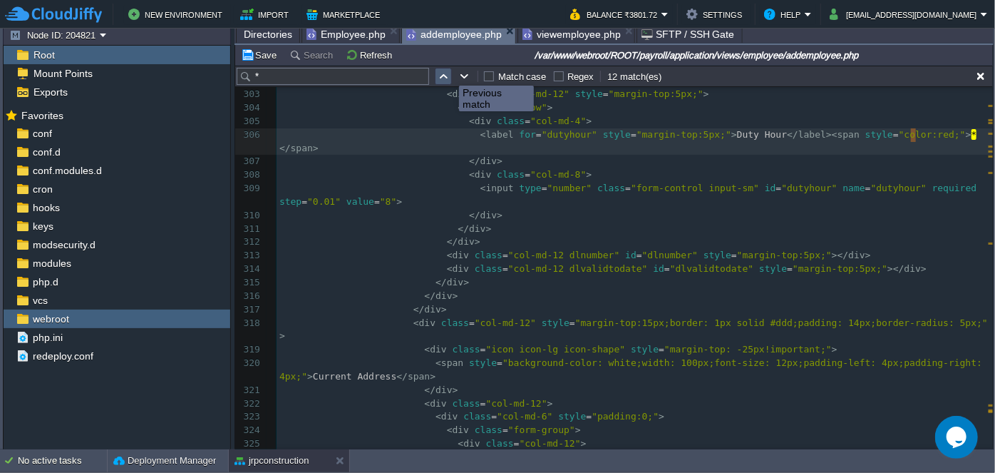
click at [446, 73] on button "button" at bounding box center [443, 76] width 13 height 13
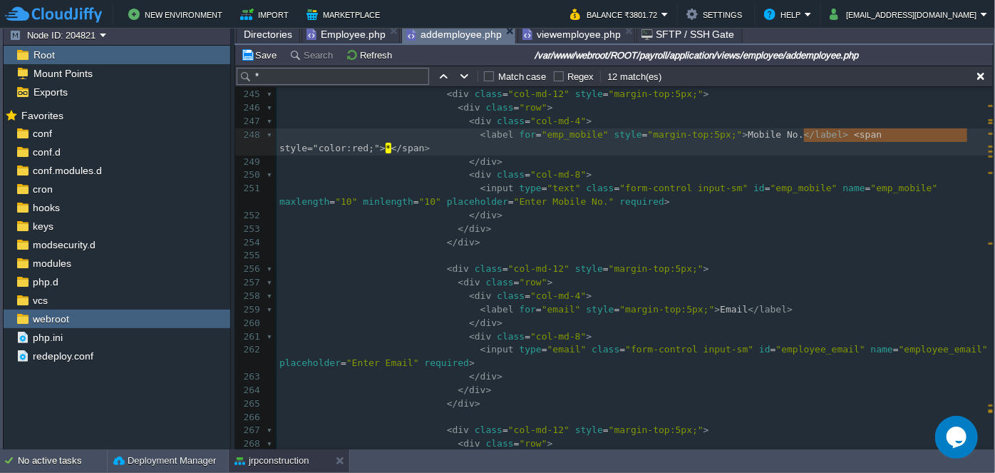
type textarea "<span style="color:red;">*</span>"
drag, startPoint x: 803, startPoint y: 131, endPoint x: 972, endPoint y: 132, distance: 168.2
click at [386, 76] on input "*" at bounding box center [333, 76] width 192 height 17
click at [418, 141] on div "xxxxxxxxxx < label for = "emp_designation" style = "margin-top:5px;" > Designat…" at bounding box center [635, 275] width 716 height 671
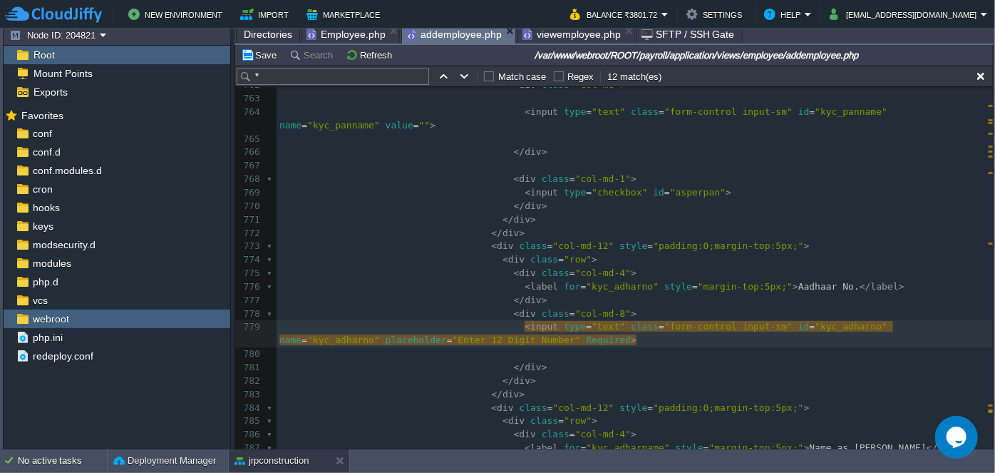
click at [885, 280] on pre "< label for = "kyc_adharno" style = "margin-top:5px;" > Aadhaar No. </ label >" at bounding box center [635, 287] width 716 height 14
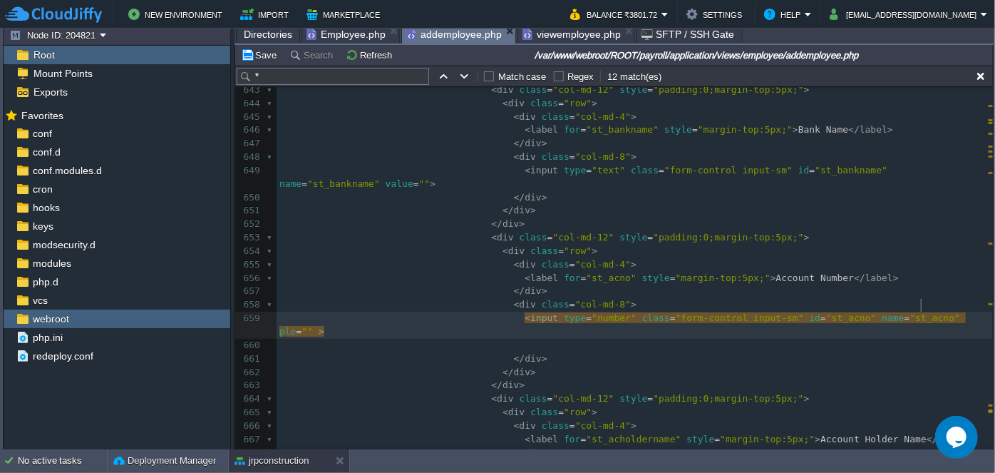
type textarea "plea"
type textarea "ace"
type textarea "holder"
type textarea "Enter Account Number"
type textarea "required"
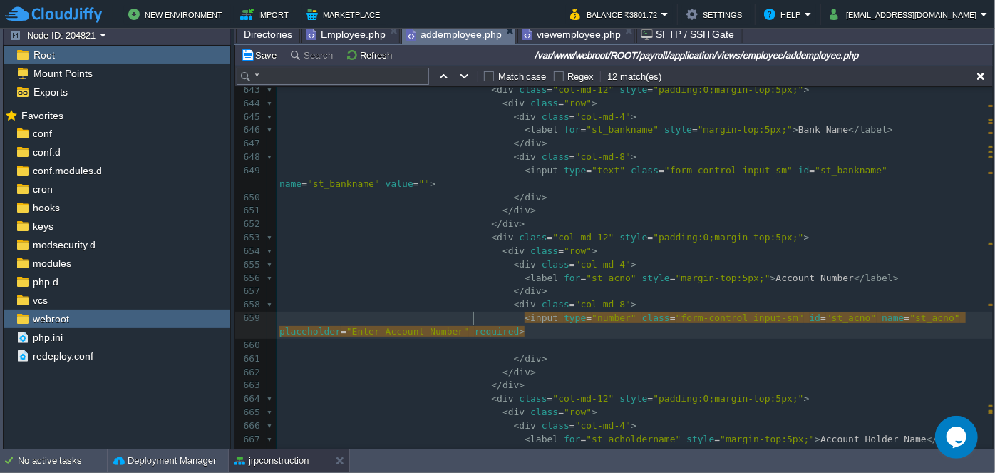
type textarea "required"
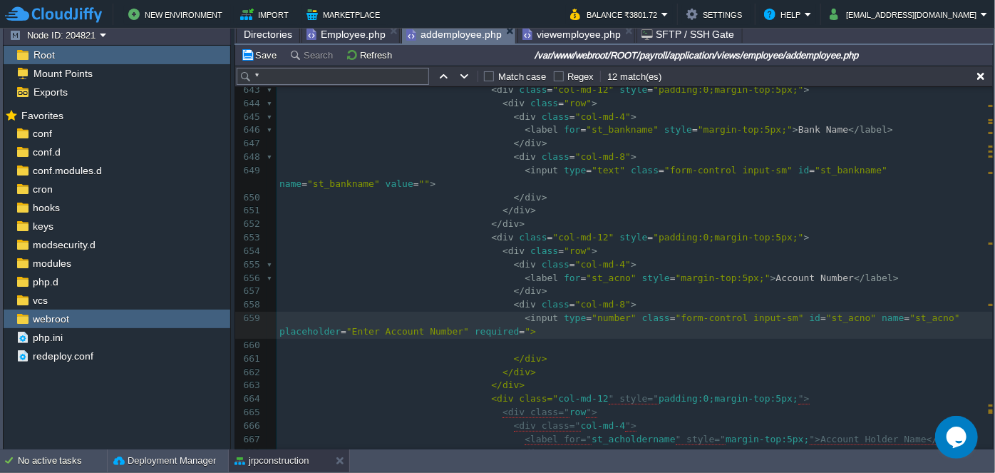
type textarea "="""
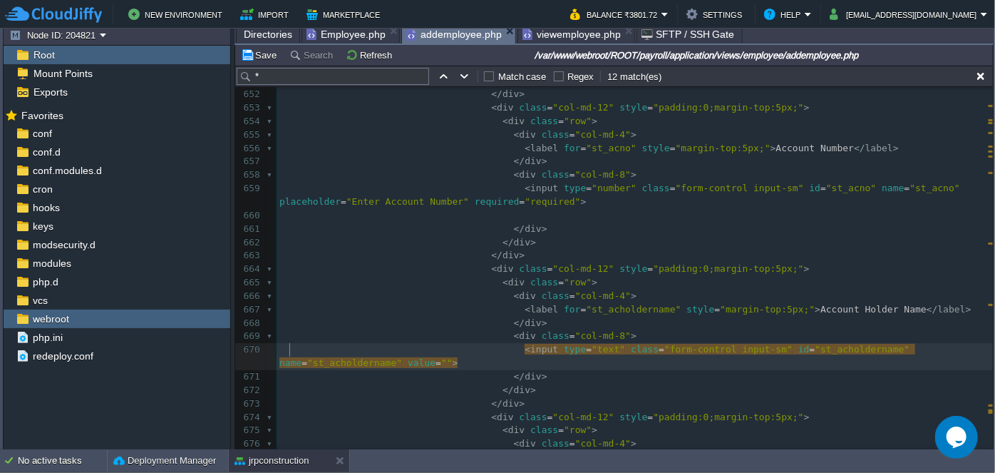
type textarea "value"
paste textarea "="
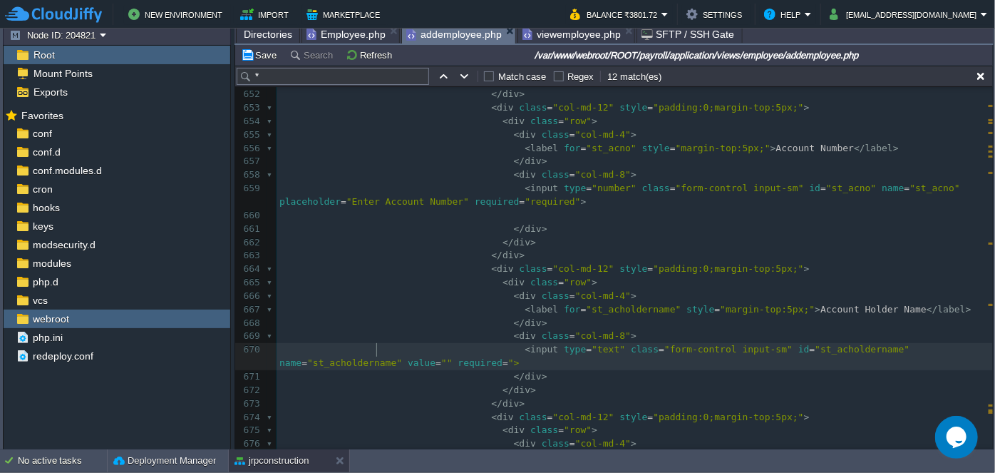
type textarea "="""
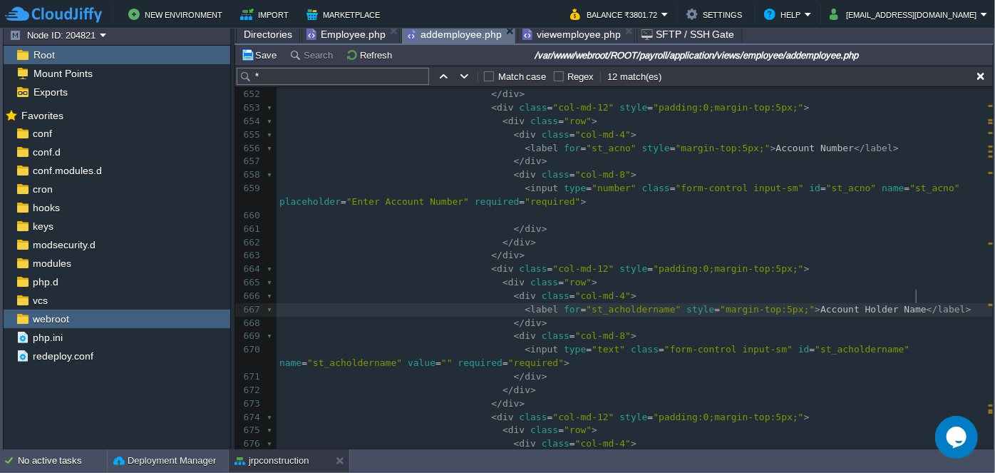
click at [924, 303] on pre "< label for = "st_acholdername" style = "margin-top:5px;" > Account Holder Name…" at bounding box center [635, 310] width 716 height 14
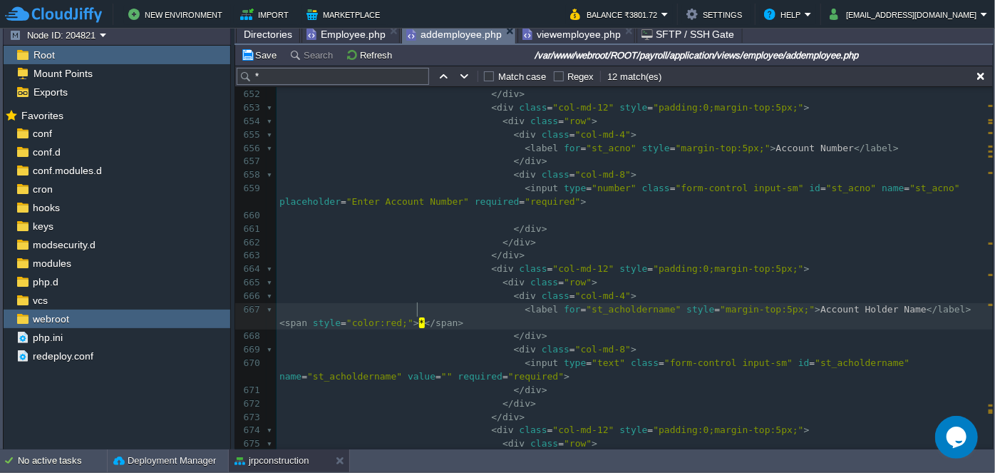
click at [854, 130] on div "xxxxxxxxxx < label for = "kyc_adharno" style = "margin-top:5px;" > Aadhaar No. …" at bounding box center [635, 269] width 716 height 900
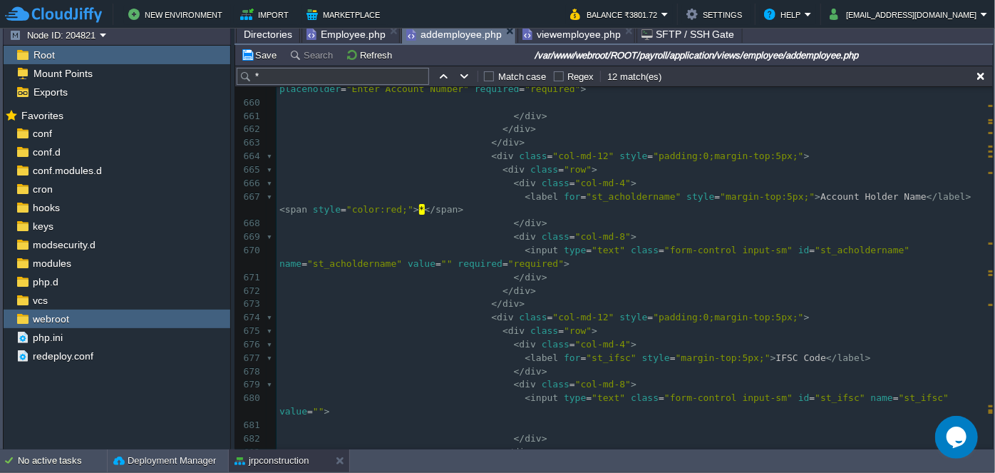
scroll to position [9564, 0]
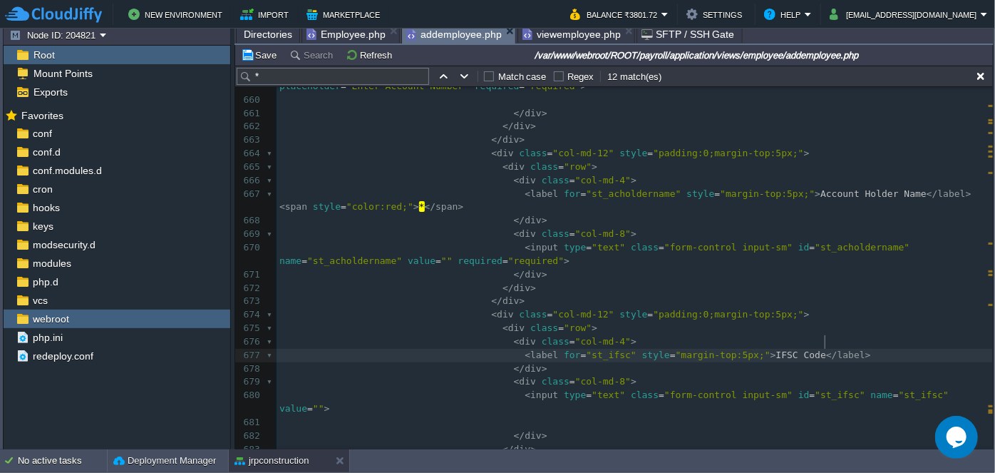
click at [828, 341] on div "xxxxxxxxxx < label for = "kyc_adharno" style = "margin-top:5px;" > Aadhaar No. …" at bounding box center [635, 153] width 716 height 927
click at [818, 336] on div "xxxxxxxxxx < label for = "kyc_adharno" style = "margin-top:5px;" > Aadhaar No. …" at bounding box center [635, 153] width 716 height 927
paste textarea
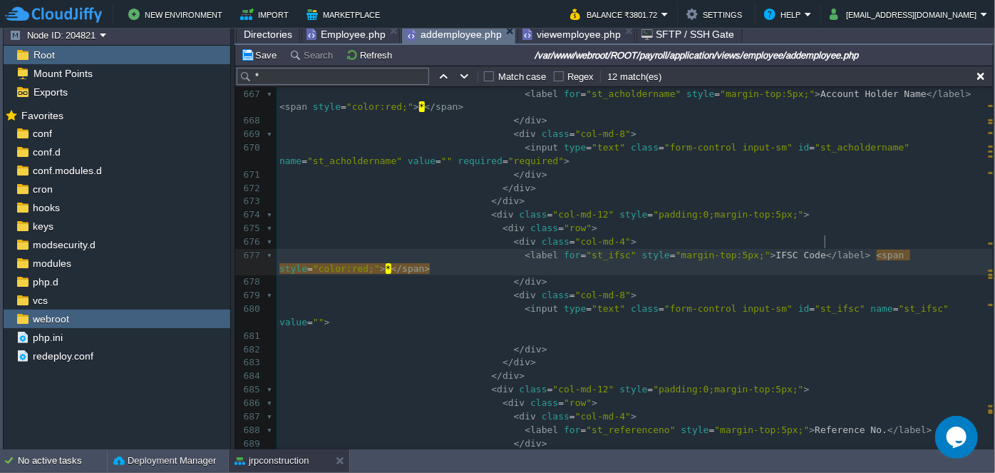
scroll to position [9694, 0]
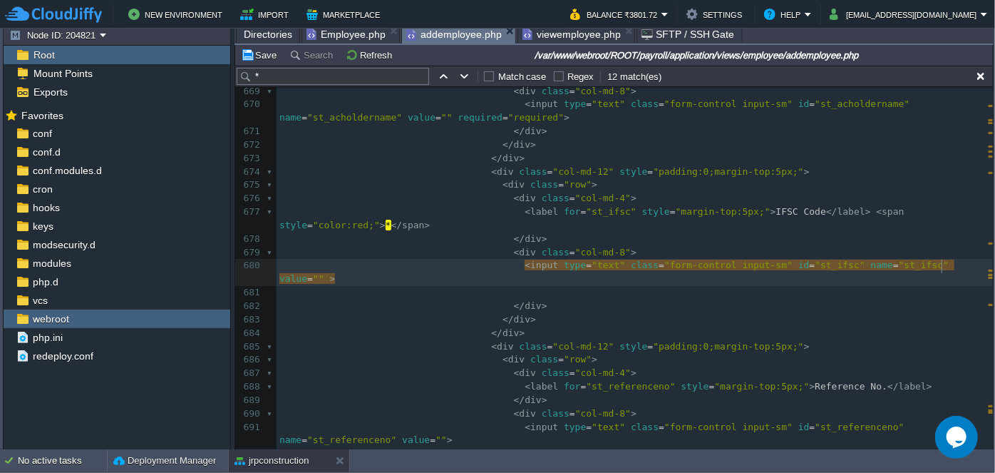
paste textarea "="
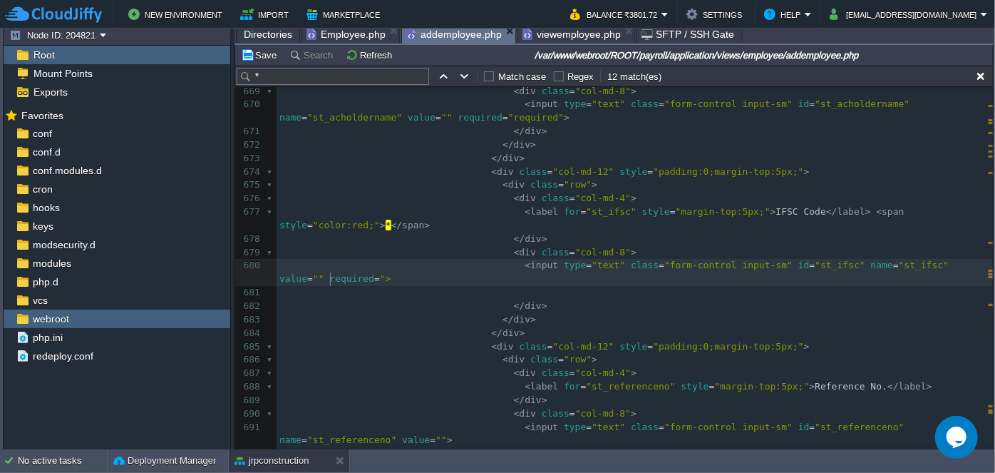
type textarea "="""
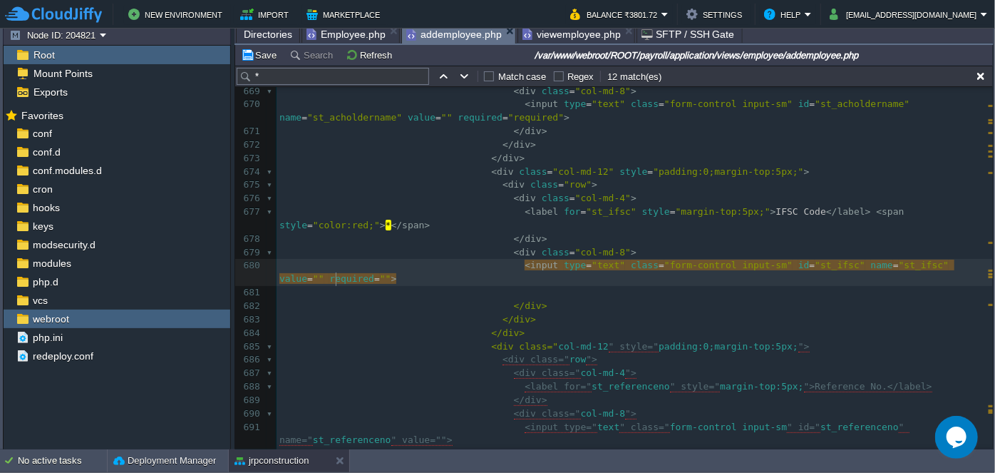
scroll to position [4, 20]
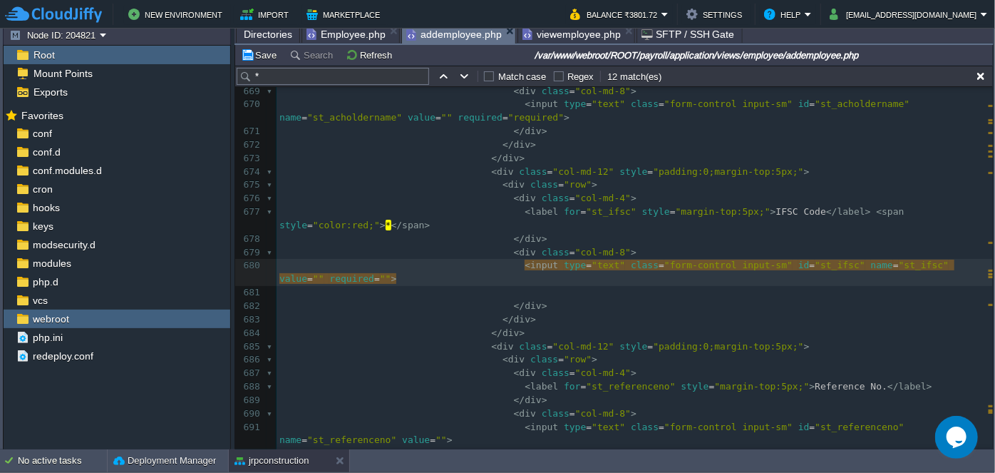
paste textarea "value"
type textarea "placeholder"
type textarea "Enter IFSC CO"
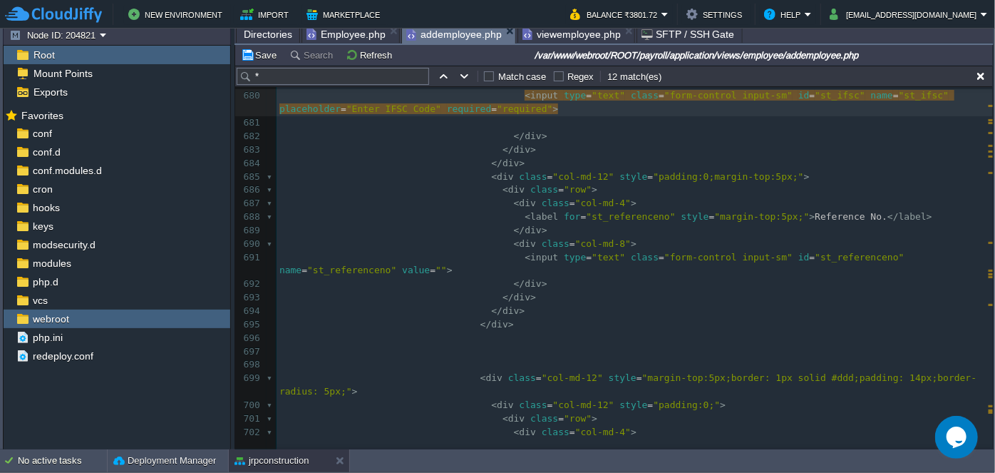
scroll to position [9888, 0]
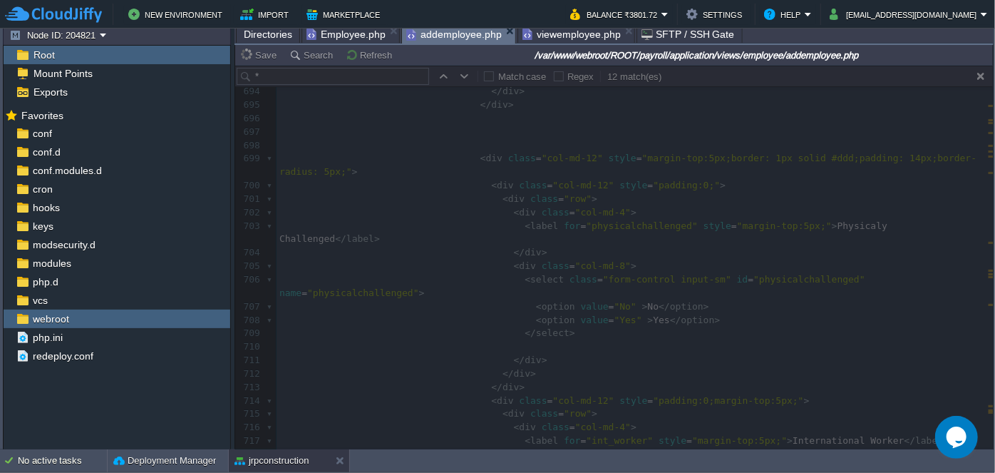
type textarea "Code"
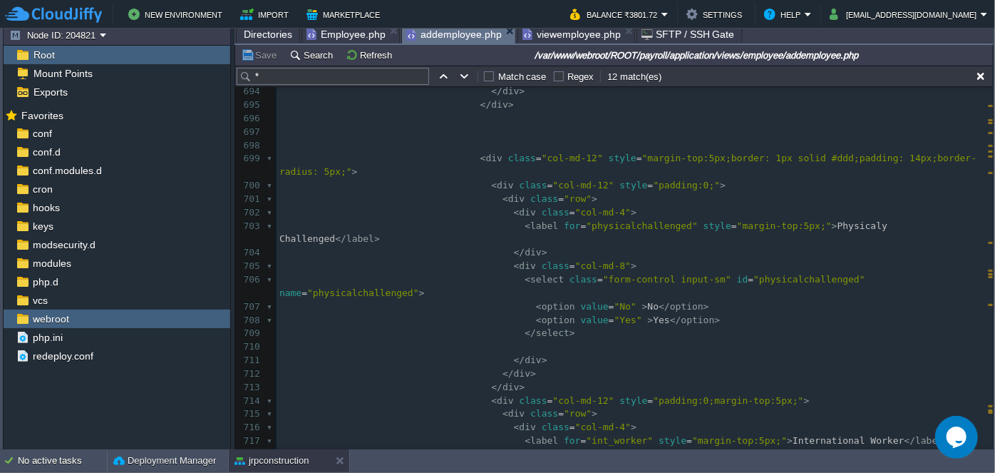
click at [362, 76] on input "*" at bounding box center [333, 76] width 192 height 17
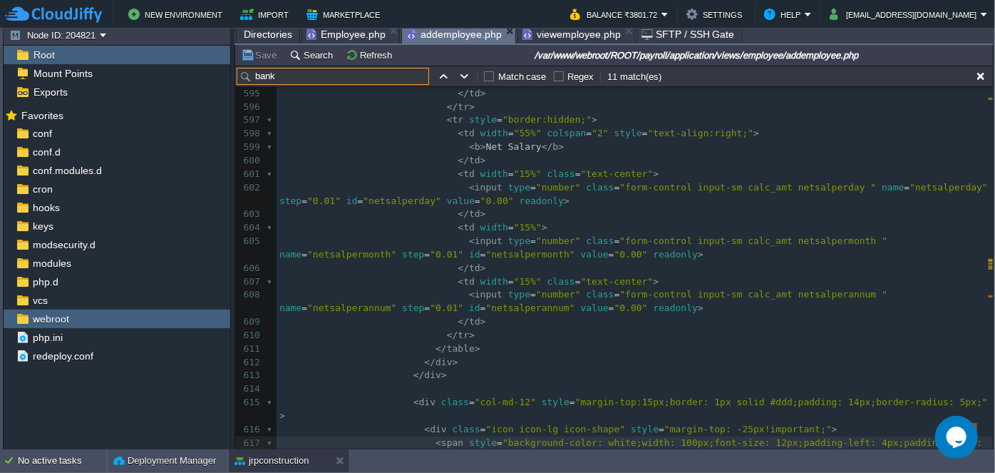
type input "bank"
click at [463, 76] on button "button" at bounding box center [464, 76] width 13 height 13
type textarea "bank"
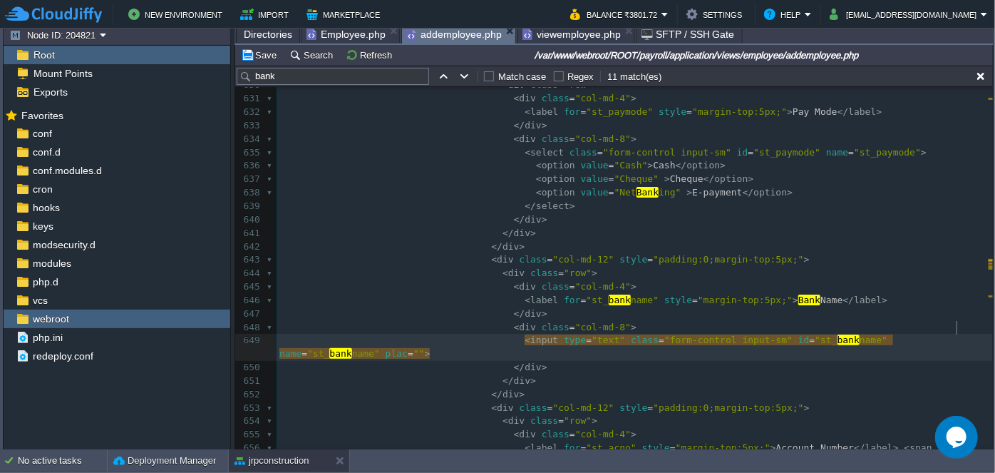
scroll to position [4, 25]
type textarea "placeholder"
type textarea "Enter Bank Name"
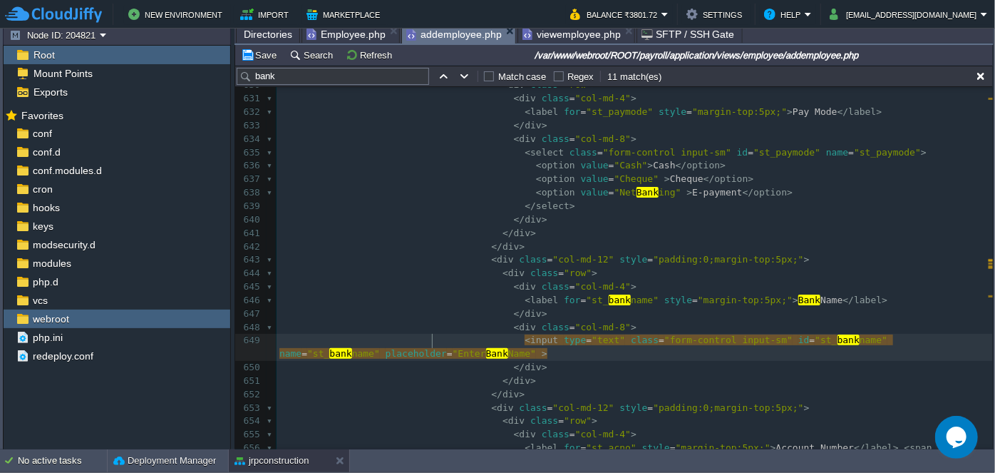
paste textarea "="
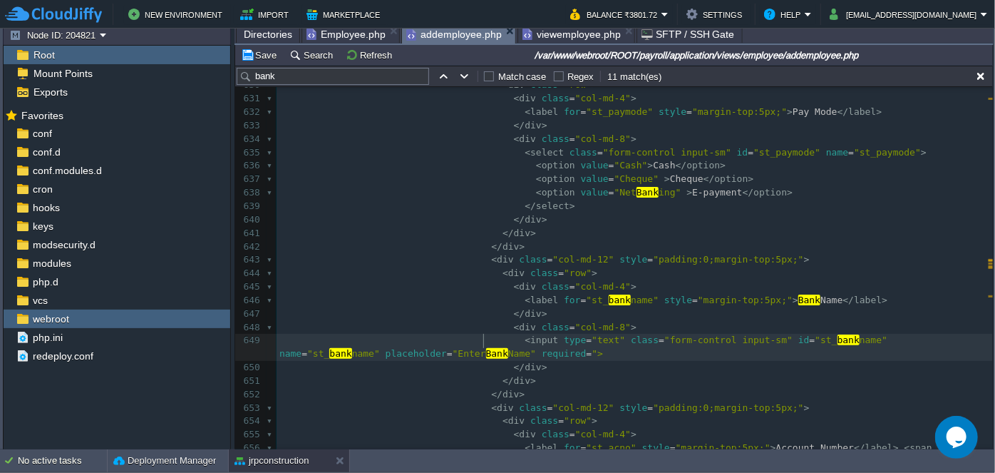
type textarea "="'"
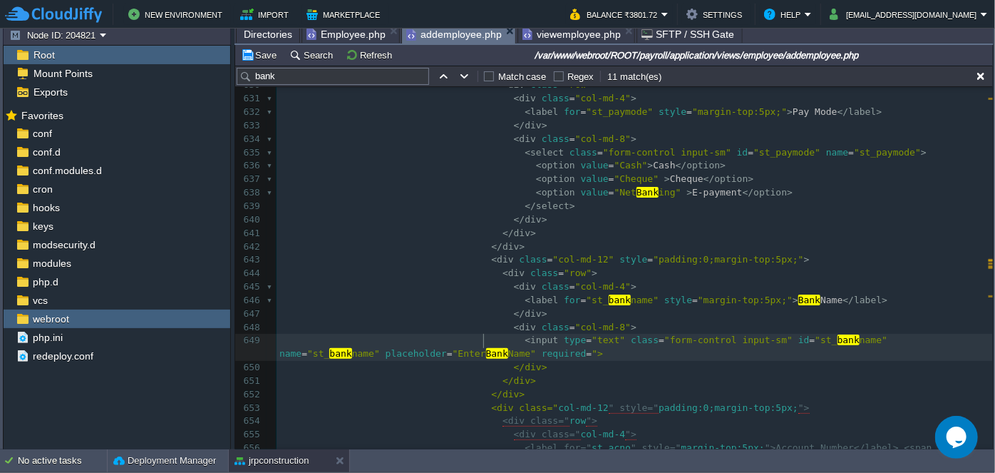
type textarea """
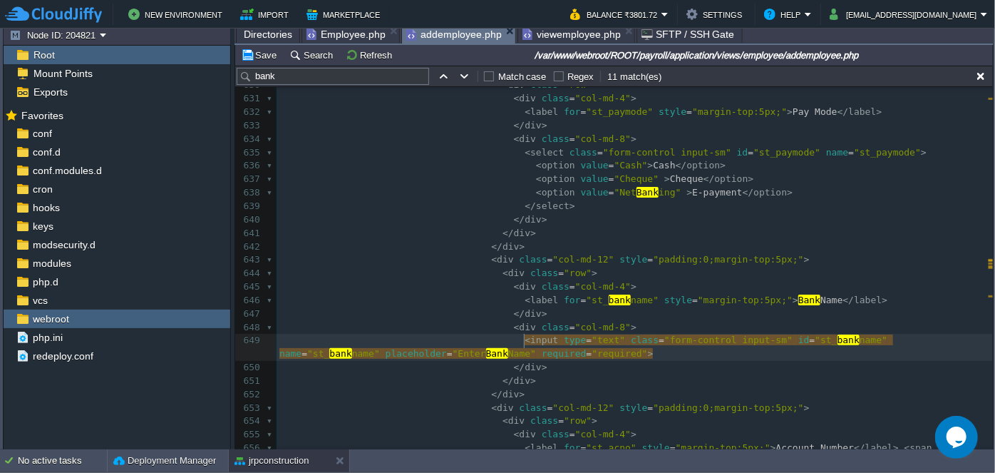
click at [857, 294] on pre "< label for = "st_ bank name" style = "margin-top:5px;" > Bank Name </ label >" at bounding box center [635, 301] width 716 height 14
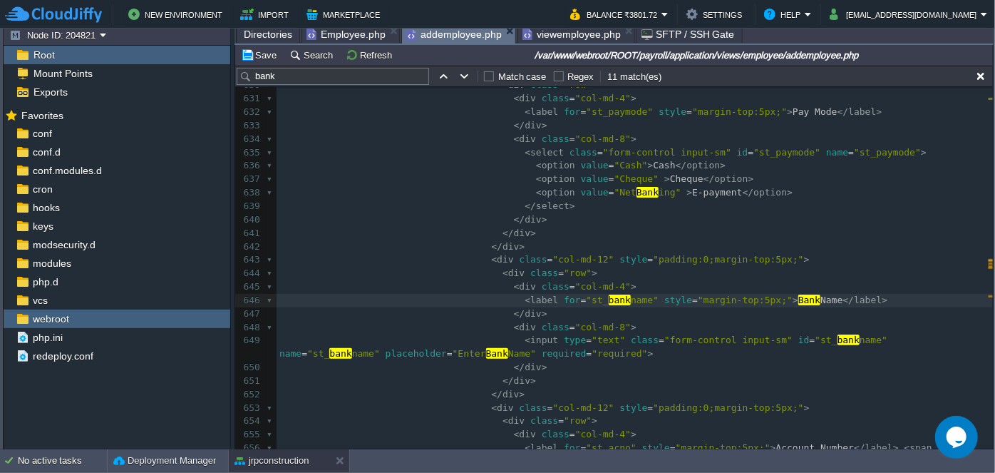
paste textarea
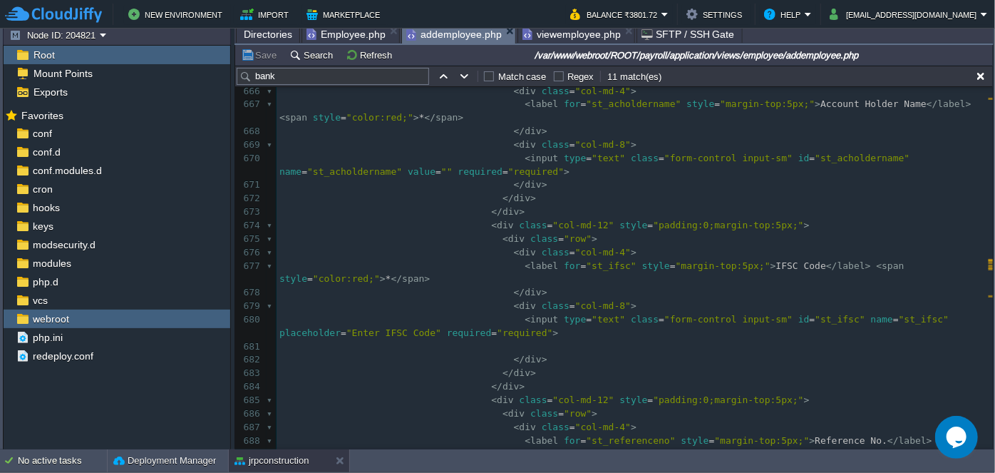
scroll to position [9701, 0]
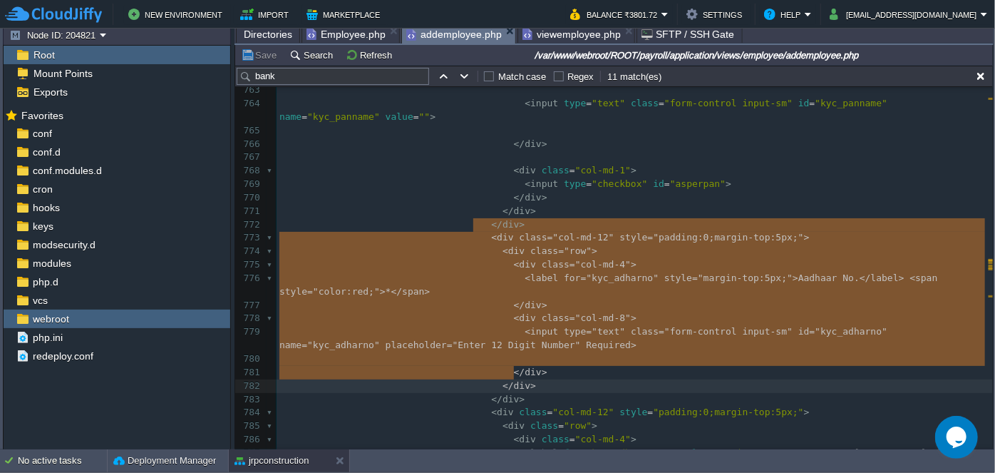
type textarea "<div class="col-md-12" style="padding:0;margin-top:5px;"> <div class="row"> <di…"
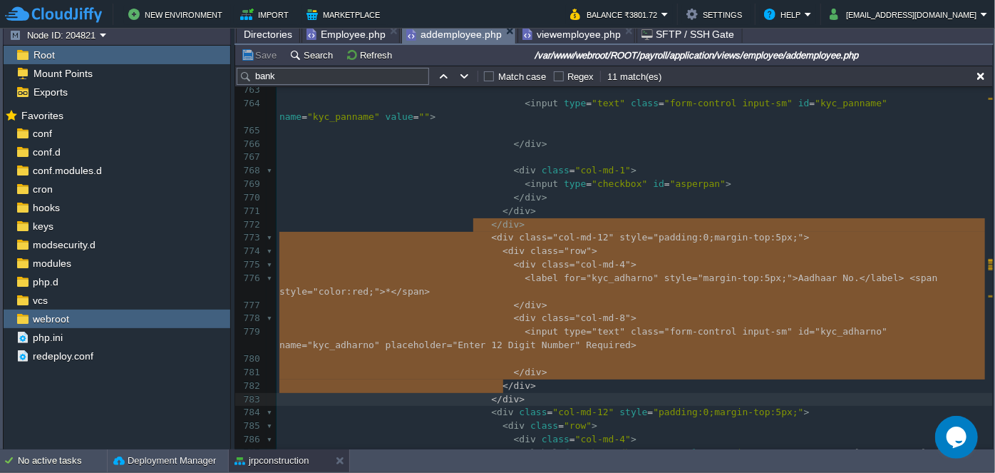
drag, startPoint x: 473, startPoint y: 224, endPoint x: 533, endPoint y: 383, distance: 170.1
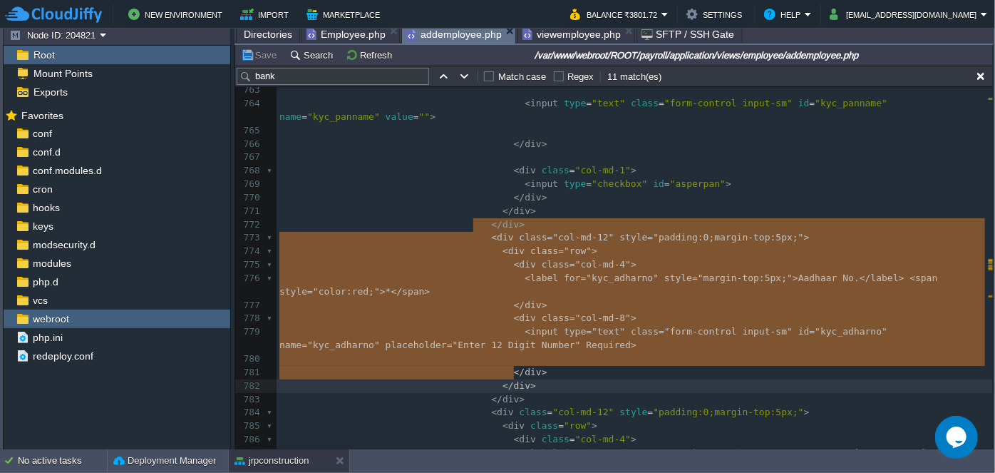
type textarea "<div class="col-md-12" style="padding:0;margin-top:5px;"> <div class="row"> <di…"
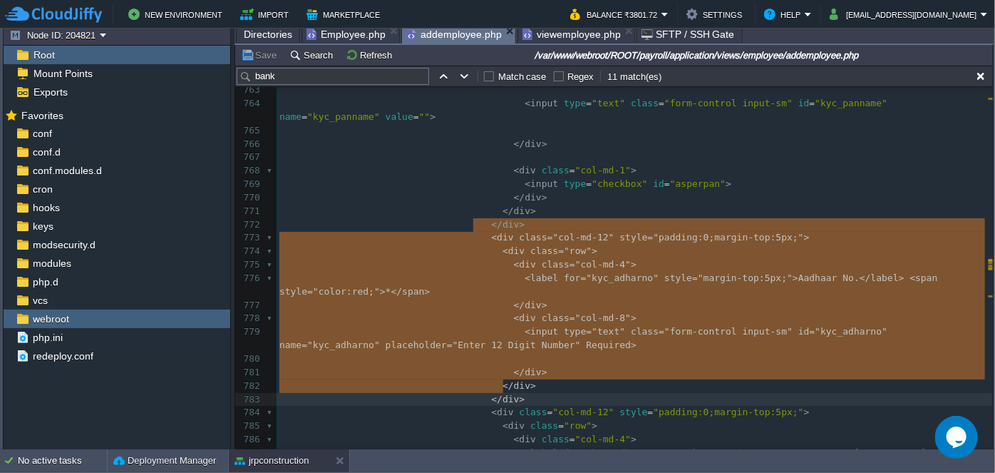
drag, startPoint x: 473, startPoint y: 222, endPoint x: 557, endPoint y: 384, distance: 182.4
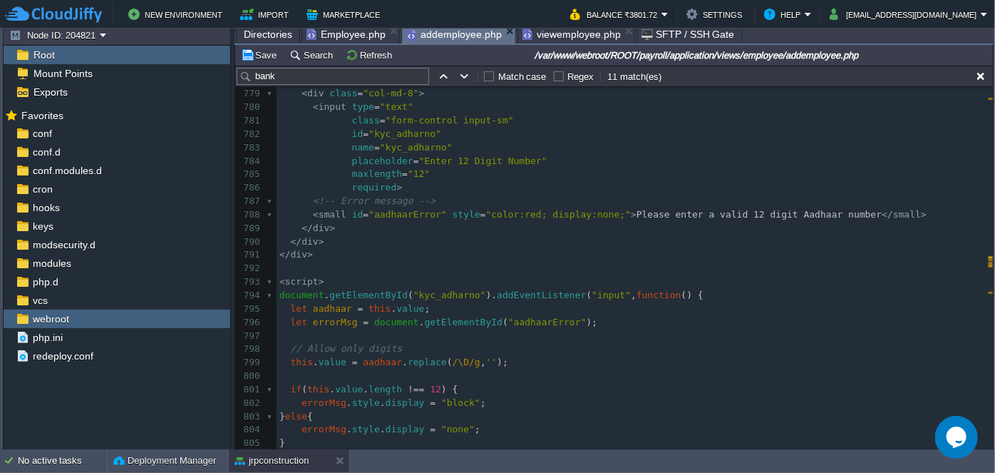
scroll to position [11352, 0]
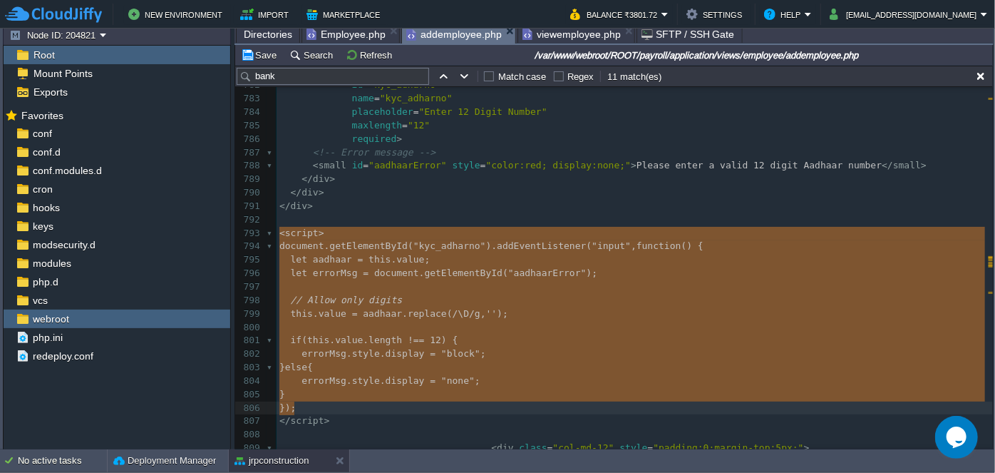
type textarea "<script> document.getElementById("kyc_adharno").addEventListener("input", funct…"
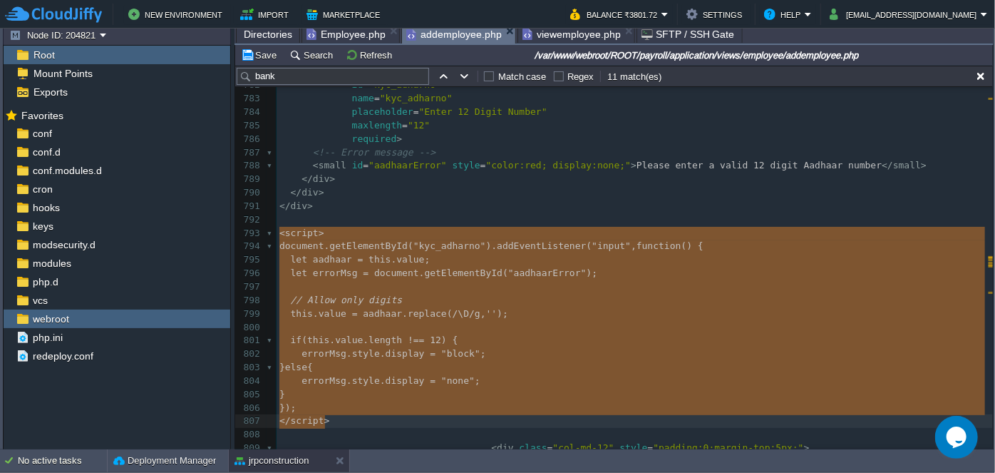
drag, startPoint x: 278, startPoint y: 235, endPoint x: 373, endPoint y: 417, distance: 205.0
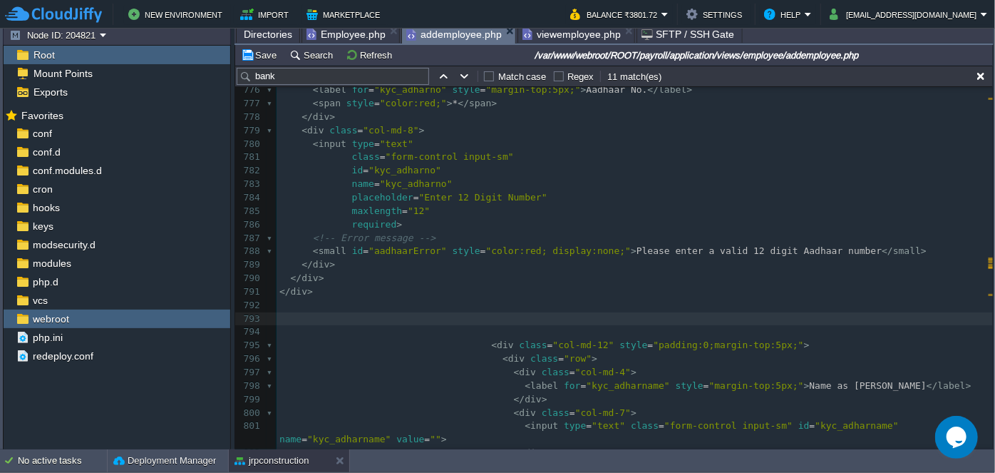
scroll to position [11223, 0]
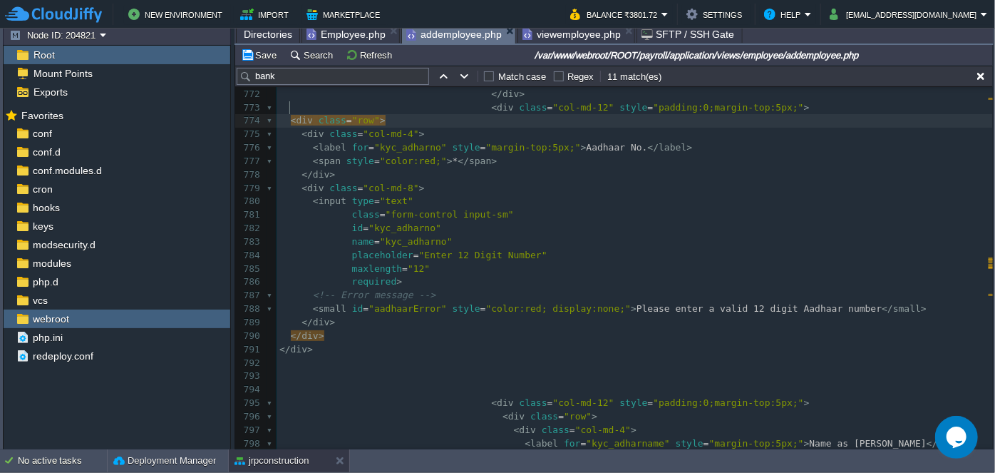
type textarea "d"
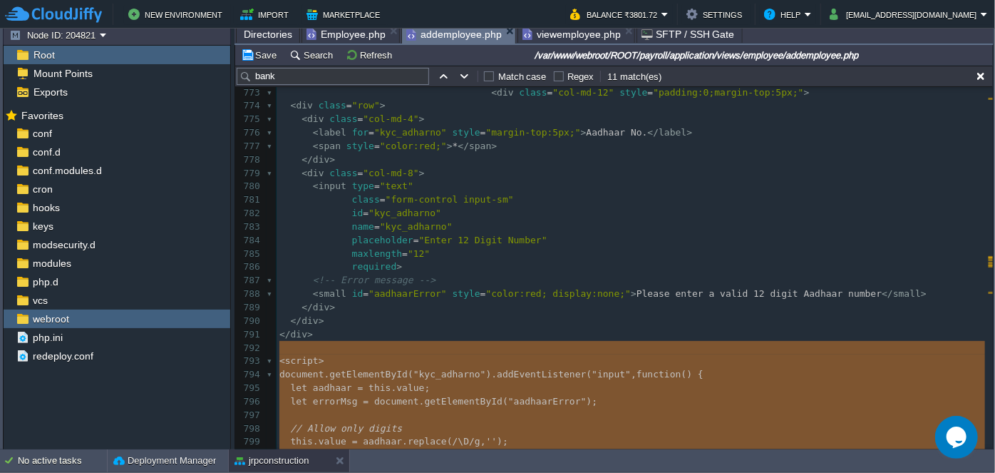
scroll to position [11137, 0]
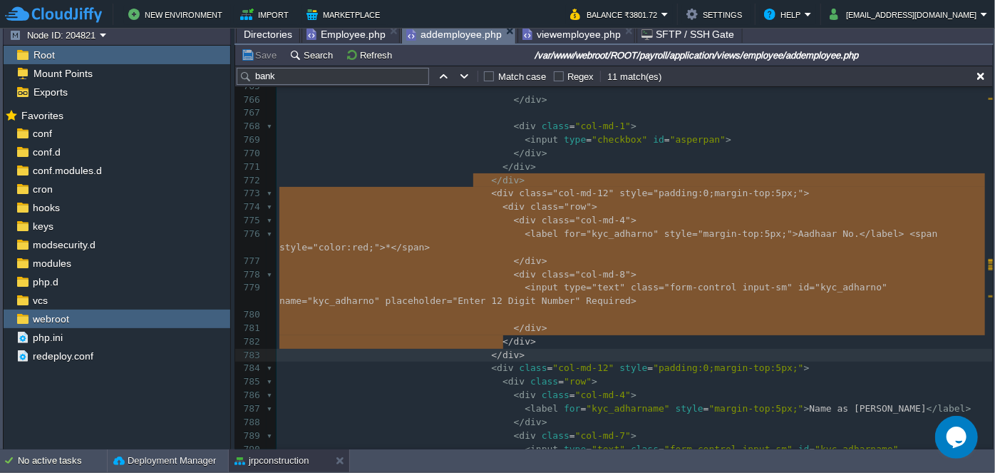
type textarea "<div class="col-md-12" style="padding:0;margin-top:5px;"> <div class="row"> <di…"
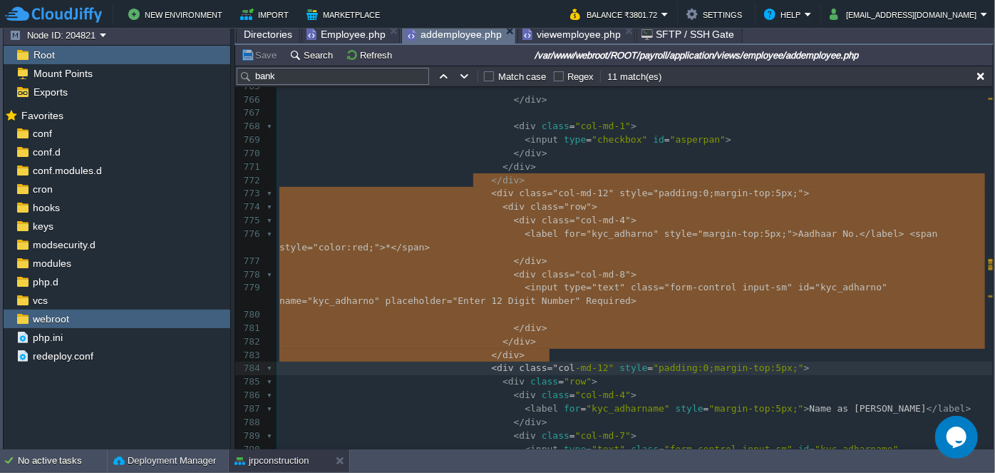
type textarea "<div class="col-md-12" style="padding:0;margin-top:5px;"> <div class="row"> <di…"
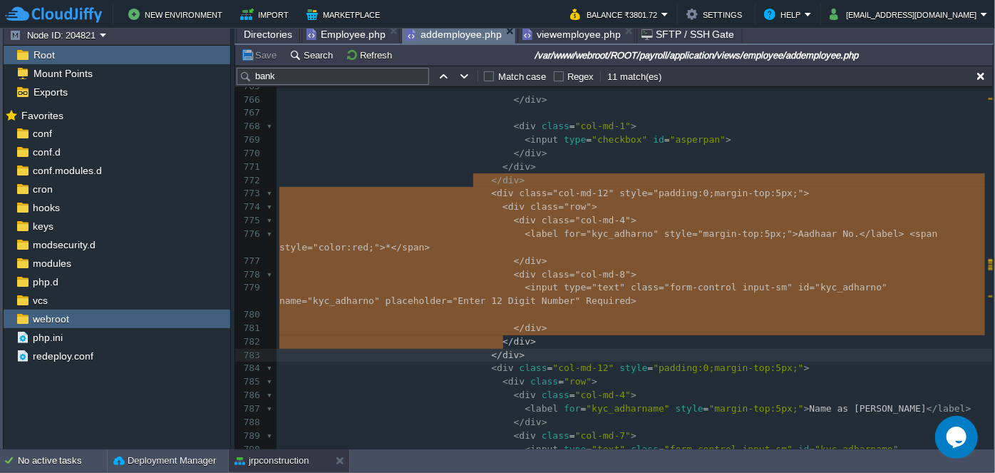
drag, startPoint x: 471, startPoint y: 177, endPoint x: 545, endPoint y: 342, distance: 181.2
paste textarea
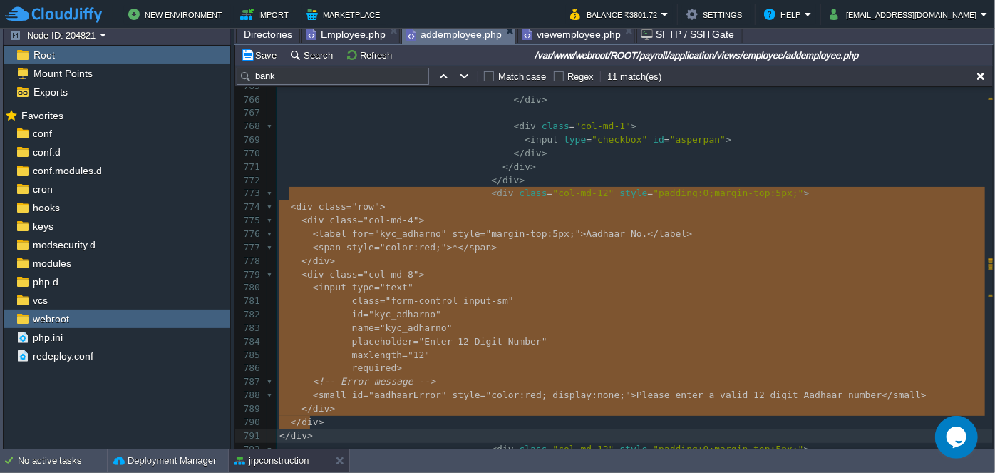
drag, startPoint x: 291, startPoint y: 194, endPoint x: 402, endPoint y: 415, distance: 247.4
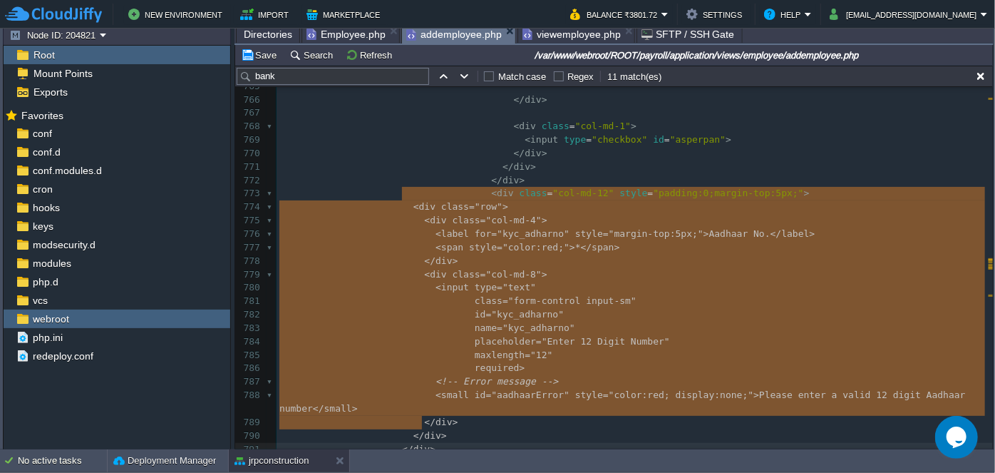
type textarea "-"
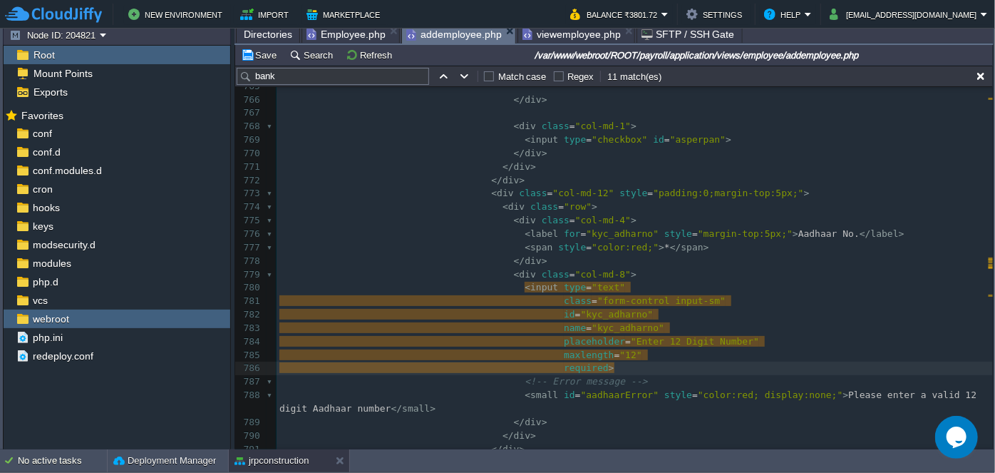
click at [753, 375] on pre "<!-- Error message -->" at bounding box center [635, 382] width 716 height 14
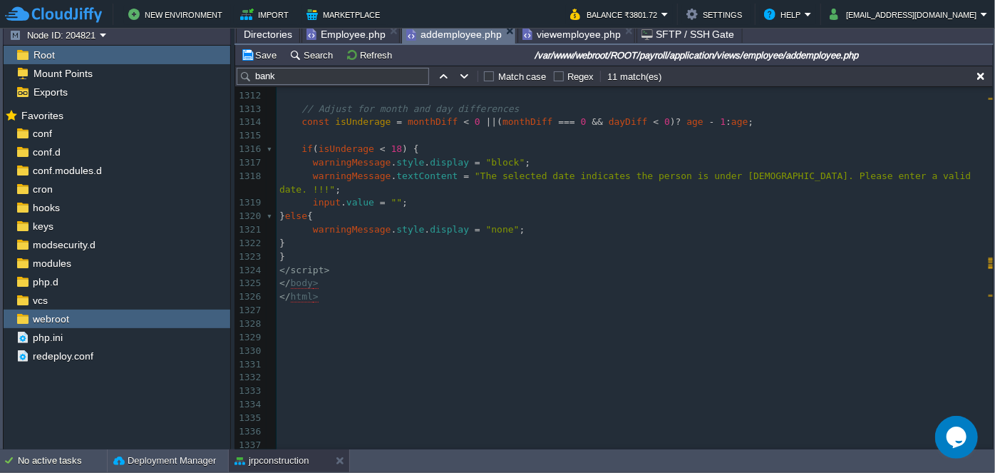
click at [351, 264] on pre "</ script >" at bounding box center [635, 271] width 716 height 14
click at [341, 264] on pre "</ script >" at bounding box center [635, 271] width 716 height 14
type textarea "script></script>"
type textarea "<"
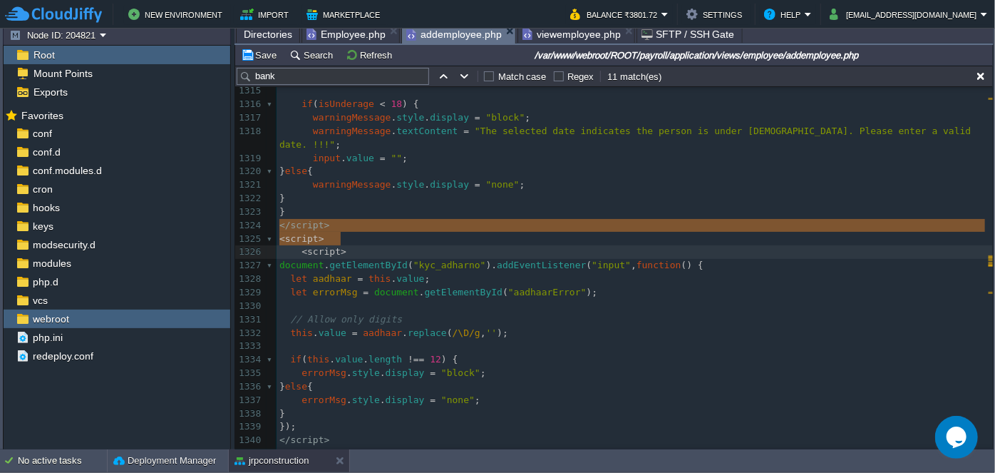
type textarea "<script>"
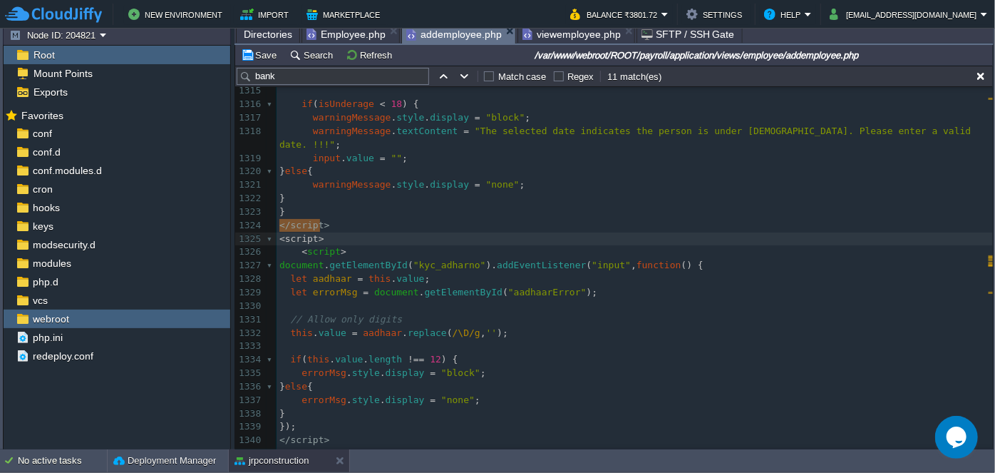
drag, startPoint x: 279, startPoint y: 227, endPoint x: 364, endPoint y: 225, distance: 84.1
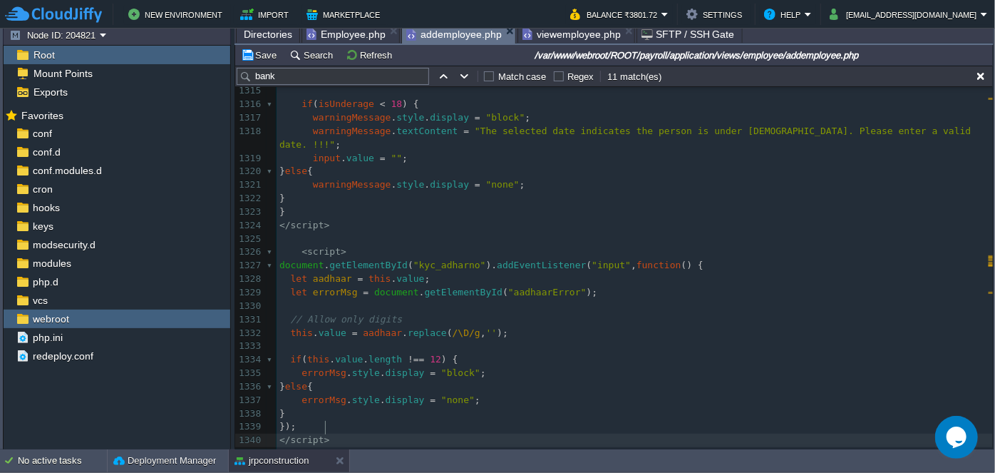
type textarea "</script>"
drag, startPoint x: 327, startPoint y: 424, endPoint x: 264, endPoint y: 423, distance: 63.4
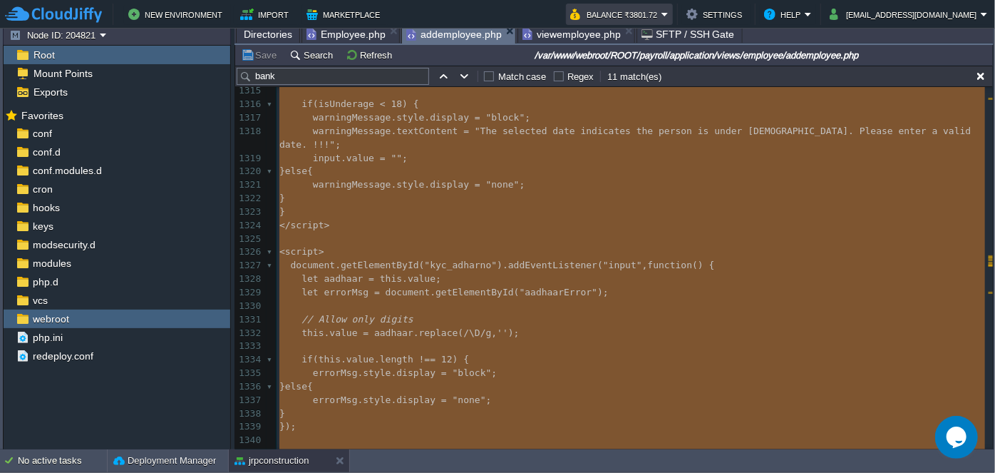
type textarea "-"
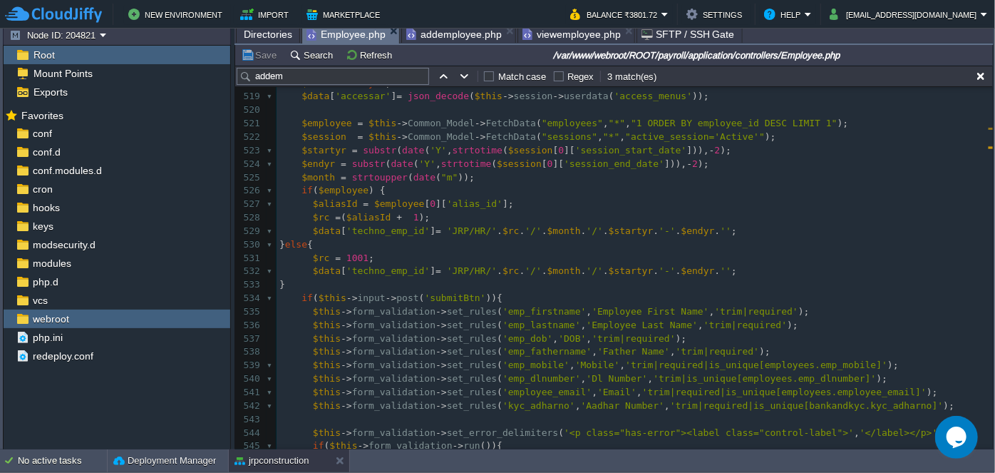
click at [339, 35] on span "Employee.php" at bounding box center [345, 35] width 79 height 18
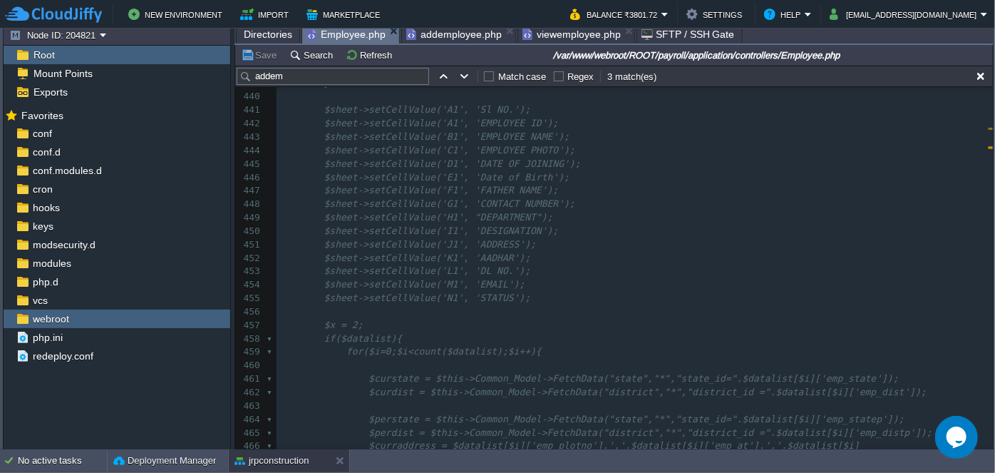
scroll to position [6421, 0]
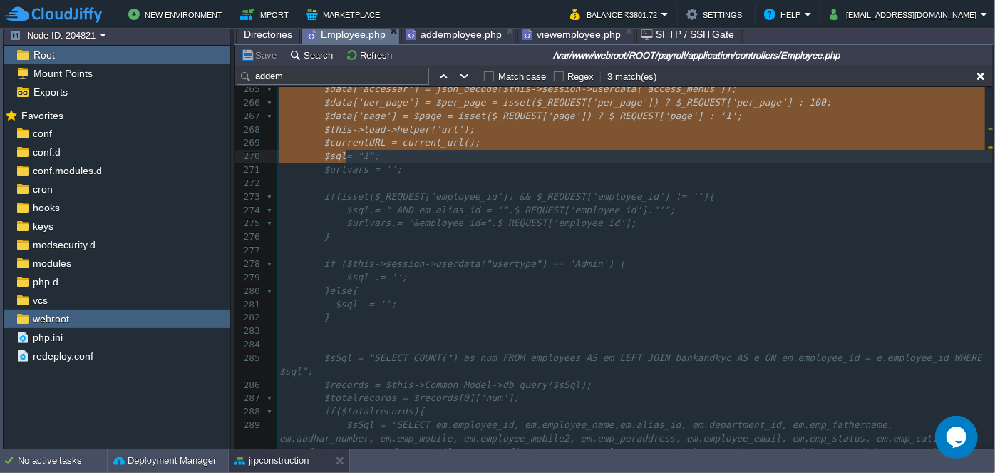
type textarea "-"
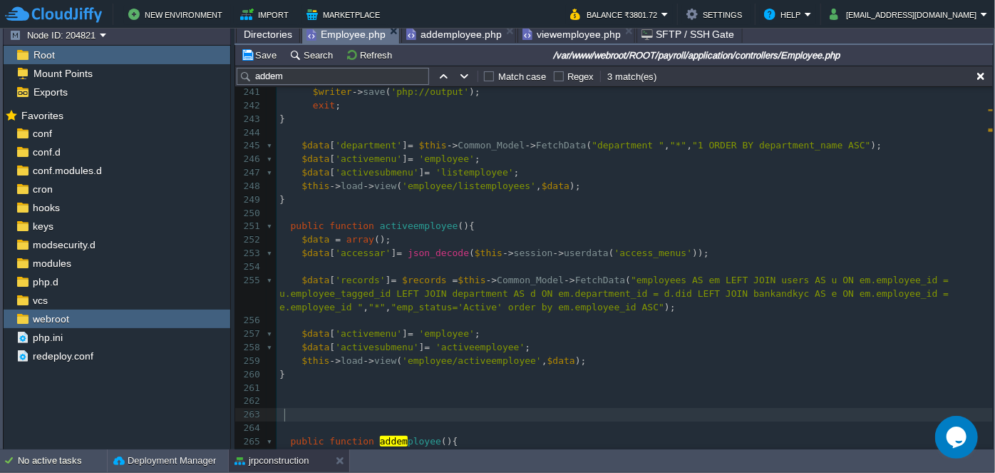
scroll to position [3536, 0]
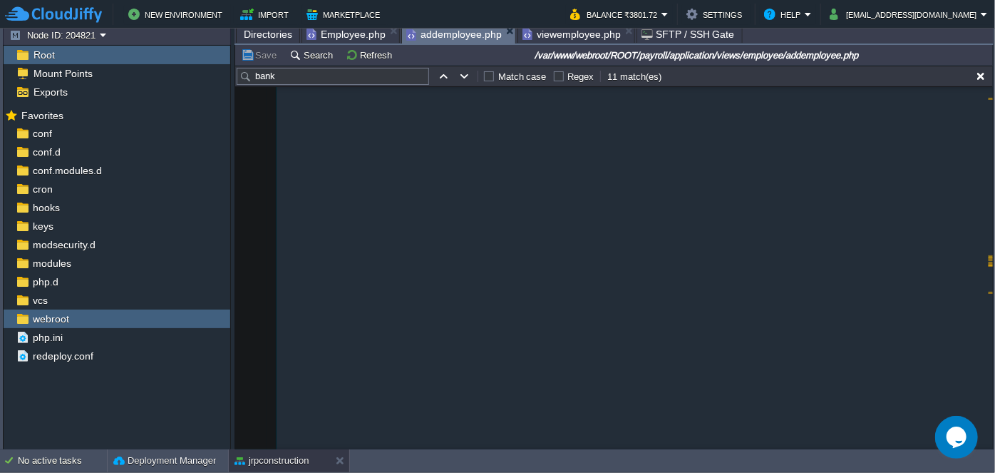
click at [434, 33] on span "addemployee.php" at bounding box center [454, 35] width 96 height 18
click at [316, 79] on input "bank" at bounding box center [333, 76] width 192 height 17
click at [331, 78] on input "bank" at bounding box center [333, 76] width 192 height 17
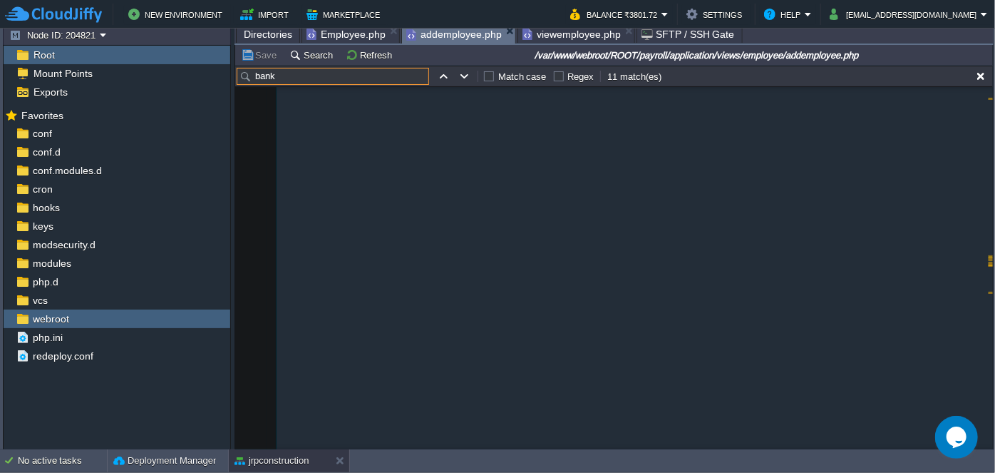
click at [331, 78] on input "bank" at bounding box center [333, 76] width 192 height 17
paste input "Mobile No."
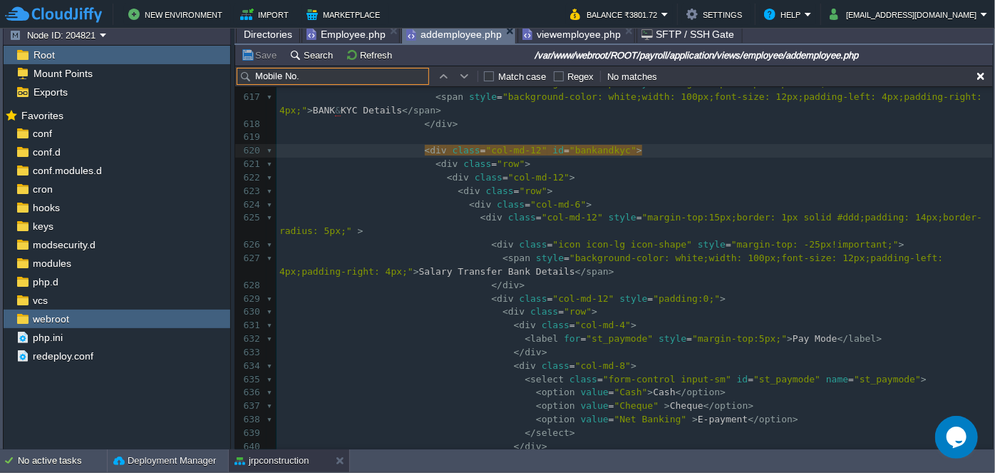
scroll to position [8901, 0]
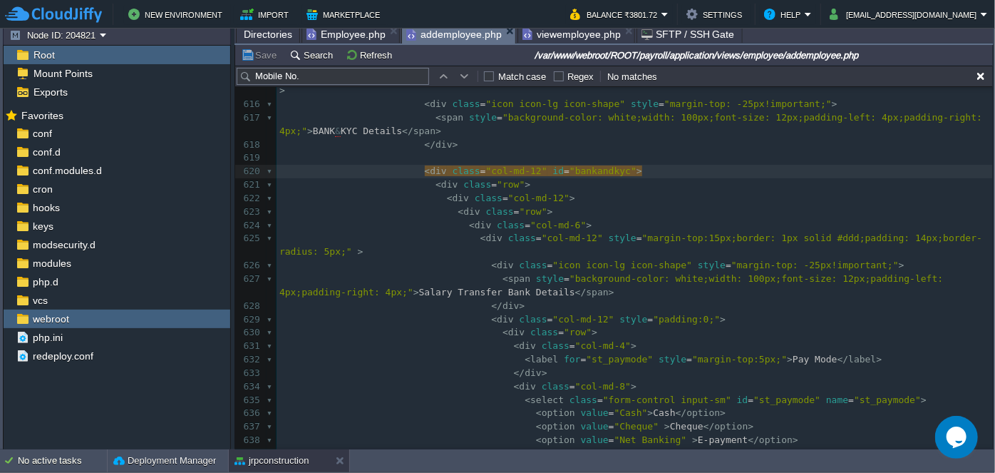
click at [456, 71] on td at bounding box center [464, 76] width 17 height 17
click at [393, 73] on input "Mobile No." at bounding box center [333, 76] width 192 height 17
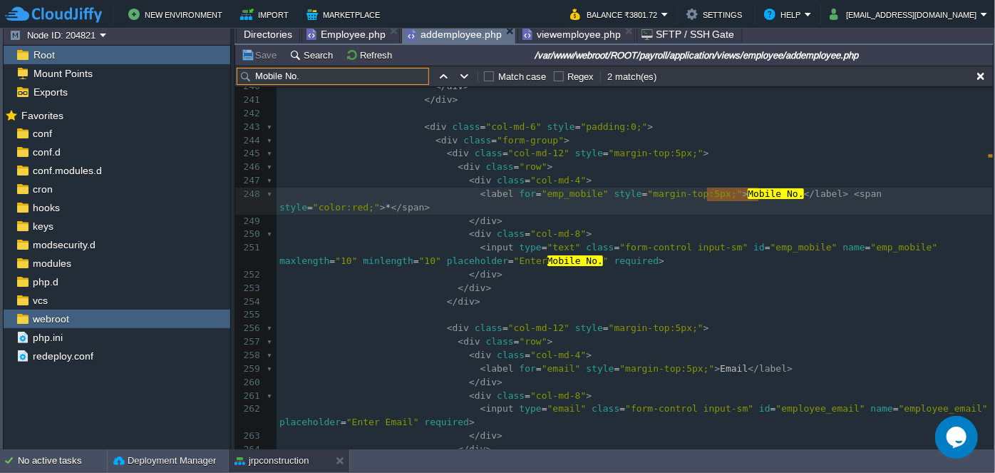
scroll to position [3380, 0]
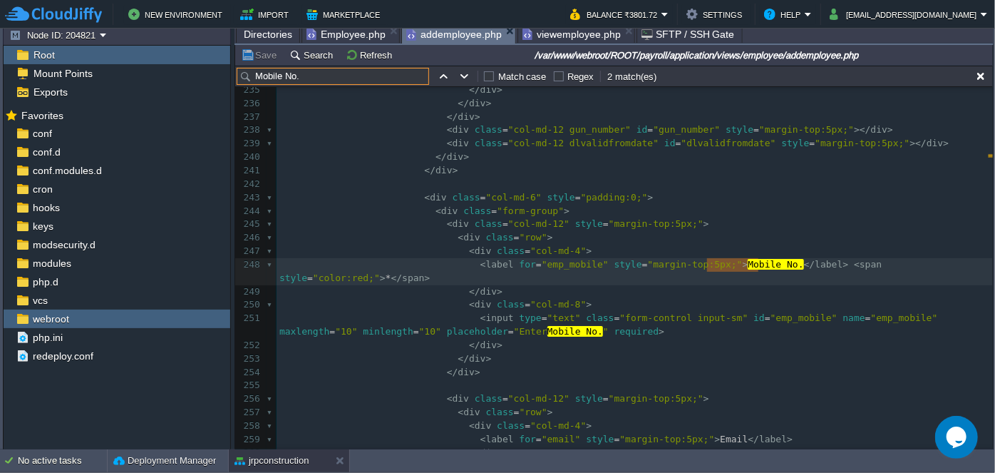
type input "Mobile No."
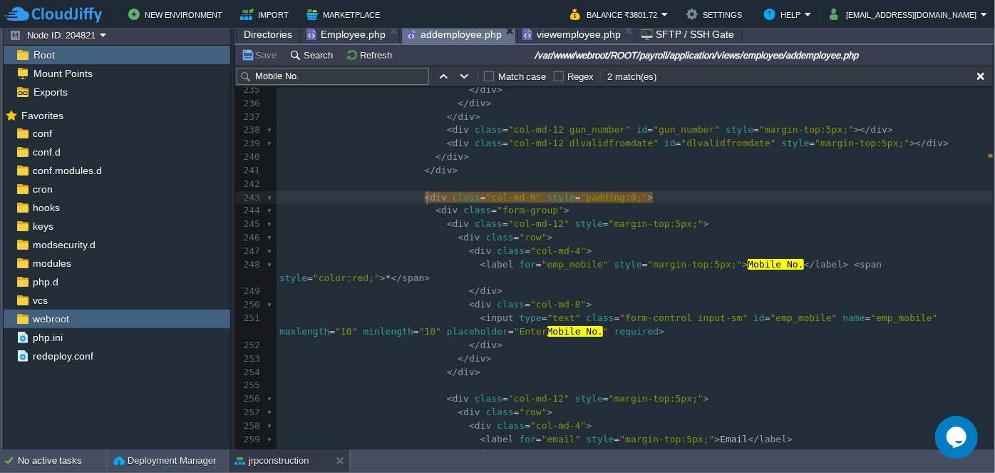
scroll to position [0, 0]
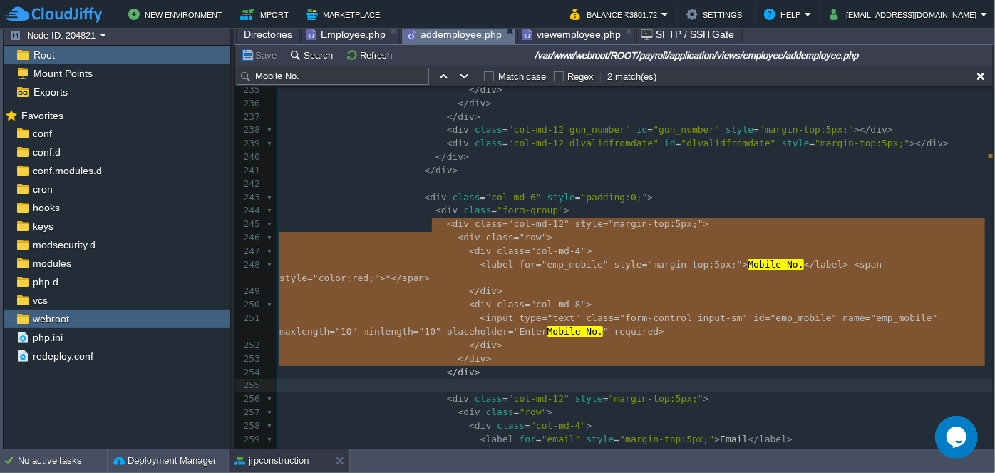
type textarea "<div class="col-md-12" style="margin-top:5px;"> <div class="row"> <div class="c…"
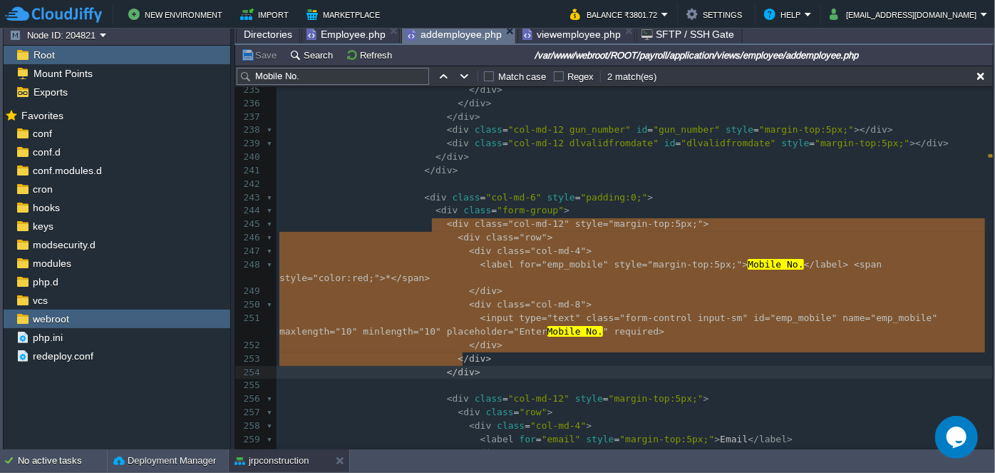
drag, startPoint x: 431, startPoint y: 222, endPoint x: 508, endPoint y: 359, distance: 156.4
click at [165, 456] on button "Deployment Manager" at bounding box center [164, 460] width 103 height 14
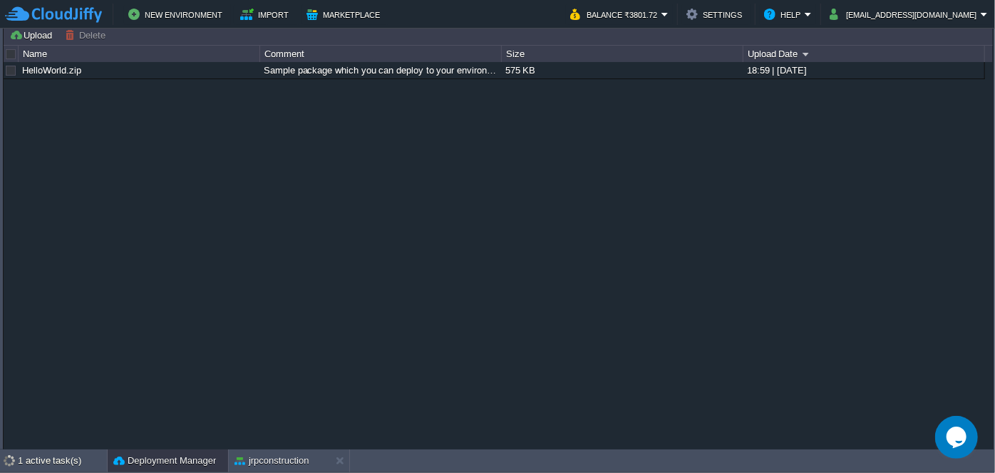
click at [165, 457] on button "Deployment Manager" at bounding box center [164, 460] width 103 height 14
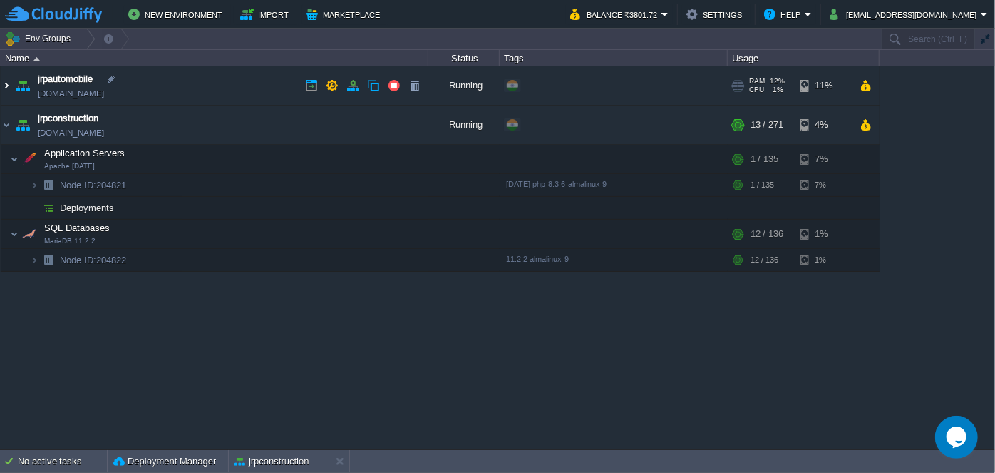
click at [7, 88] on img at bounding box center [6, 85] width 11 height 38
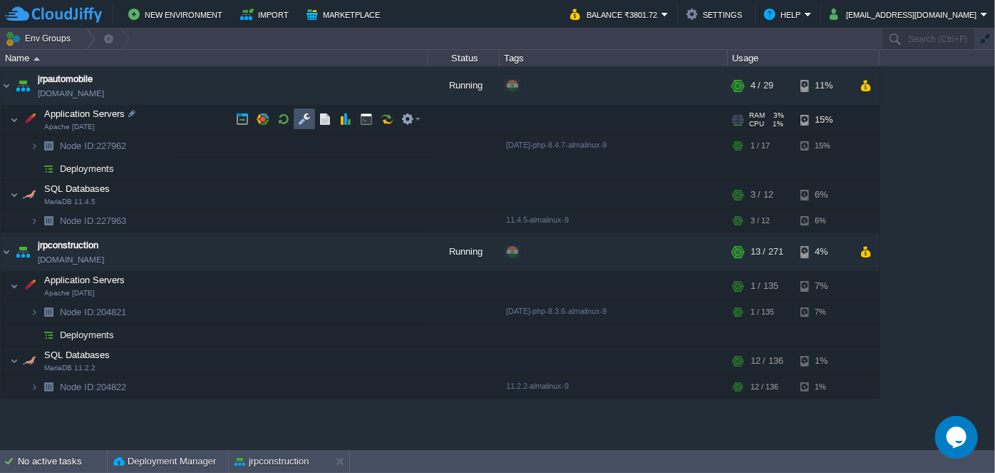
click at [301, 120] on button "button" at bounding box center [304, 119] width 13 height 13
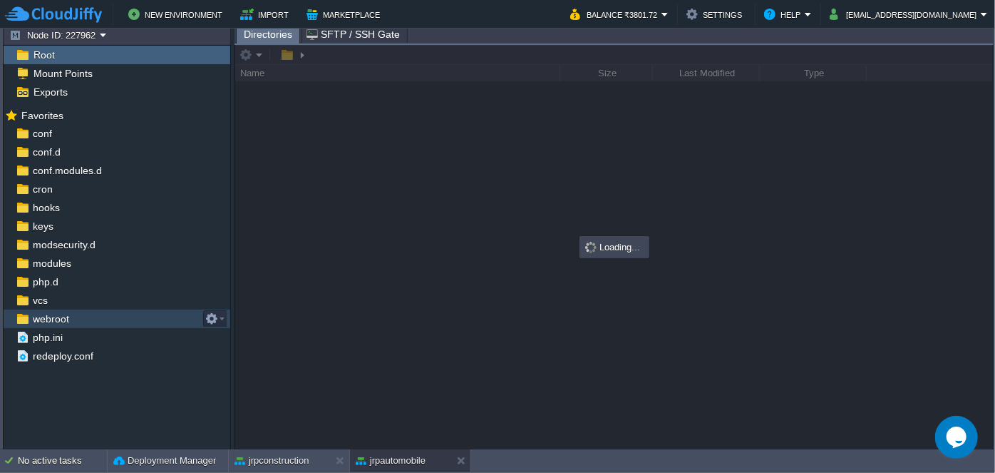
click at [47, 318] on span "webroot" at bounding box center [50, 318] width 41 height 13
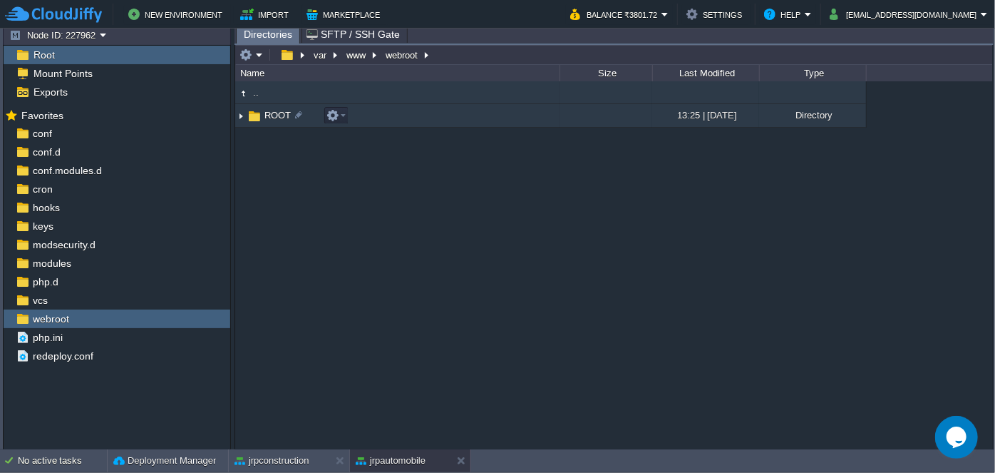
click at [237, 116] on img at bounding box center [240, 116] width 11 height 22
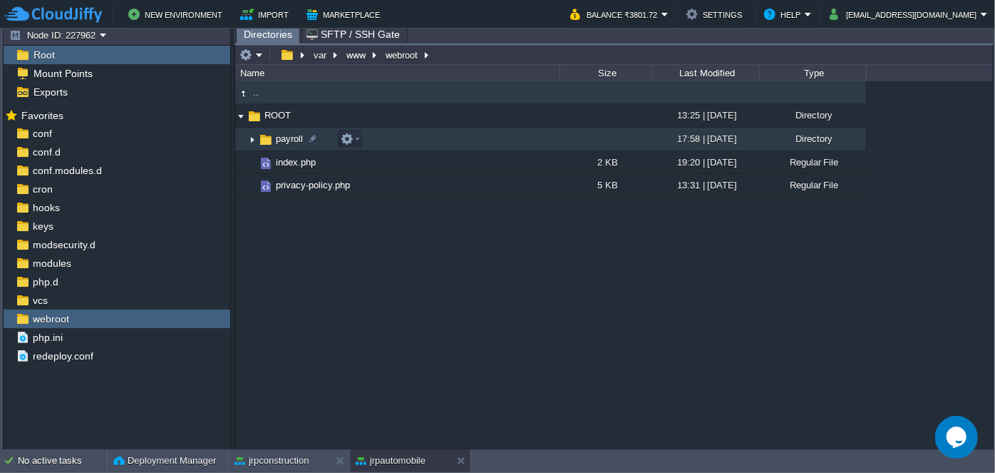
click at [247, 137] on img at bounding box center [252, 139] width 11 height 22
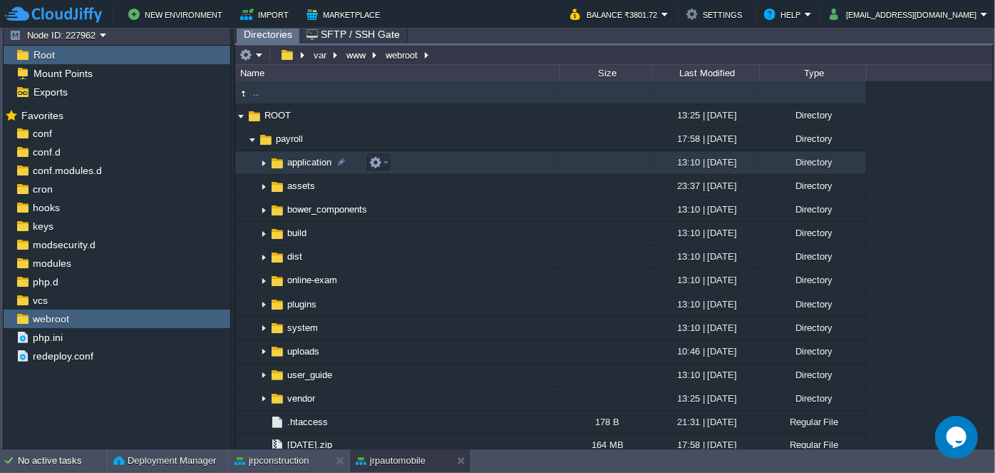
click at [264, 161] on img at bounding box center [263, 163] width 11 height 22
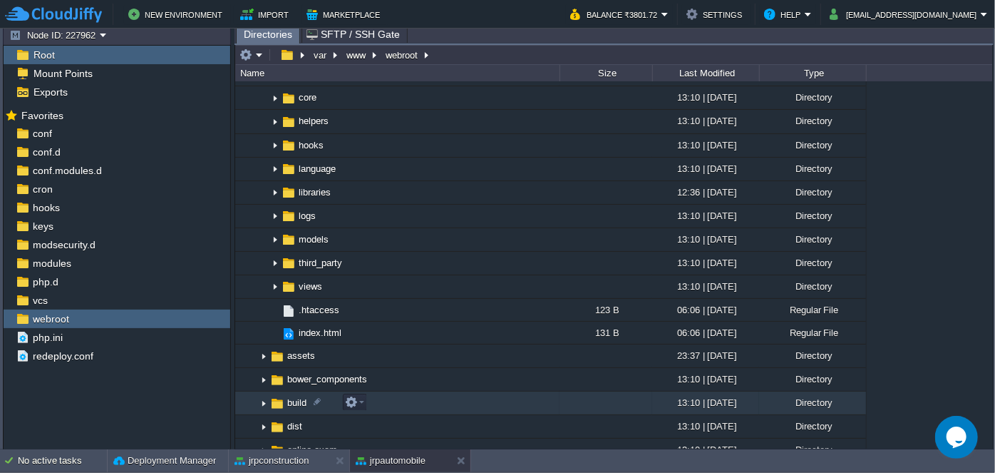
scroll to position [259, 0]
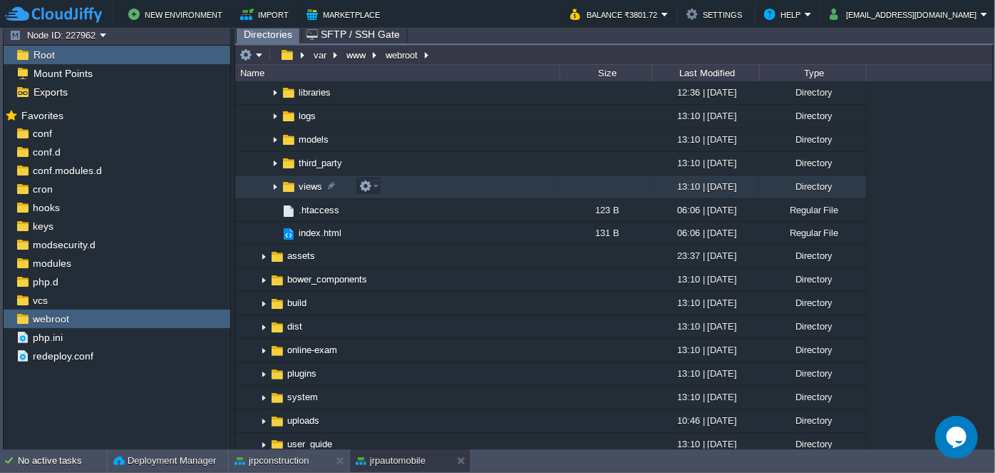
click at [274, 183] on img at bounding box center [274, 187] width 11 height 22
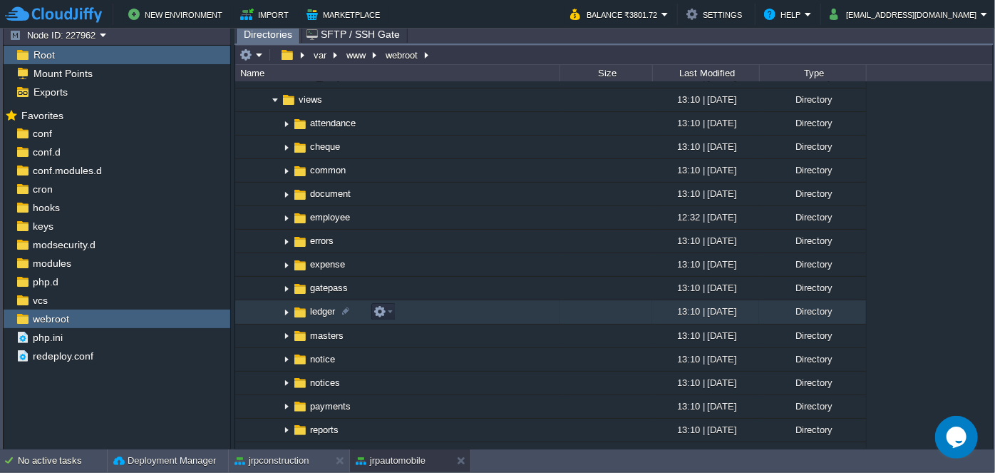
scroll to position [324, 0]
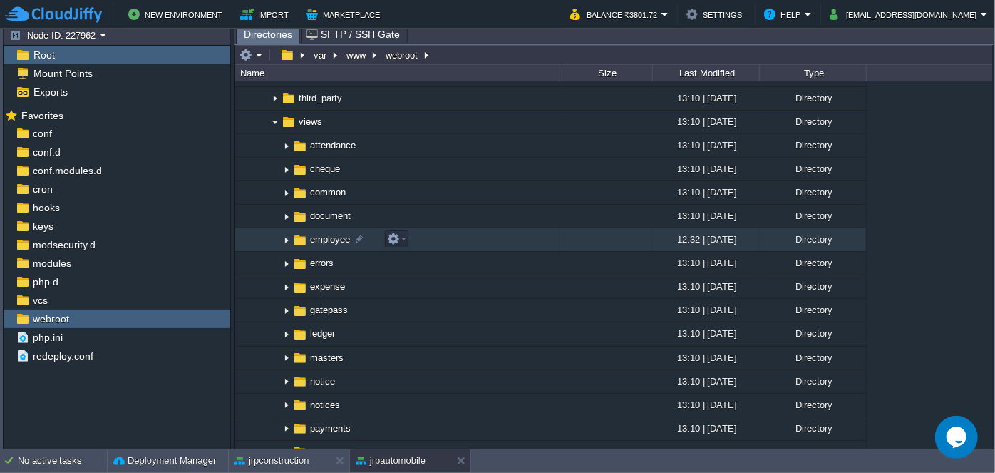
click at [285, 236] on img at bounding box center [286, 240] width 11 height 22
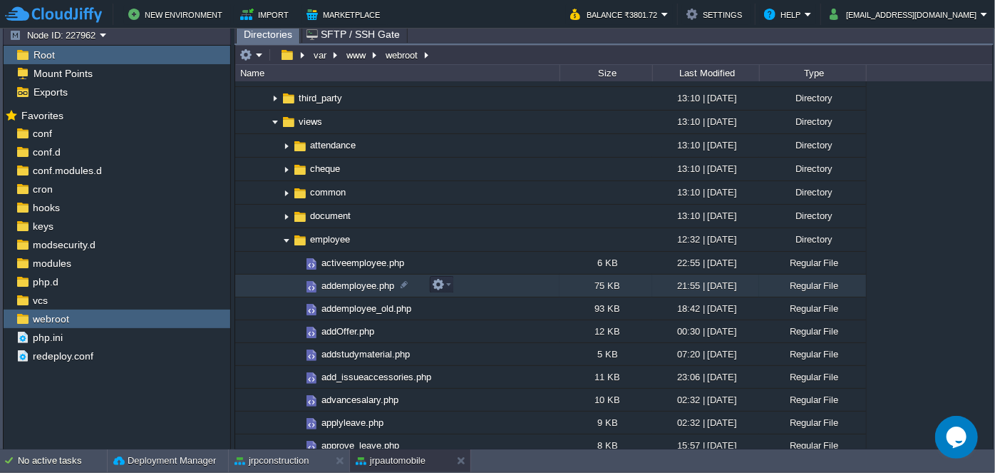
click at [342, 284] on span "addemployee.php" at bounding box center [357, 285] width 77 height 12
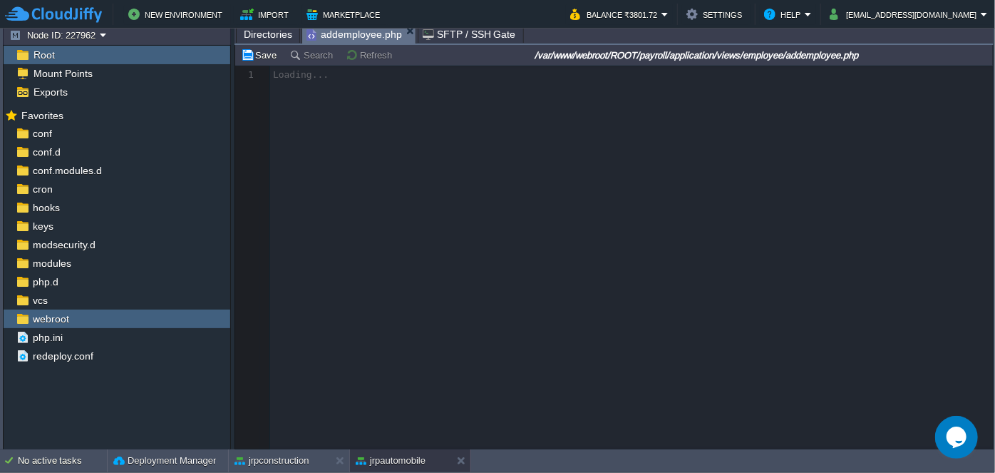
click at [336, 36] on span "addemployee.php" at bounding box center [354, 35] width 96 height 18
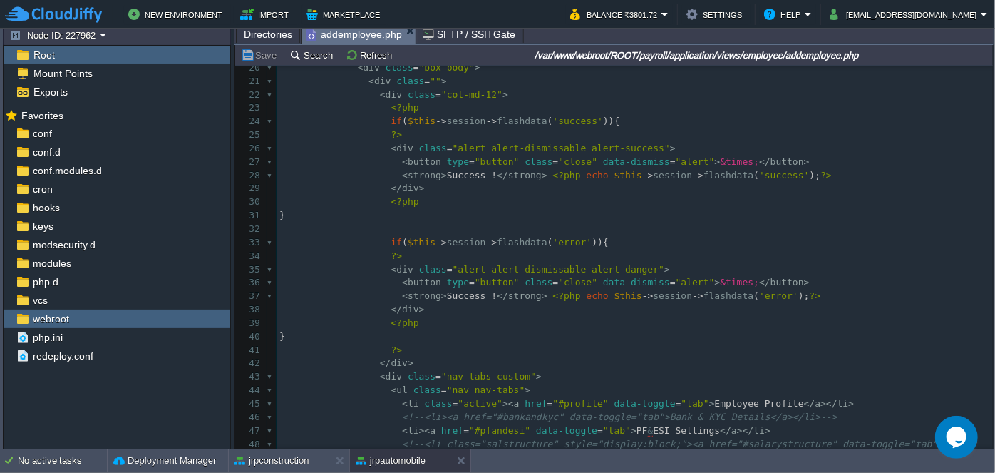
scroll to position [259, 0]
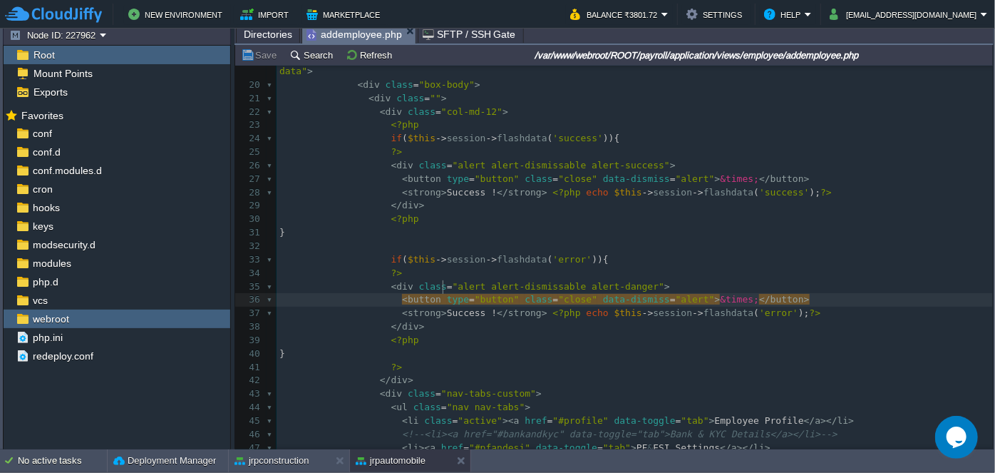
click at [444, 306] on pre "< strong > Success ! </ strong > <?php echo $this -> session -> flashdata ( 'er…" at bounding box center [635, 313] width 716 height 14
click at [446, 306] on pre "< strong > Success ! </ strong > <?php echo $this -> session -> flashdata ( 'er…" at bounding box center [635, 313] width 716 height 14
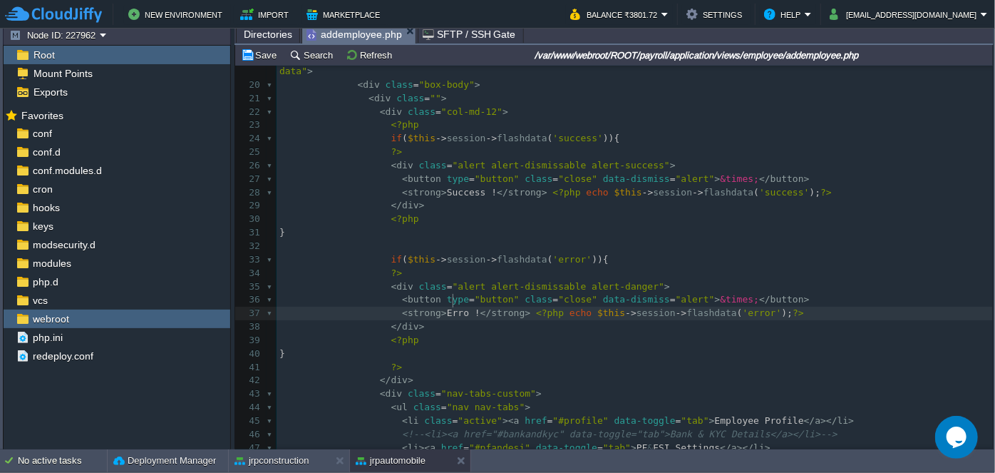
scroll to position [4, 25]
type textarea "Error"
click at [303, 53] on button "Search" at bounding box center [313, 54] width 48 height 13
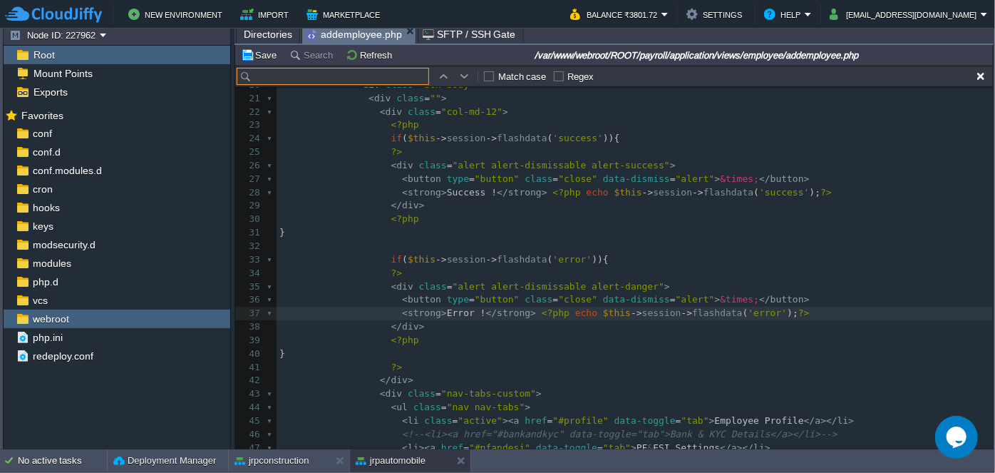
type input "<div class="col-md-12" style="margin-top:5px;"> <div class="row"> <div class="c…"
type input "Mobile No."
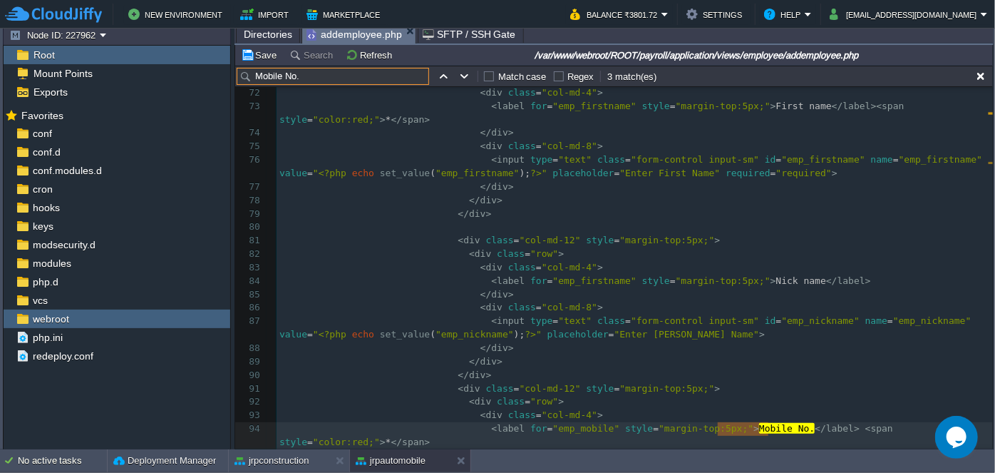
scroll to position [1086, 0]
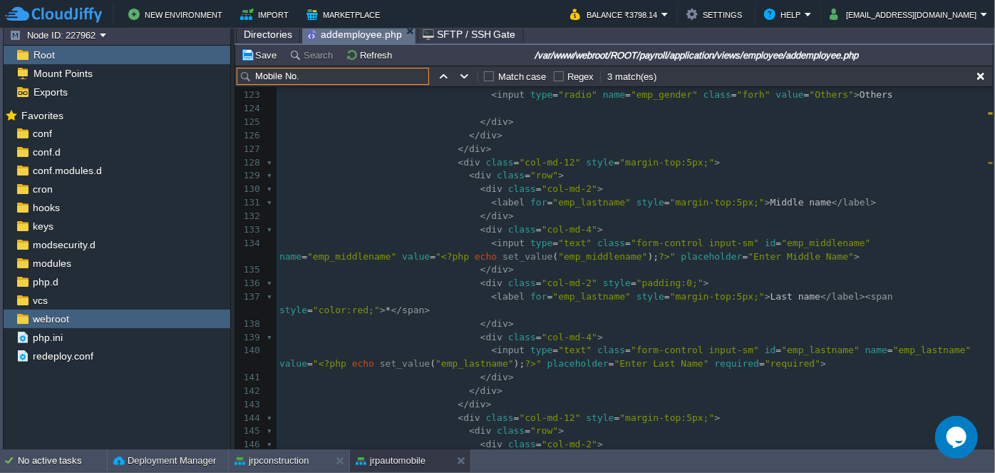
click at [378, 78] on input "Mobile No." at bounding box center [333, 76] width 192 height 17
click at [381, 76] on input "text" at bounding box center [333, 76] width 192 height 17
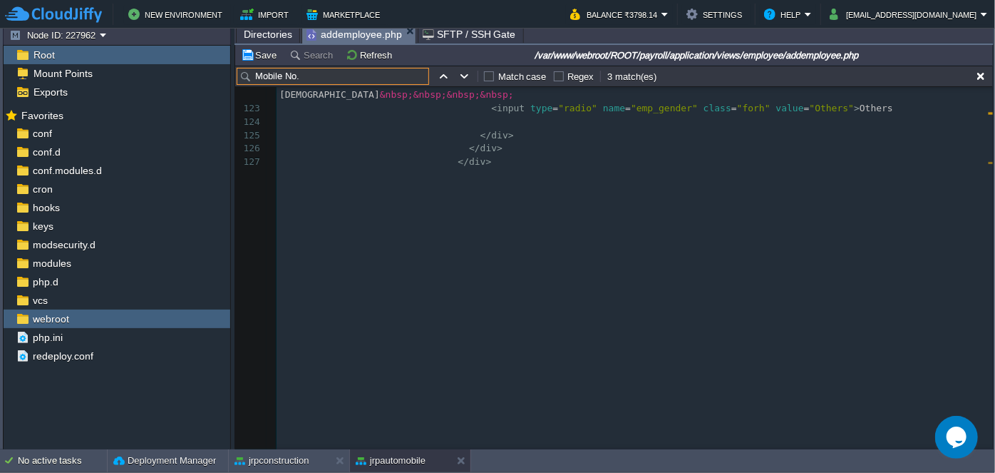
scroll to position [1292, 0]
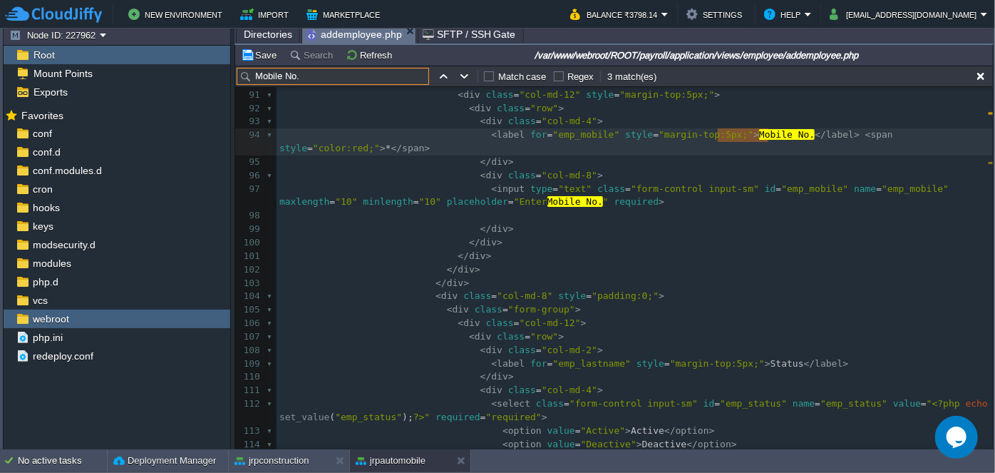
type input "Mobile No."
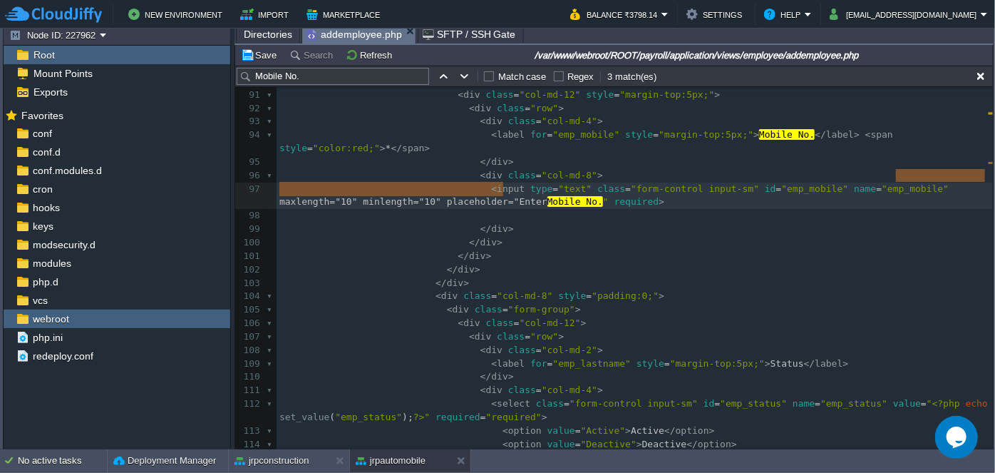
type textarea "maxlength="10" minlength="10" placeholder="Enter Mobile No.""
drag, startPoint x: 895, startPoint y: 172, endPoint x: 515, endPoint y: 188, distance: 380.3
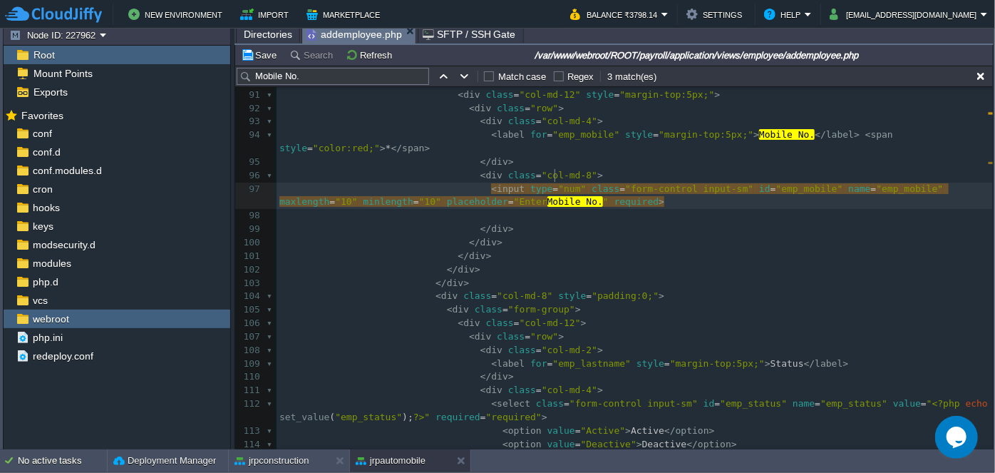
type textarea "numv"
type textarea "ber"
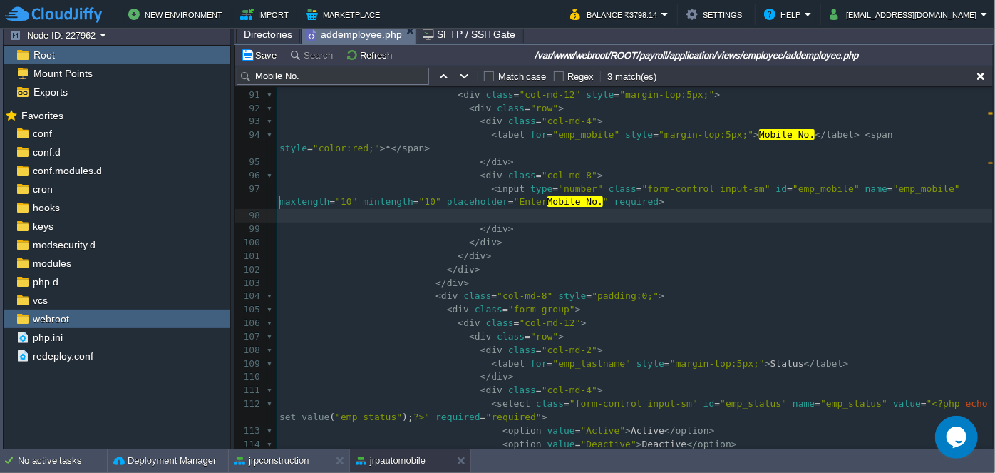
click at [341, 209] on pre "​" at bounding box center [635, 216] width 716 height 14
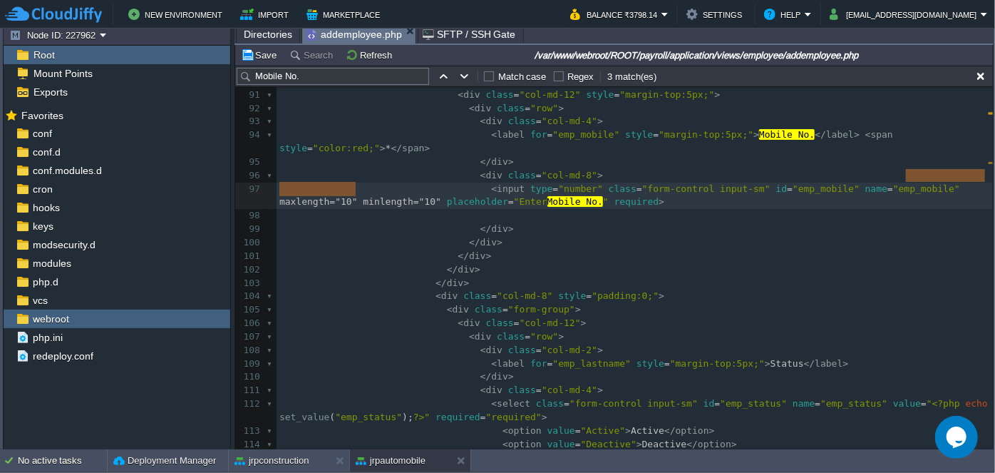
type textarea "maxlength="10" minlength="10""
drag, startPoint x: 904, startPoint y: 175, endPoint x: 351, endPoint y: 187, distance: 552.5
paste textarea
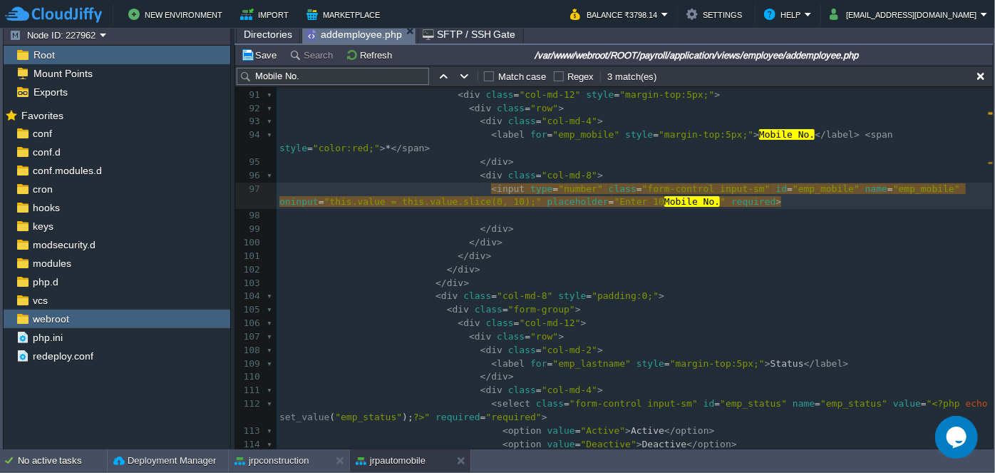
type textarea "10"
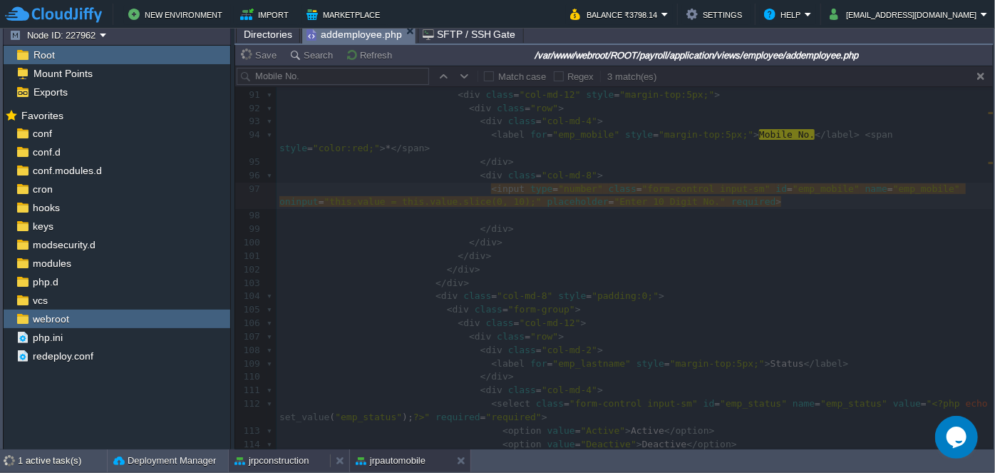
type textarea "Digit"
click at [280, 463] on button "jrpconstruction" at bounding box center [272, 460] width 75 height 14
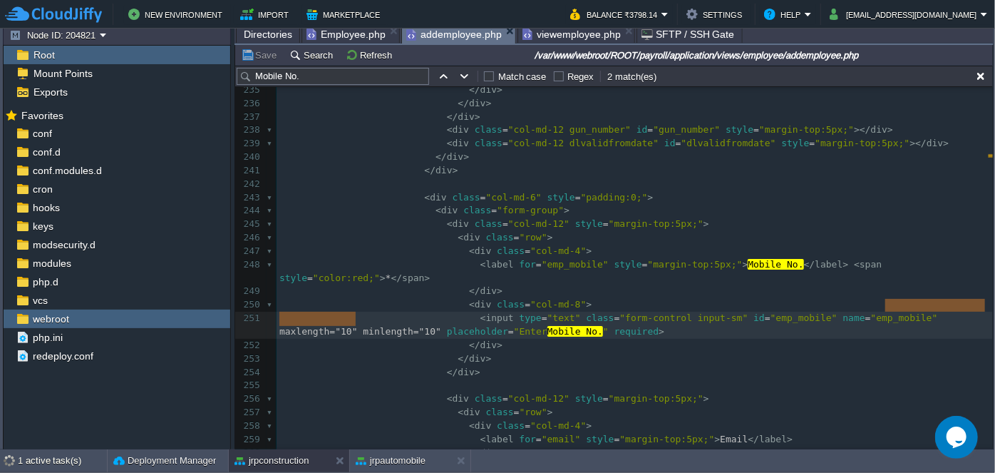
type textarea "maxlength="10" minlength="10""
drag, startPoint x: 883, startPoint y: 306, endPoint x: 352, endPoint y: 316, distance: 531.1
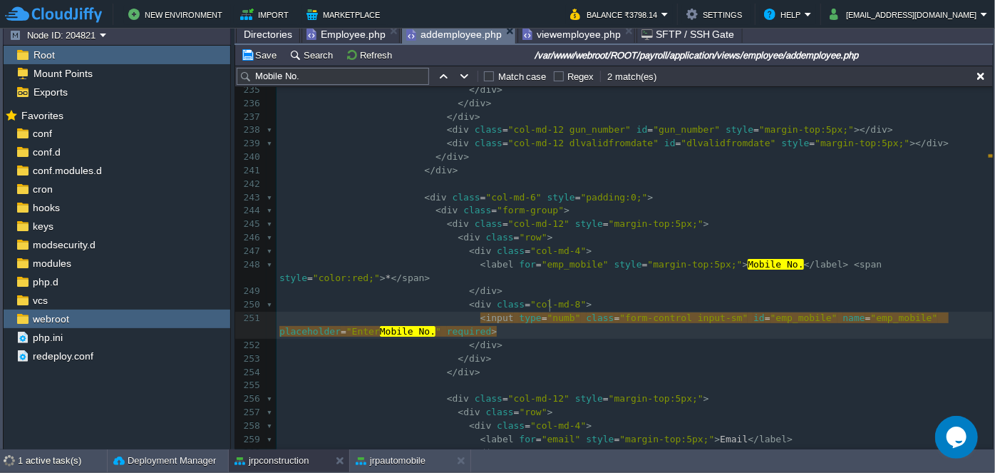
type textarea "number"
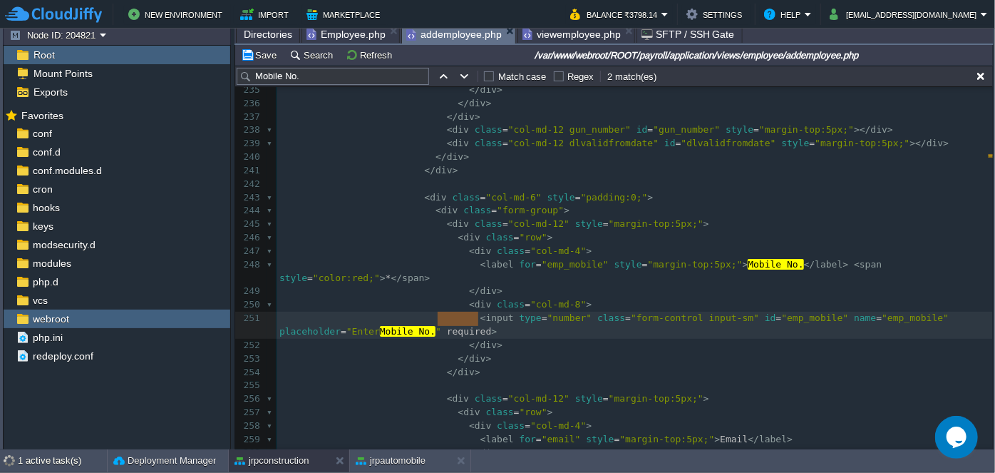
drag, startPoint x: 435, startPoint y: 315, endPoint x: 477, endPoint y: 314, distance: 42.1
paste textarea
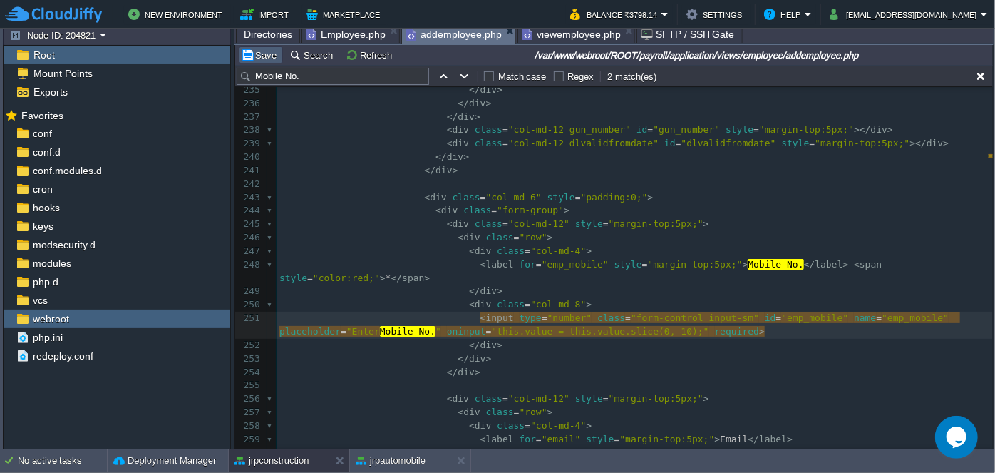
type textarea "required"
click at [262, 57] on button "Save" at bounding box center [261, 54] width 40 height 13
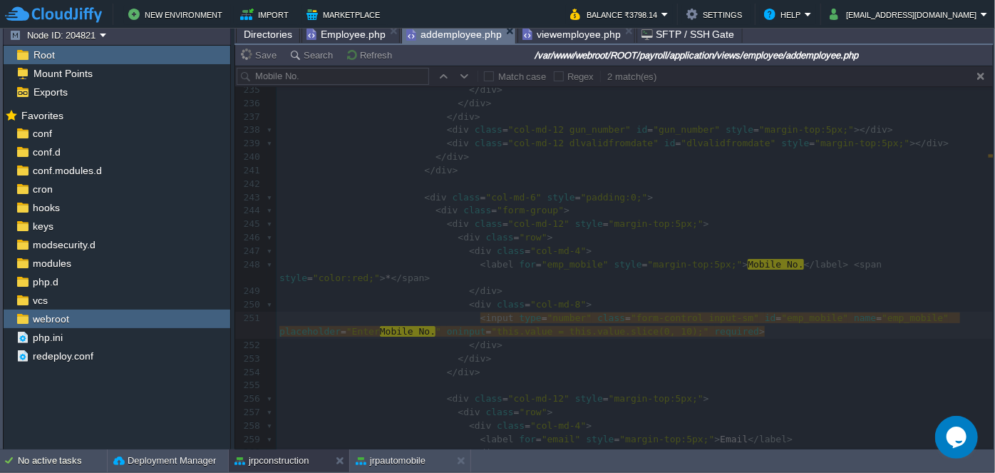
click at [543, 36] on span "viewemployee.php" at bounding box center [571, 34] width 98 height 17
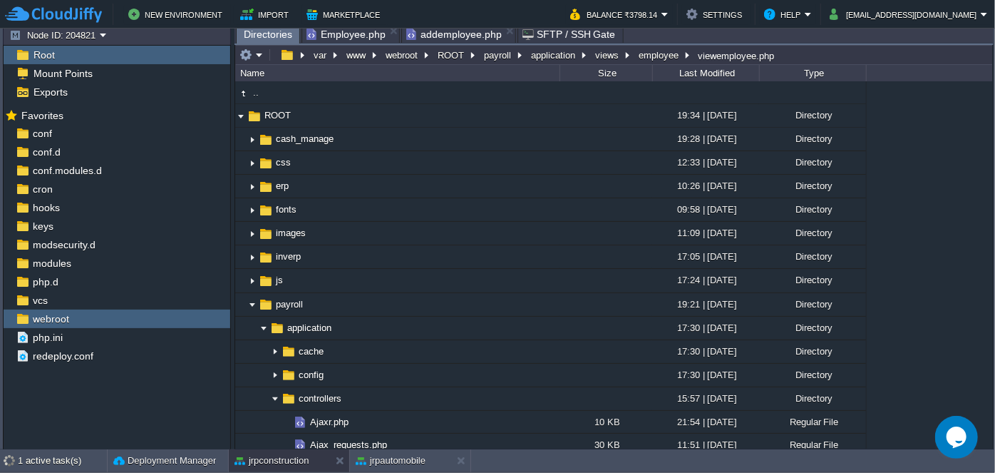
click at [359, 38] on span "Employee.php" at bounding box center [345, 34] width 79 height 17
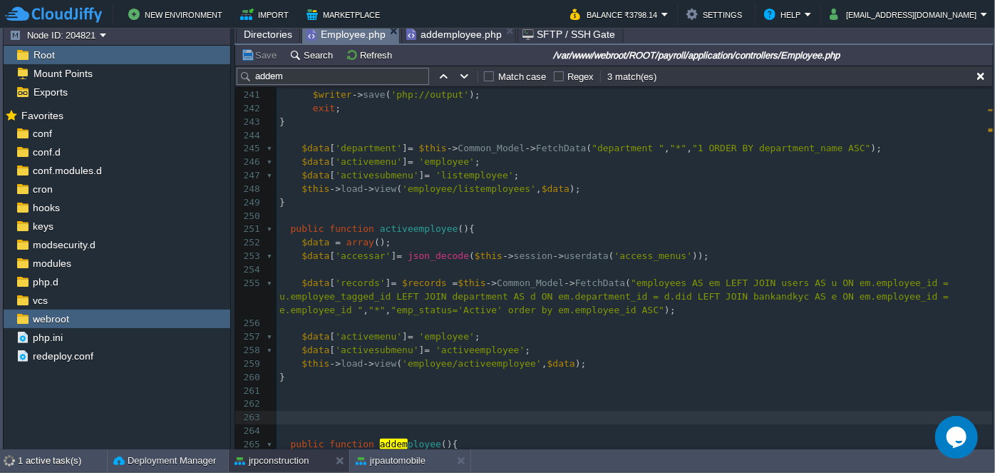
click at [450, 32] on span "addemployee.php" at bounding box center [454, 34] width 96 height 17
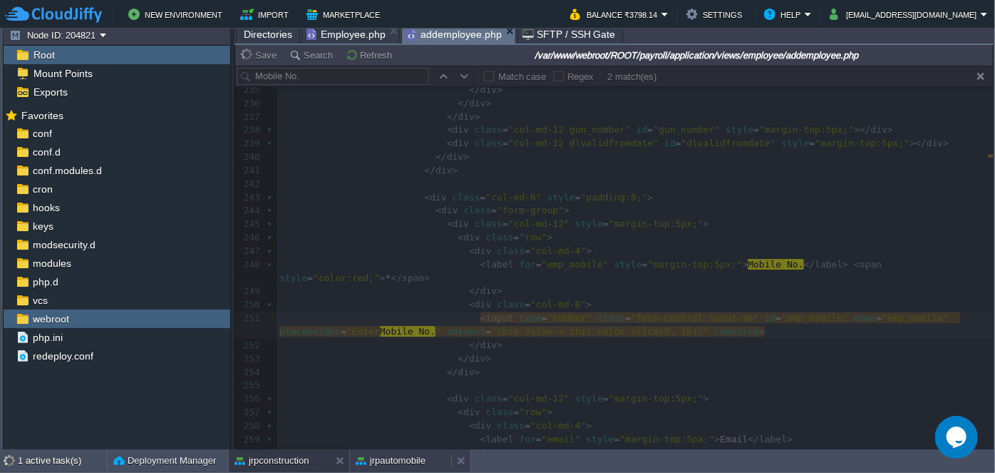
click at [417, 456] on button "jrpautomobile" at bounding box center [391, 460] width 70 height 14
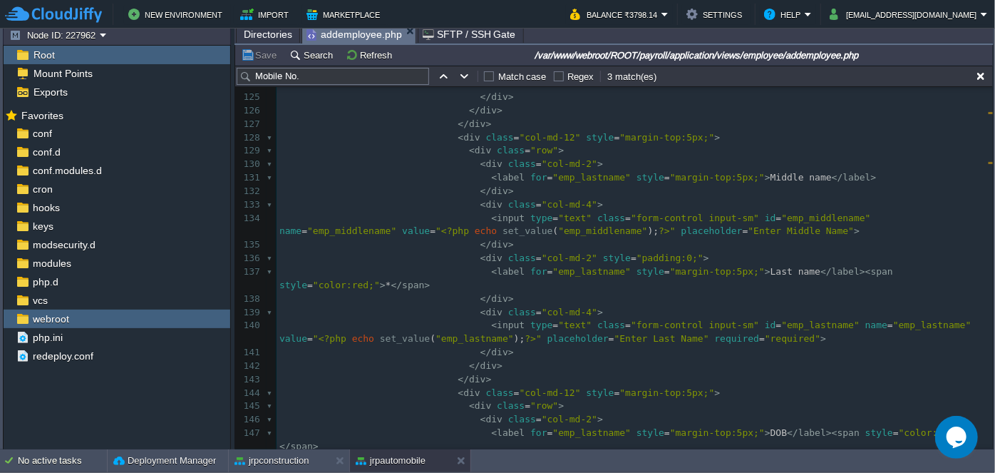
scroll to position [1810, 0]
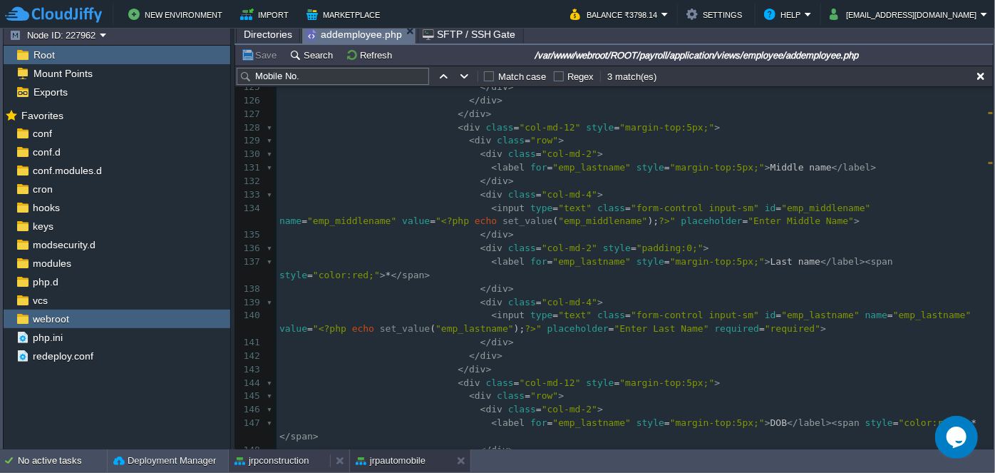
click at [292, 465] on button "jrpconstruction" at bounding box center [272, 460] width 75 height 14
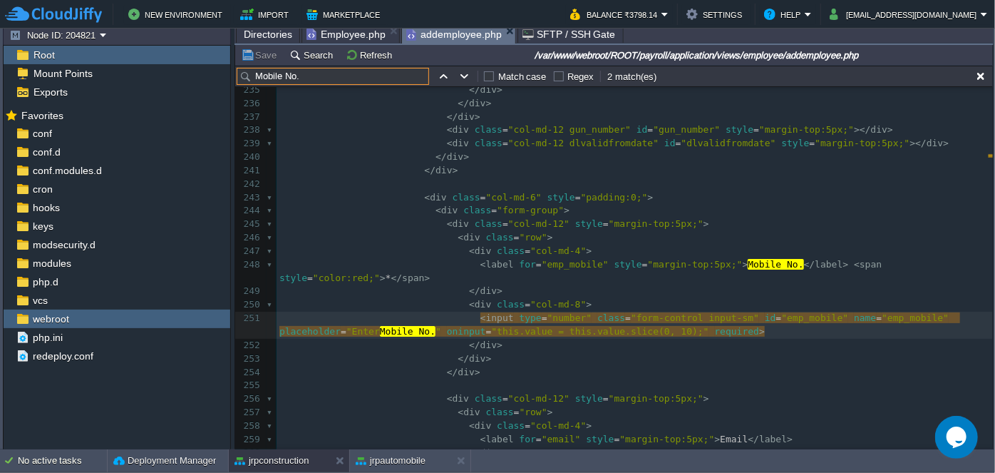
drag, startPoint x: 322, startPoint y: 80, endPoint x: 250, endPoint y: 90, distance: 72.7
click at [250, 90] on div "Mobile No. Match case Regex 2 match(es) required xxxxxxxxxx 225 </ div > 226 < …" at bounding box center [614, 257] width 758 height 383
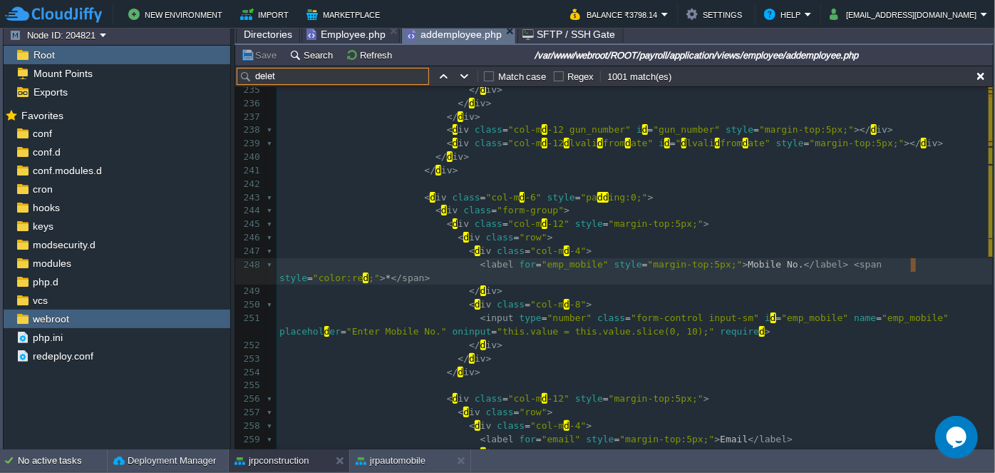
type input "delete"
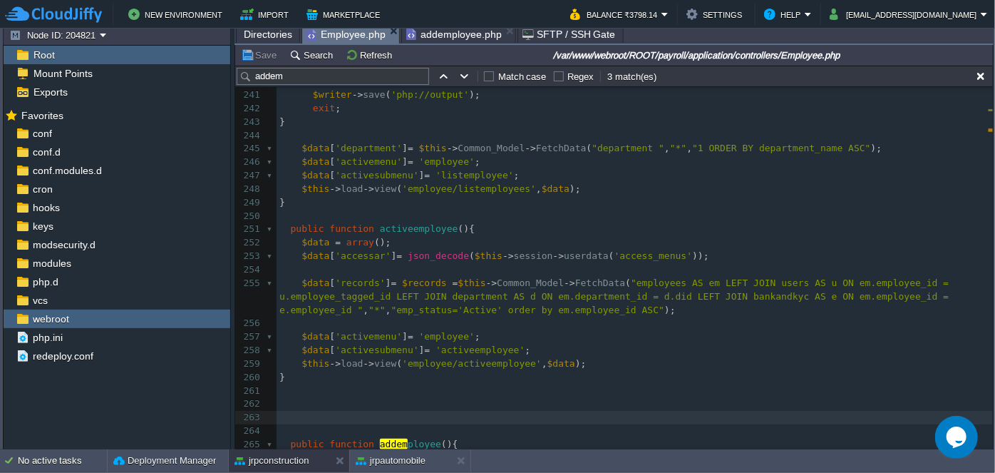
click at [332, 34] on span "Employee.php" at bounding box center [345, 35] width 79 height 18
click at [287, 73] on input "addem" at bounding box center [333, 76] width 192 height 17
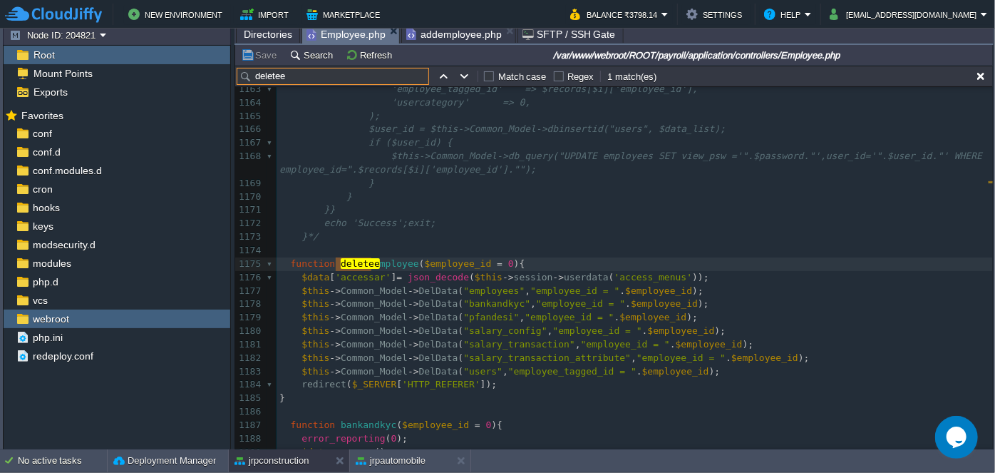
scroll to position [16634, 0]
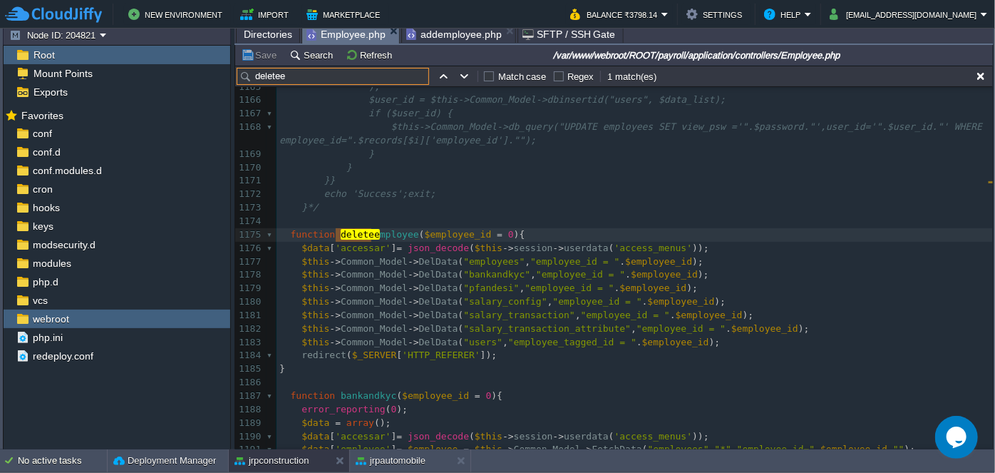
type input "deletee"
click at [479, 300] on div "xxxxxxxxxx $p d f -> setHea d er D ata ( $ln = '' , $lw = 12 , $ht = '' , $hs =…" at bounding box center [635, 134] width 716 height 887
type textarea "salary_config"
type textarea "$this->Common_Model->DelData("salary_config", "employee_id = ".$employee_id);"
paste textarea
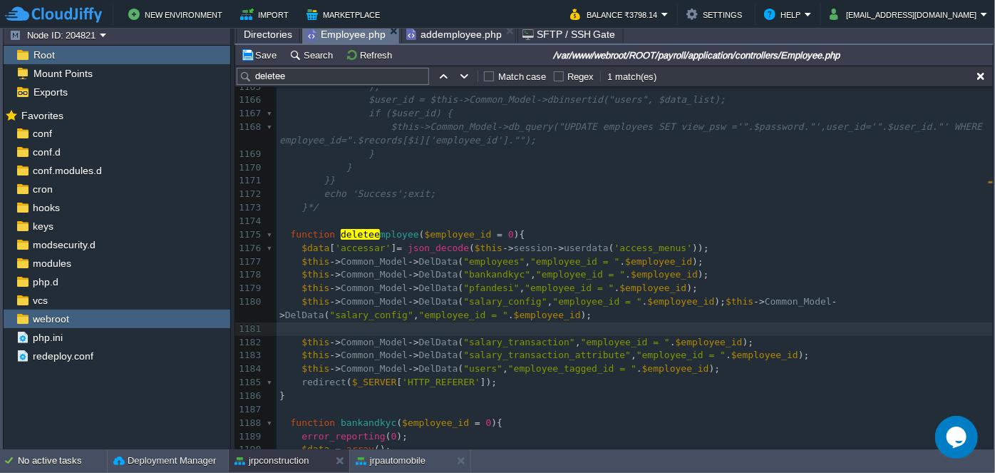
click at [691, 300] on div "xxxxxxxxxx $p d f -> setHea d er D ata ( $ln = '' , $lw = 12 , $ht = '' , $hs =…" at bounding box center [635, 147] width 716 height 913
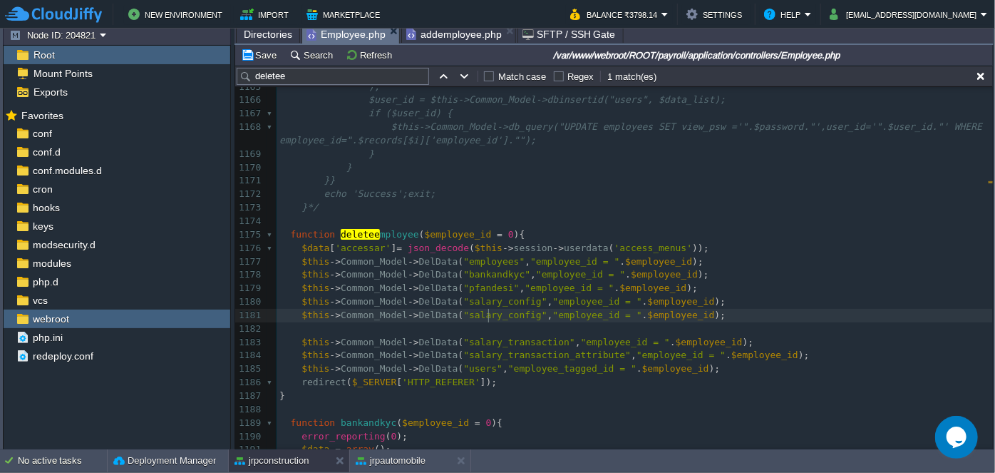
click at [486, 313] on span ""salary_config"" at bounding box center [504, 314] width 83 height 11
type textarea "salary_config"
click at [602, 326] on pre "​" at bounding box center [635, 329] width 716 height 14
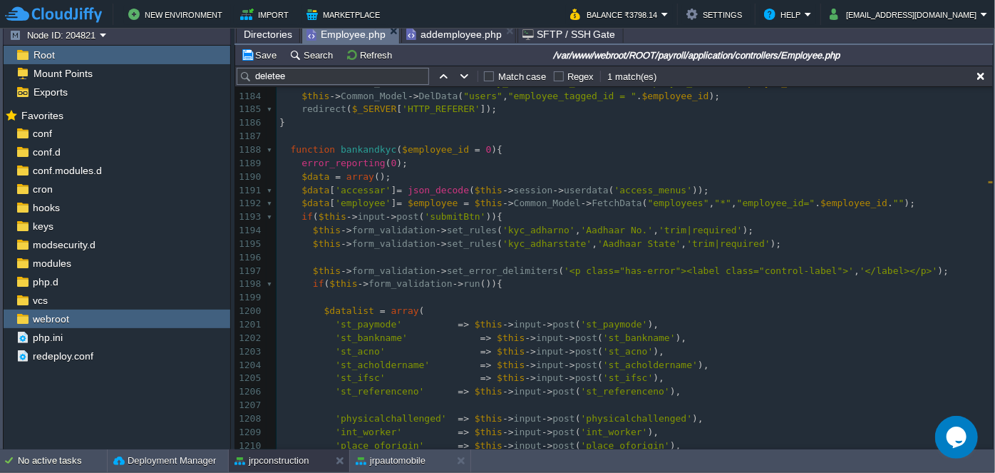
scroll to position [17023, 0]
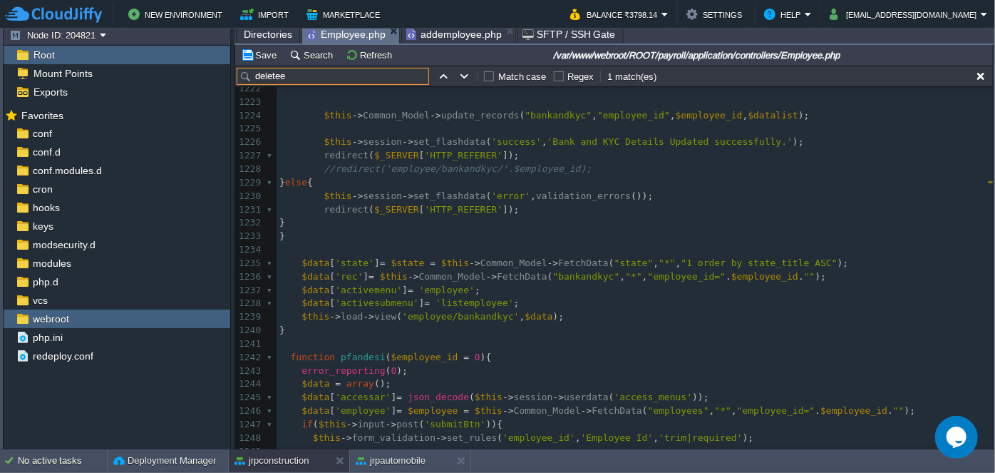
click at [319, 79] on input "deletee" at bounding box center [333, 76] width 192 height 17
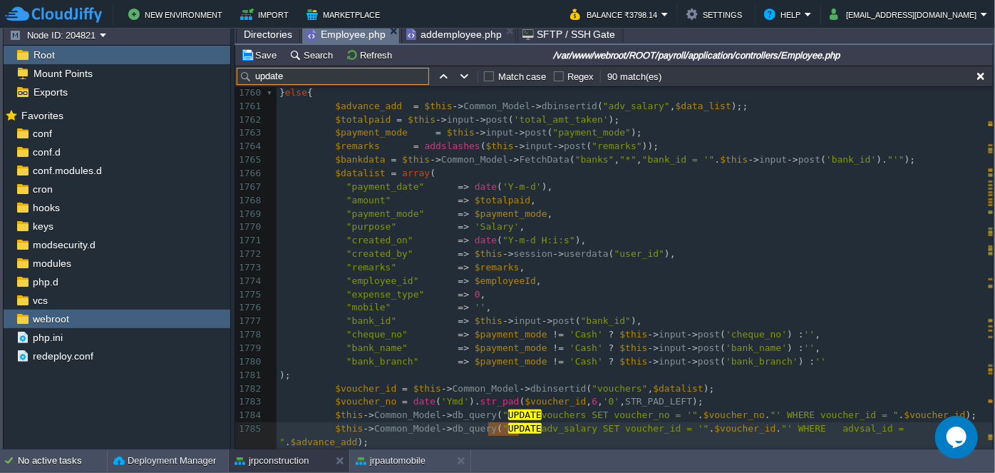
type input "update"
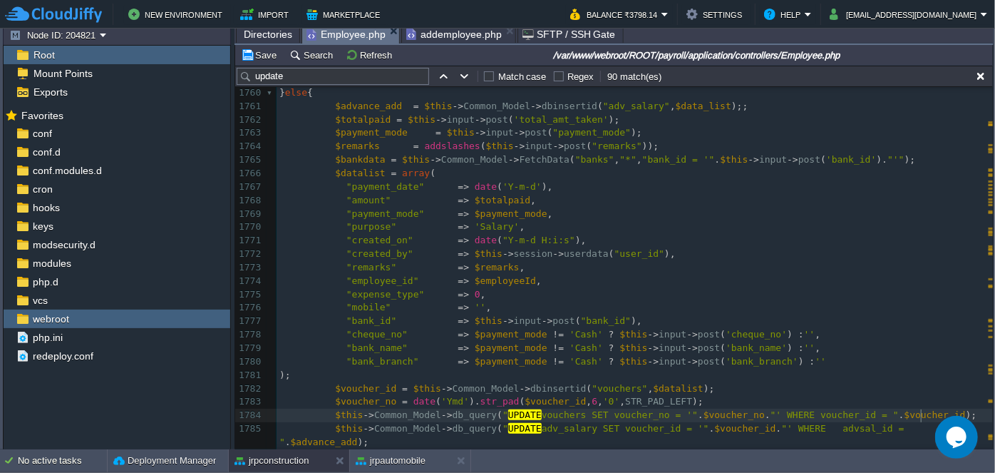
click at [923, 414] on div "xxxxxxxxxx $this -> Common_Model -> db_query ( " UPDATE emp_attendance SET work…" at bounding box center [635, 241] width 716 height 712
type textarea "$this->Common_Model->db_query("UPDATE vouchers SET voucher_no = '".$voucher_no.…"
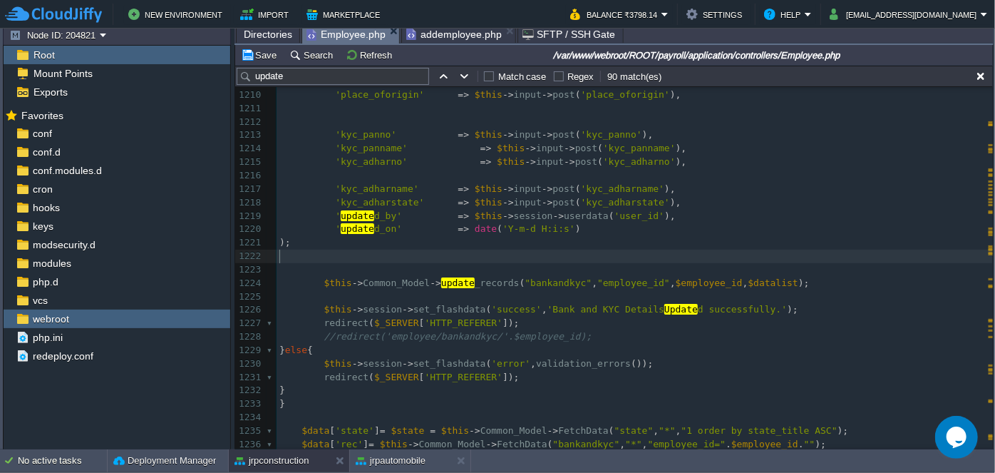
click at [531, 260] on pre "​" at bounding box center [635, 256] width 716 height 14
click at [589, 295] on pre "​" at bounding box center [635, 297] width 716 height 14
paste textarea
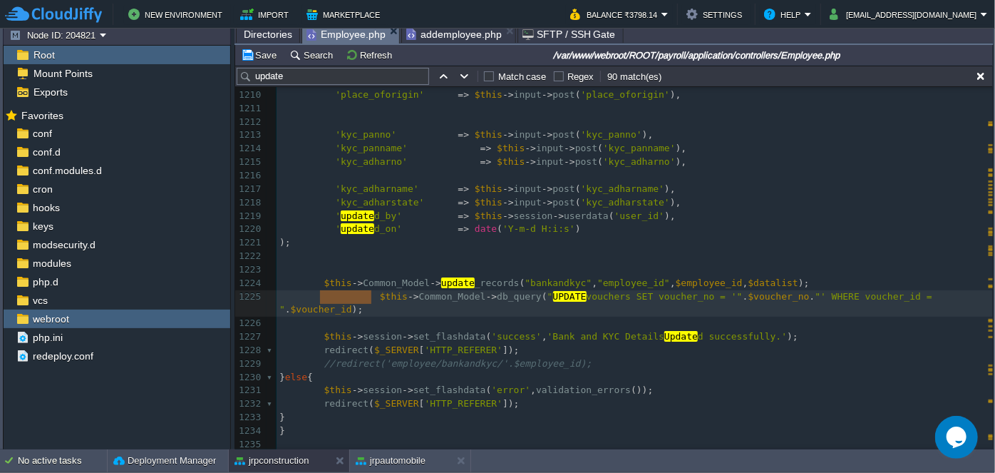
drag, startPoint x: 370, startPoint y: 296, endPoint x: 313, endPoint y: 302, distance: 57.3
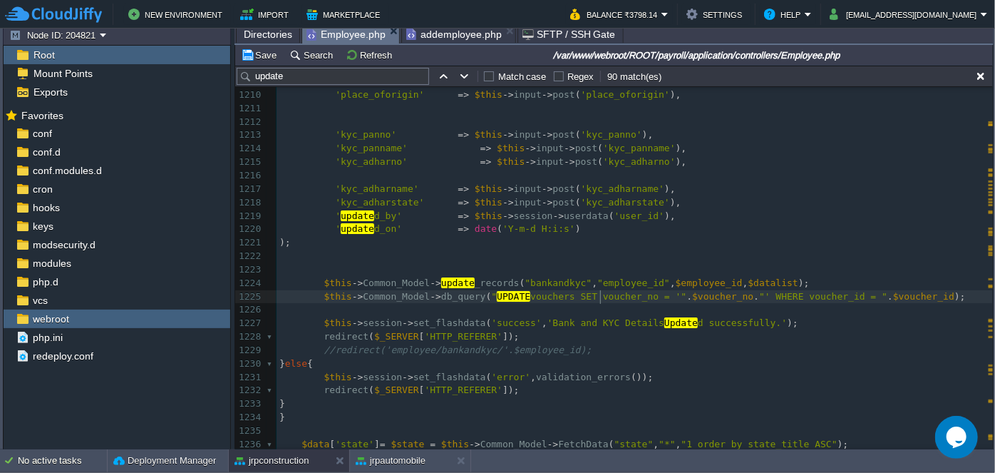
click at [602, 297] on div "xxxxxxxxxx $this -> Common_Model -> db_query ( " UPDATE emp_attendance SET work…" at bounding box center [635, 256] width 716 height 658
type textarea "voucher_no"
type textarea "employees"
click at [532, 297] on span "employees SET voucher_no = '"" at bounding box center [611, 296] width 162 height 11
type textarea "employees"
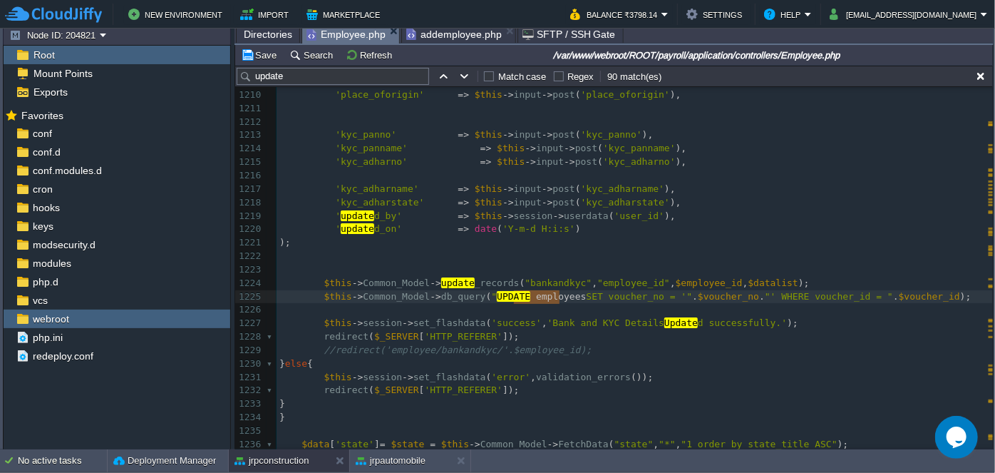
paste textarea
click at [599, 284] on span ""employee_id"" at bounding box center [633, 282] width 73 height 11
type textarea "employee_id"
click at [794, 297] on div "xxxxxxxxxx $this -> Common_Model -> db_query ( " UPDATE emp_attendance SET work…" at bounding box center [635, 256] width 716 height 658
type textarea "voucher_id"
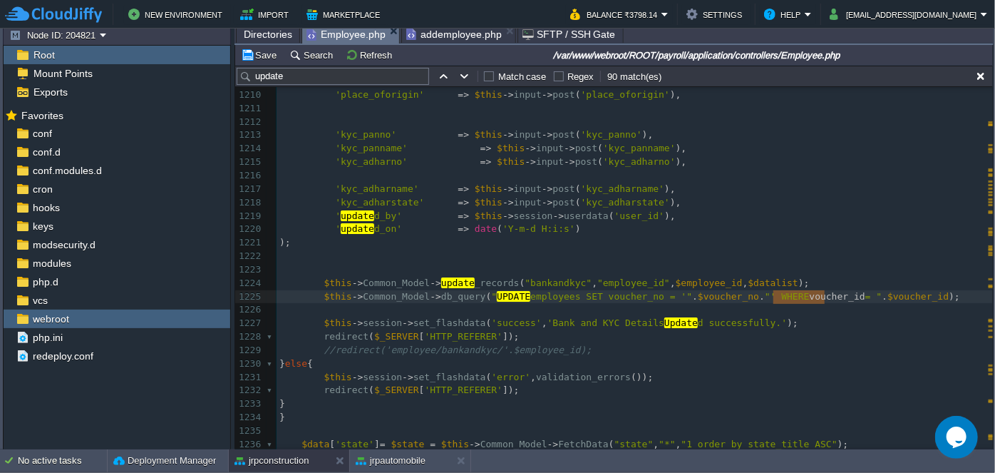
paste textarea
click at [676, 277] on span "$employee_id" at bounding box center [709, 282] width 67 height 11
type textarea "$employee_id"
click at [905, 297] on span "$voucher_id" at bounding box center [935, 296] width 61 height 11
type textarea "$voucher_id"
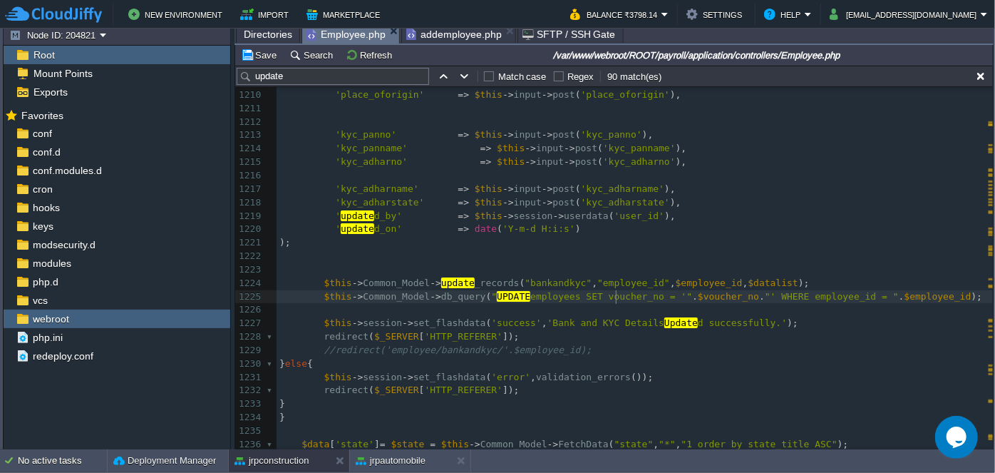
type textarea "voucher_no"
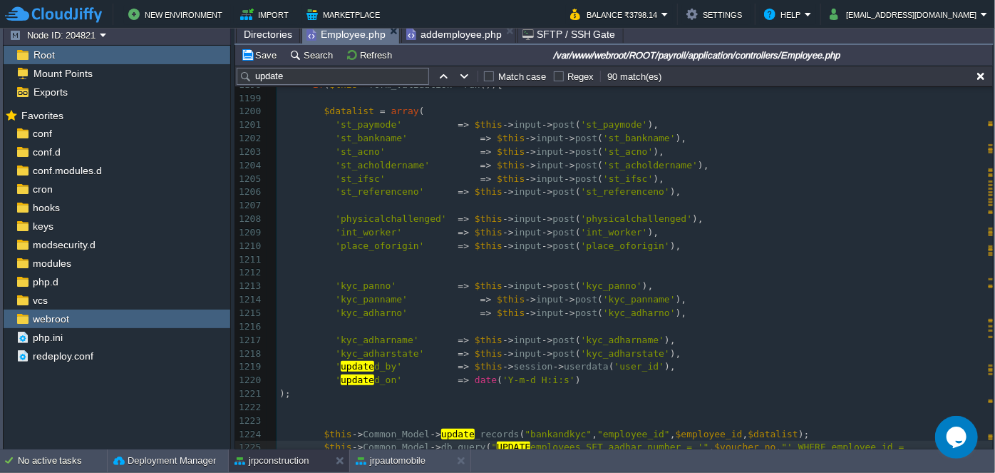
scroll to position [17114, 0]
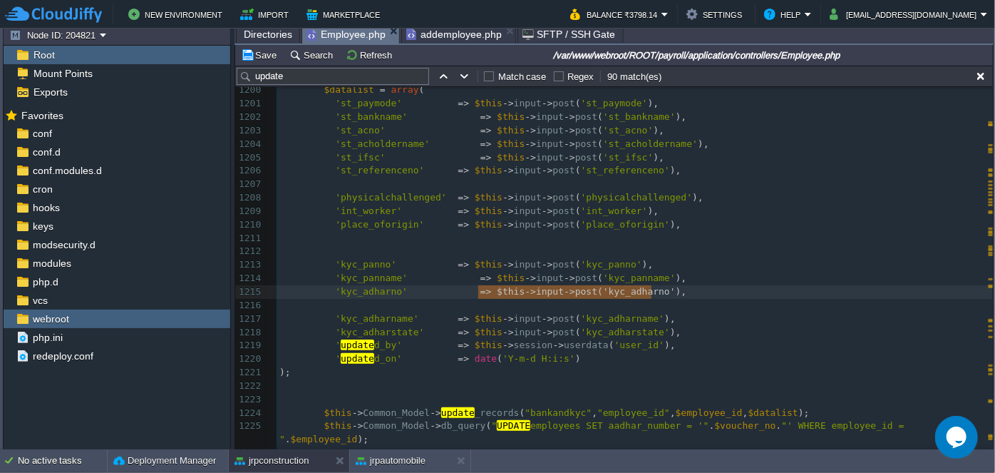
type textarea "$this->input->post('kyc_adharno')"
drag, startPoint x: 480, startPoint y: 289, endPoint x: 644, endPoint y: 289, distance: 163.9
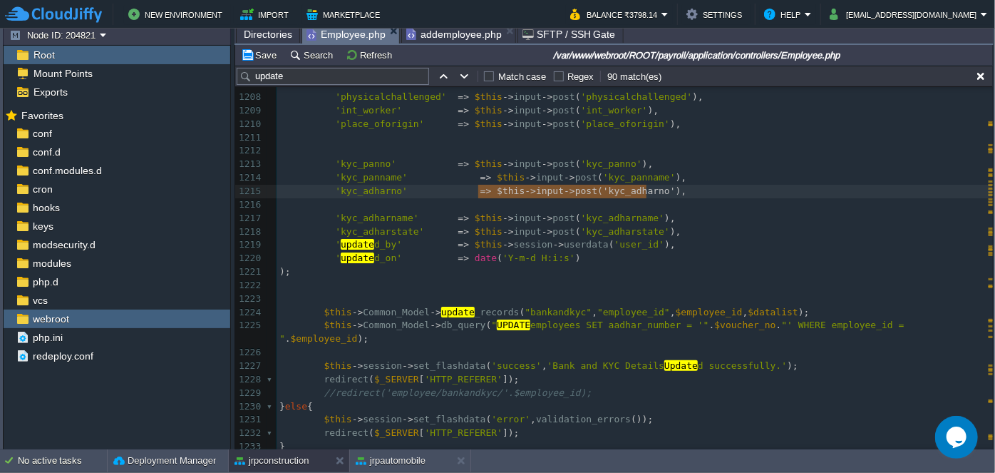
scroll to position [17308, 0]
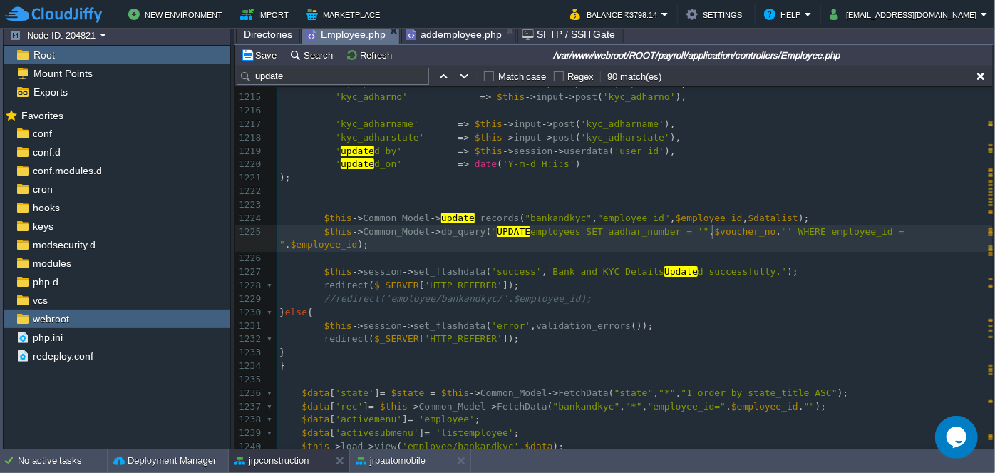
click at [711, 228] on div "xxxxxxxxxx $this -> Common_Model -> db_query ( " UPDATE emp_attendance SET work…" at bounding box center [635, 265] width 716 height 645
type textarea "$voucher_no"
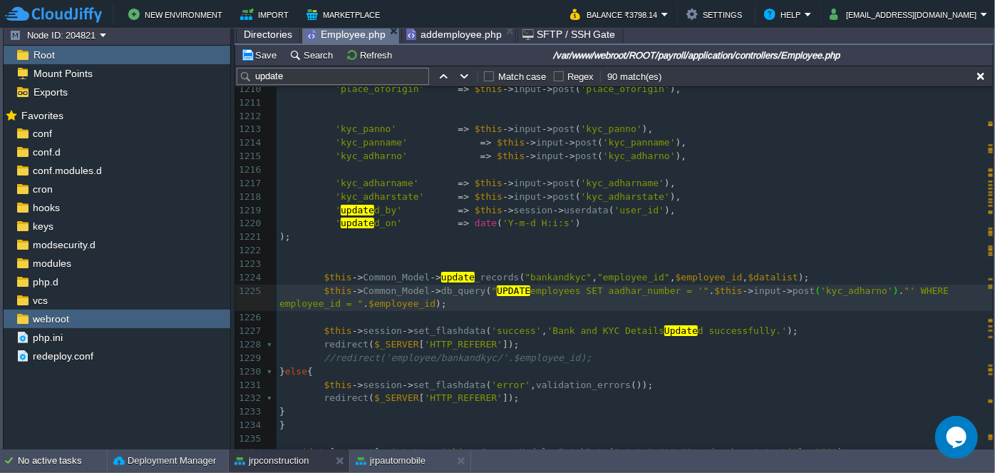
scroll to position [17174, 0]
